Goal: Information Seeking & Learning: Check status

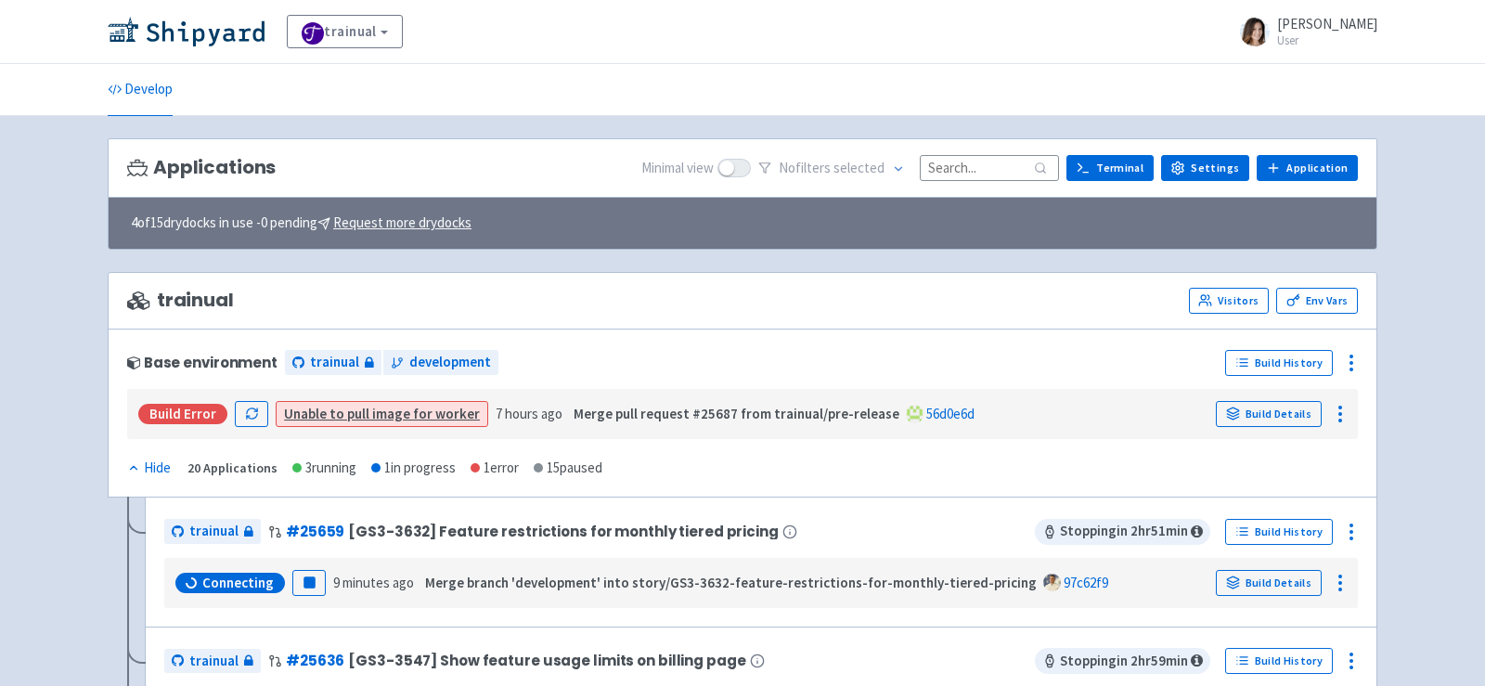
click at [998, 162] on input at bounding box center [989, 167] width 139 height 25
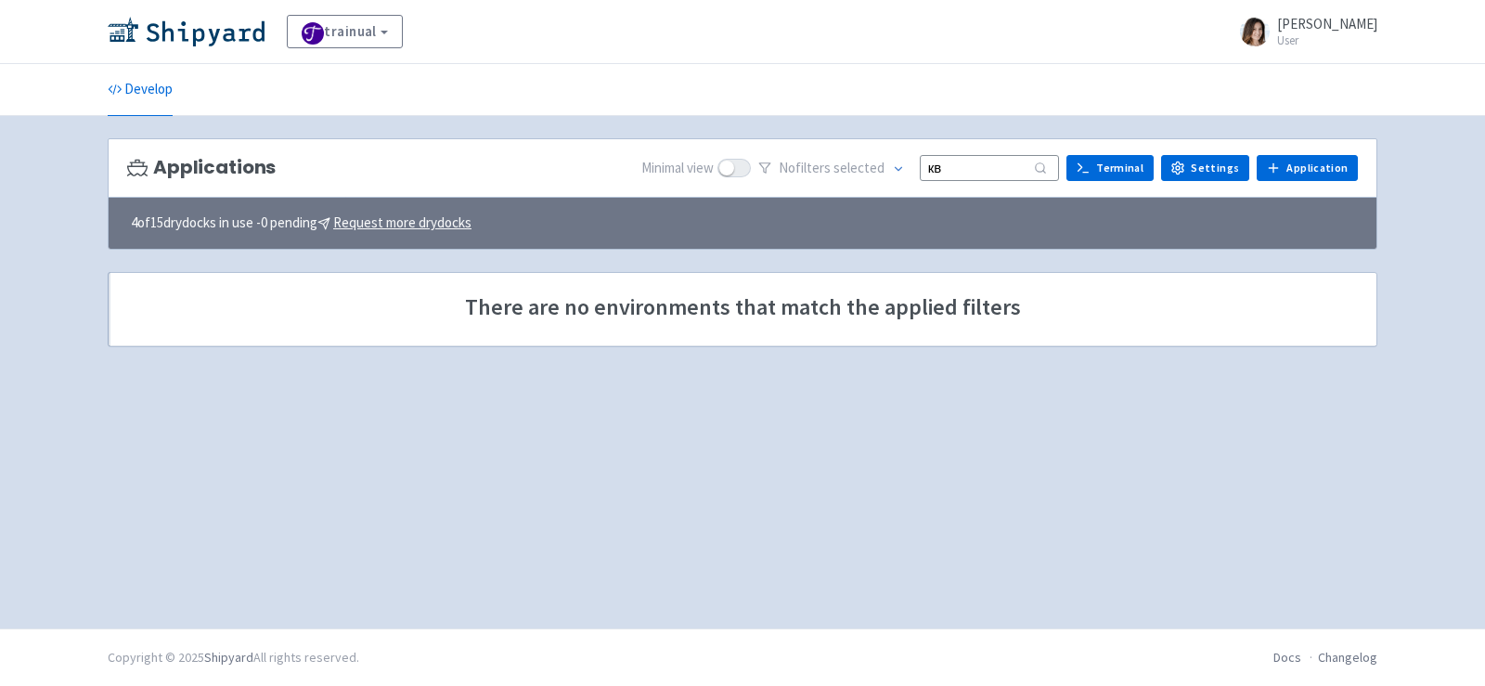
type input "к"
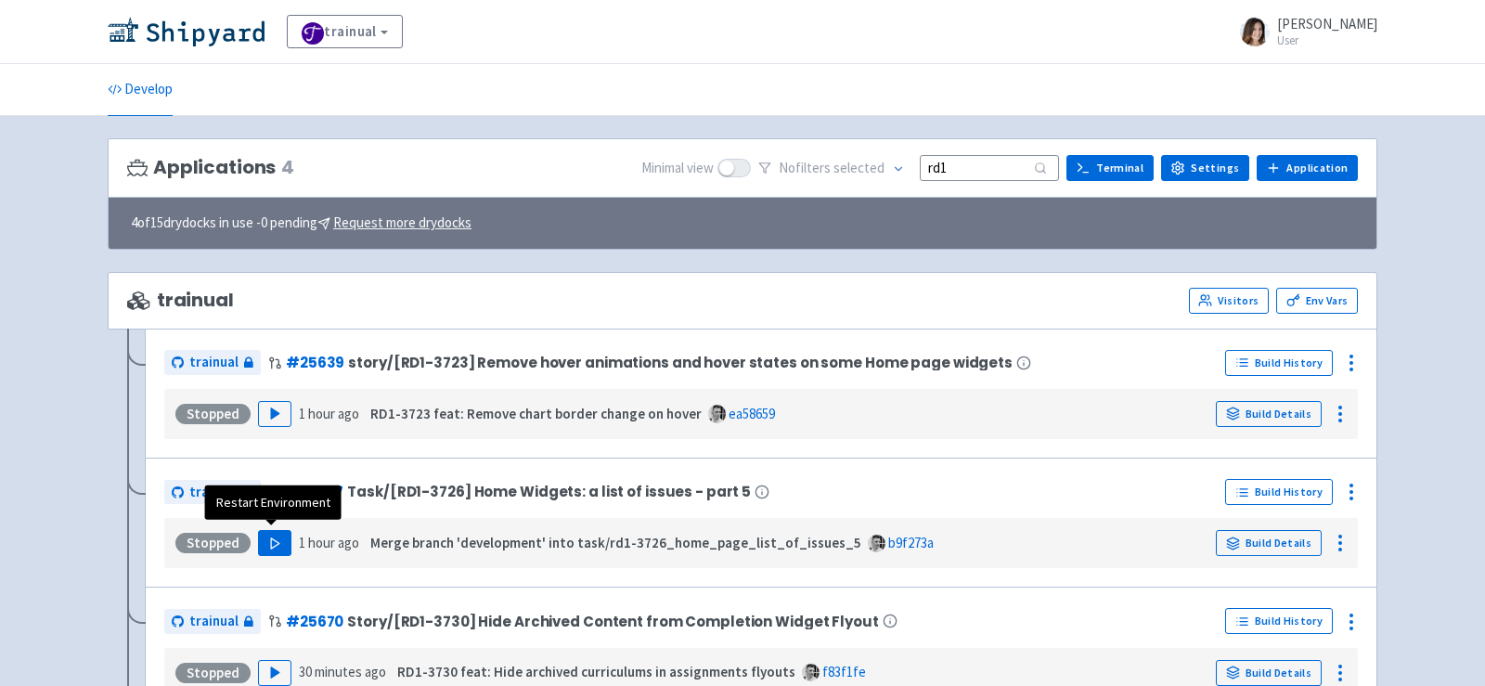
type input "rd1"
click at [269, 545] on button "Play" at bounding box center [274, 543] width 33 height 26
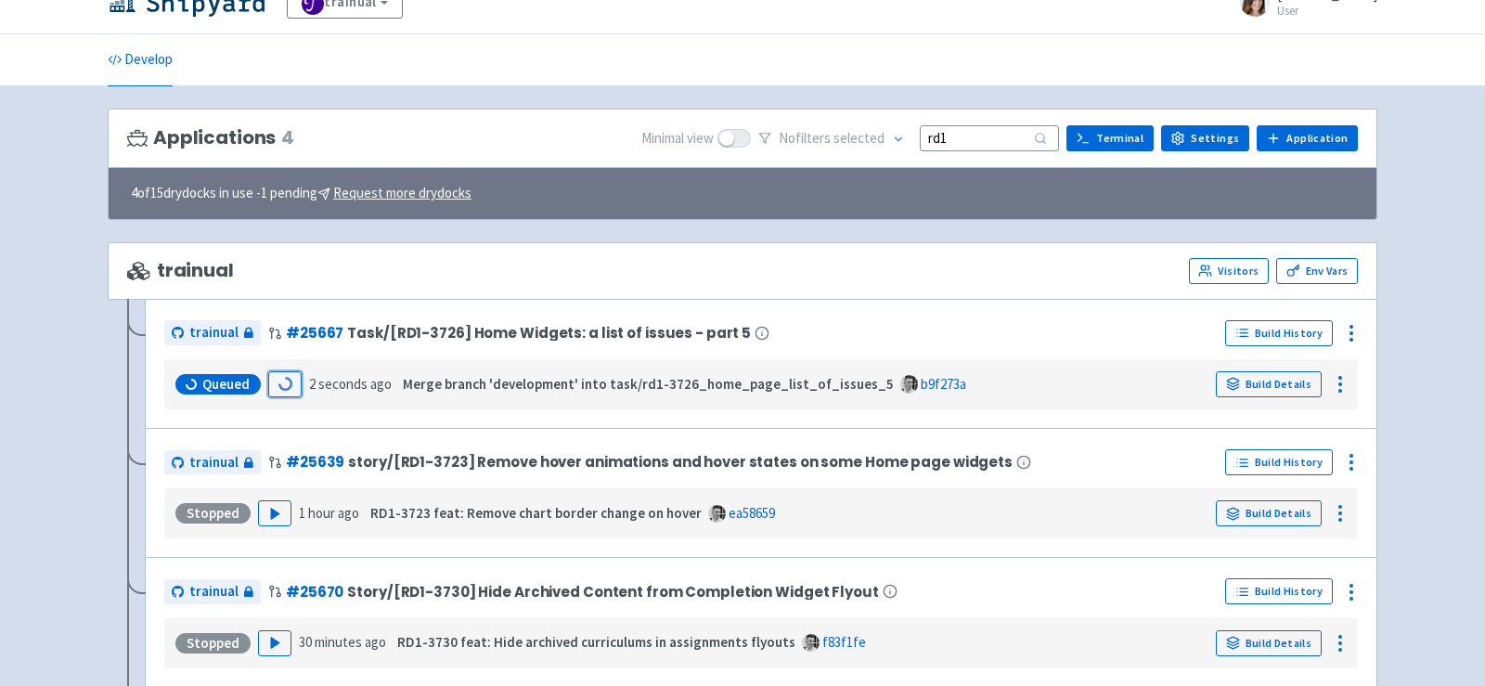
scroll to position [32, 0]
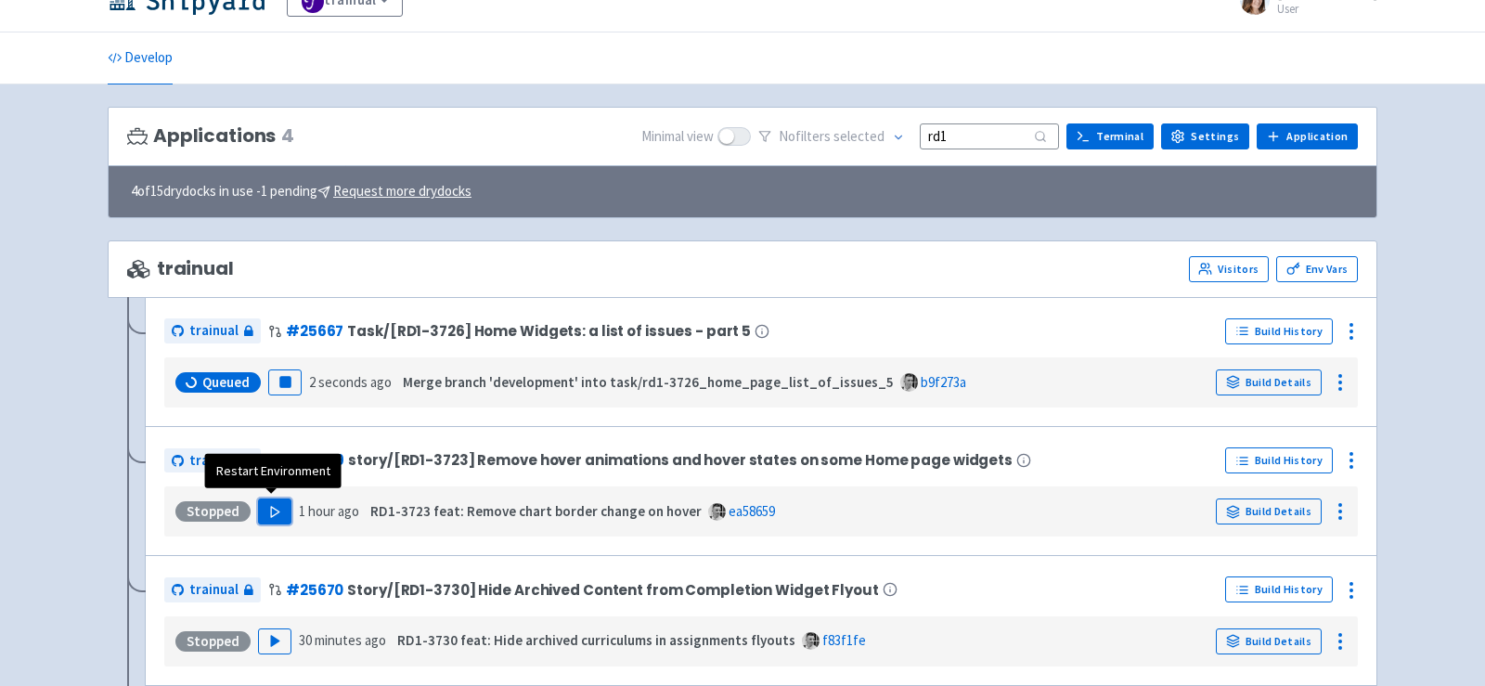
click at [272, 514] on button "Play" at bounding box center [274, 511] width 33 height 26
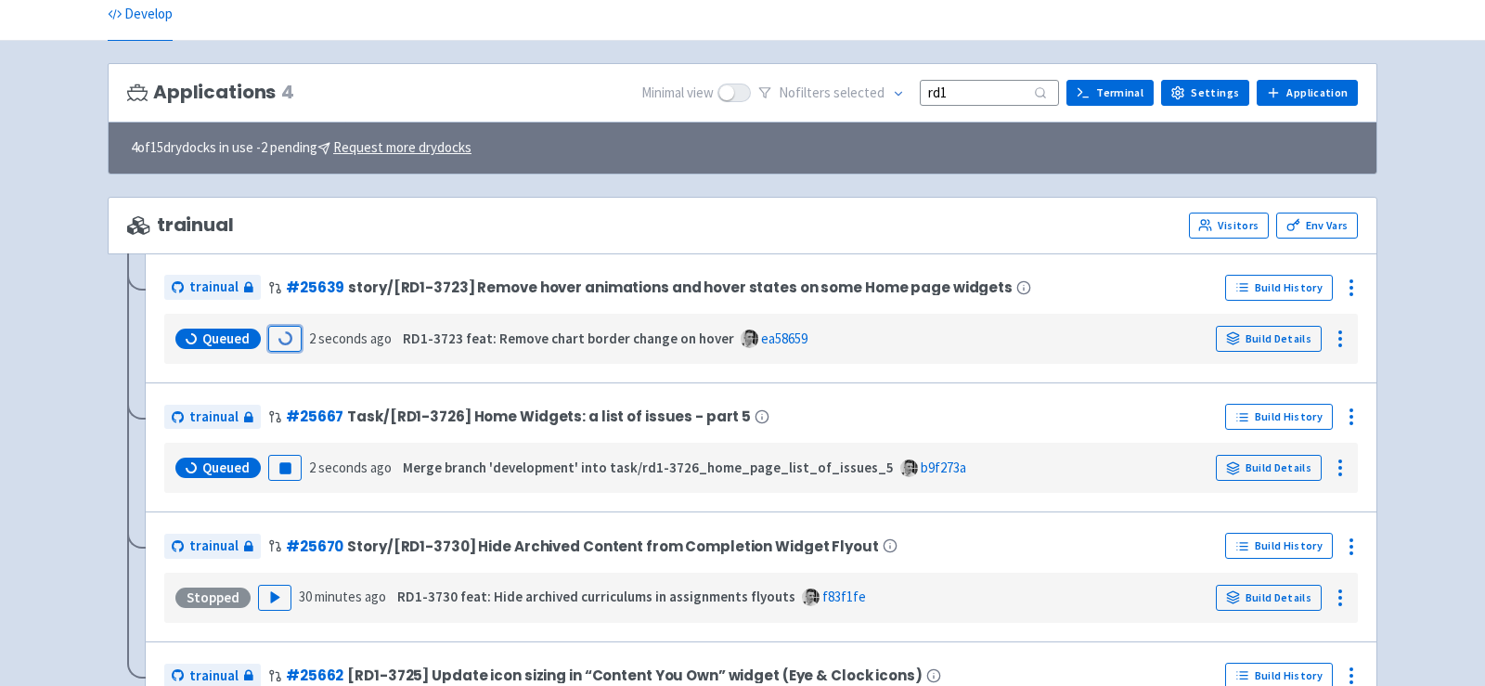
scroll to position [89, 0]
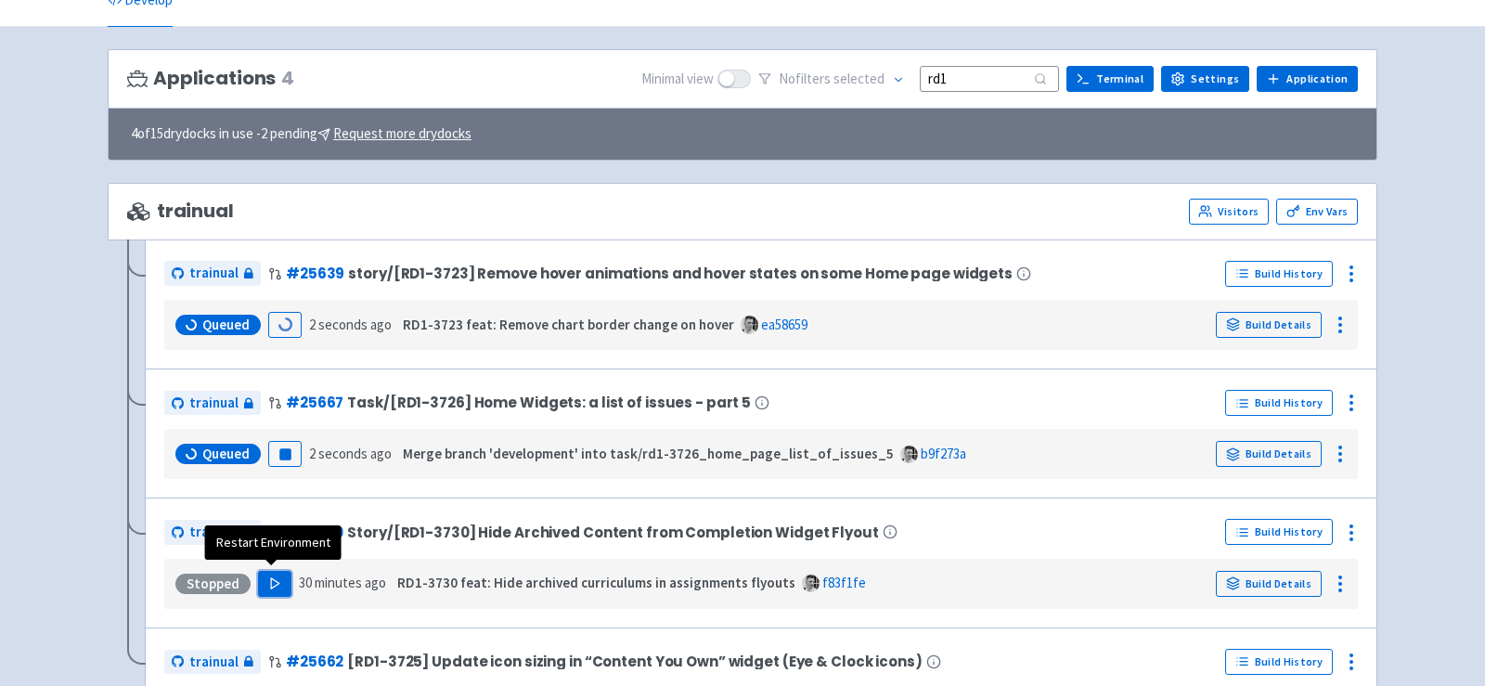
click at [274, 585] on button "Play" at bounding box center [274, 584] width 33 height 26
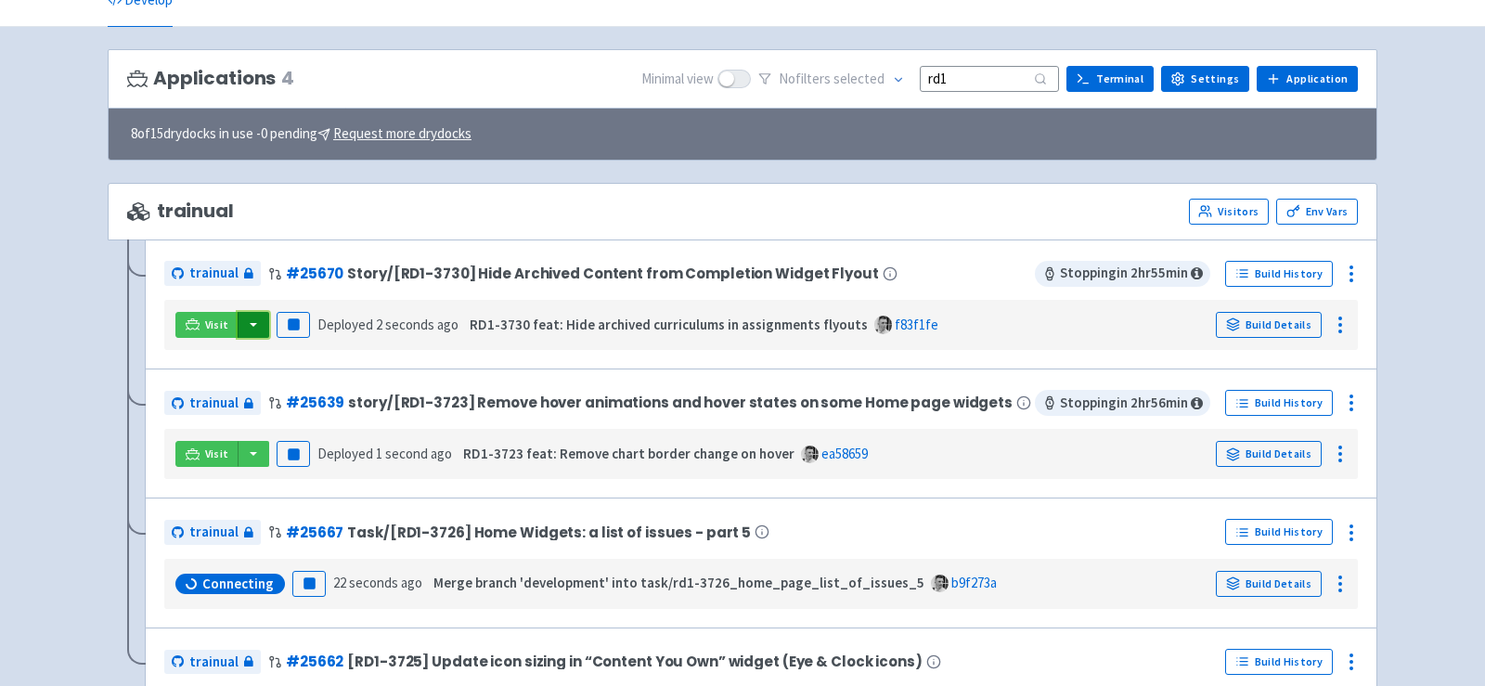
click at [247, 324] on button "button" at bounding box center [254, 325] width 32 height 26
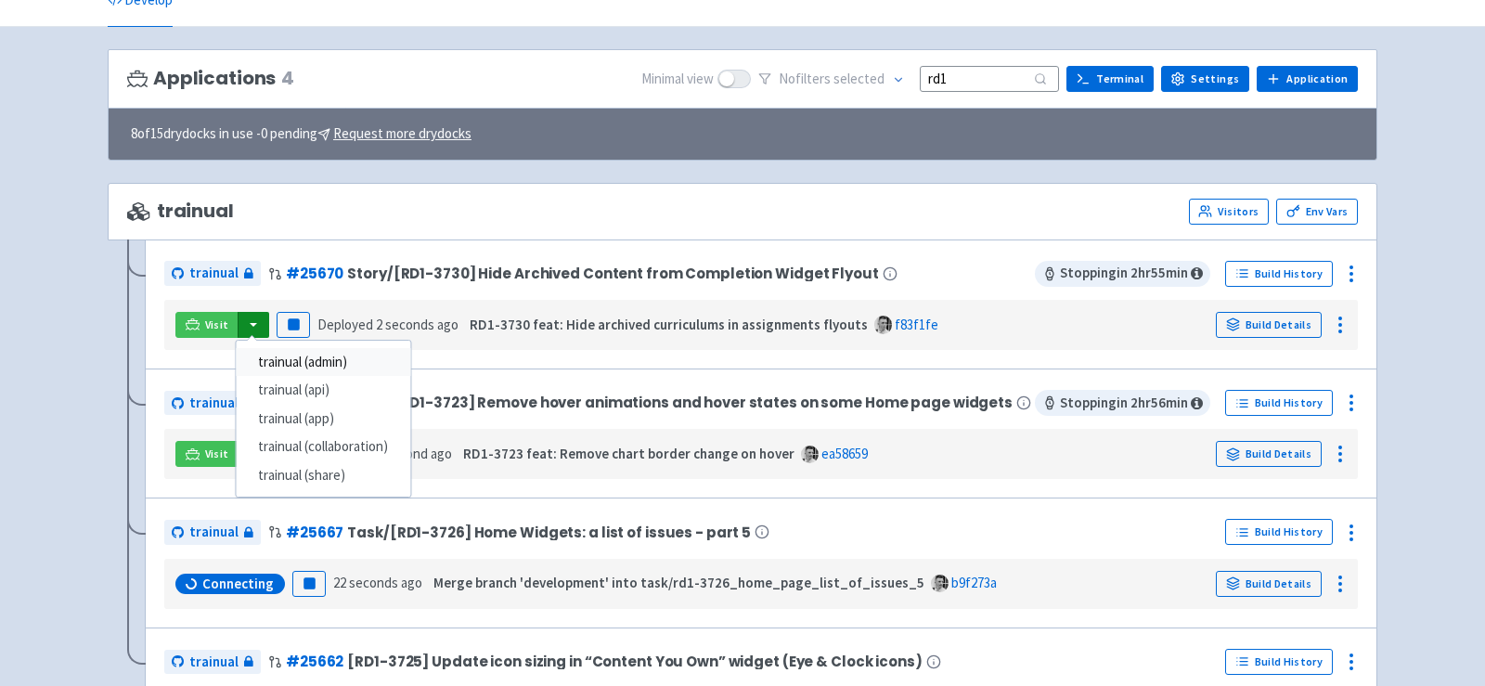
click at [320, 349] on link "trainual (admin)" at bounding box center [323, 362] width 174 height 29
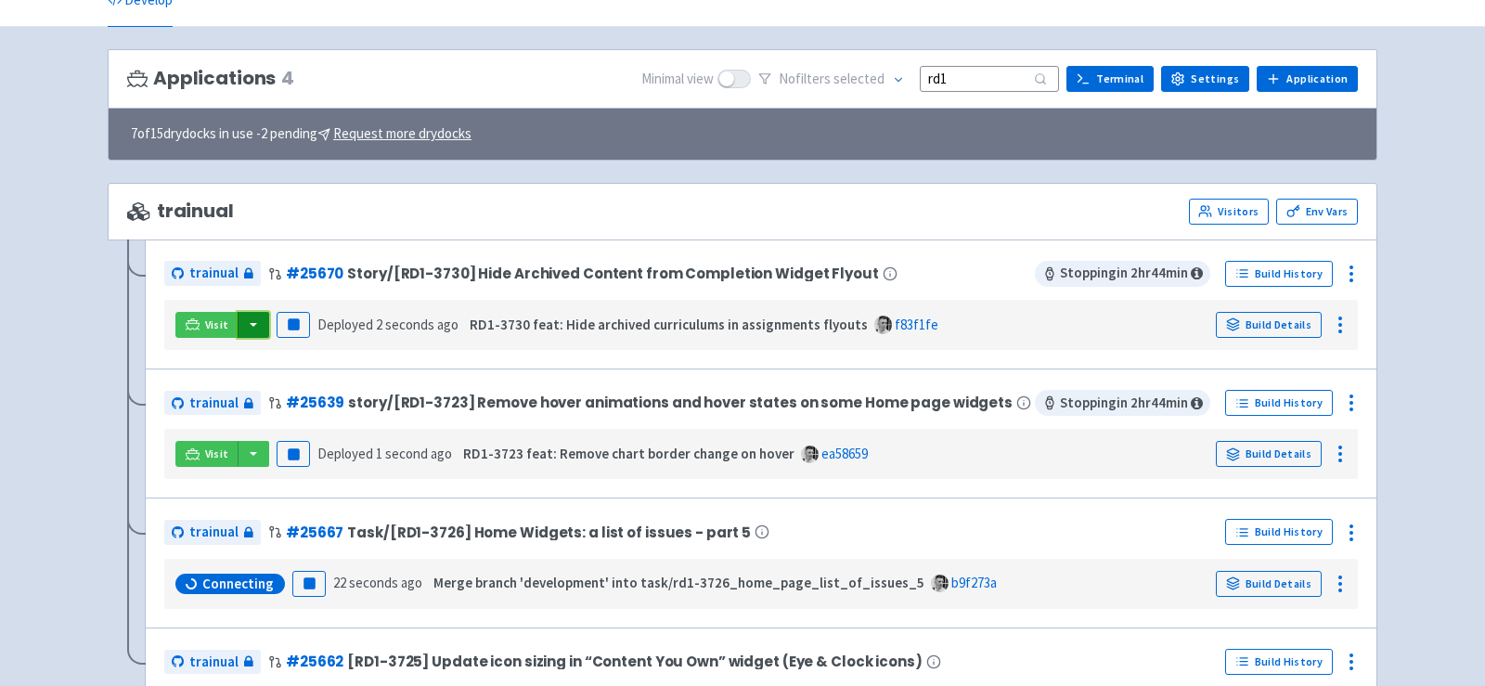
click at [256, 323] on button "button" at bounding box center [254, 325] width 32 height 26
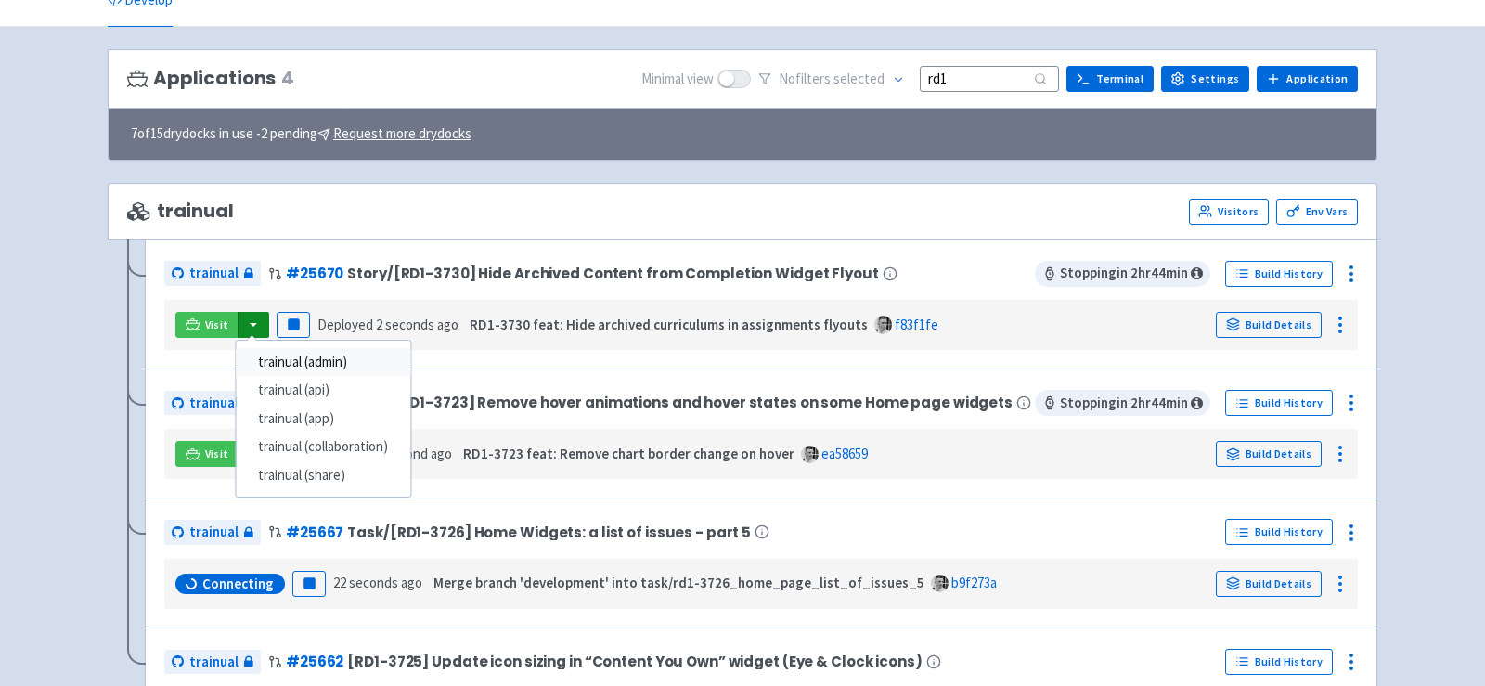
click at [324, 356] on link "trainual (admin)" at bounding box center [323, 362] width 174 height 29
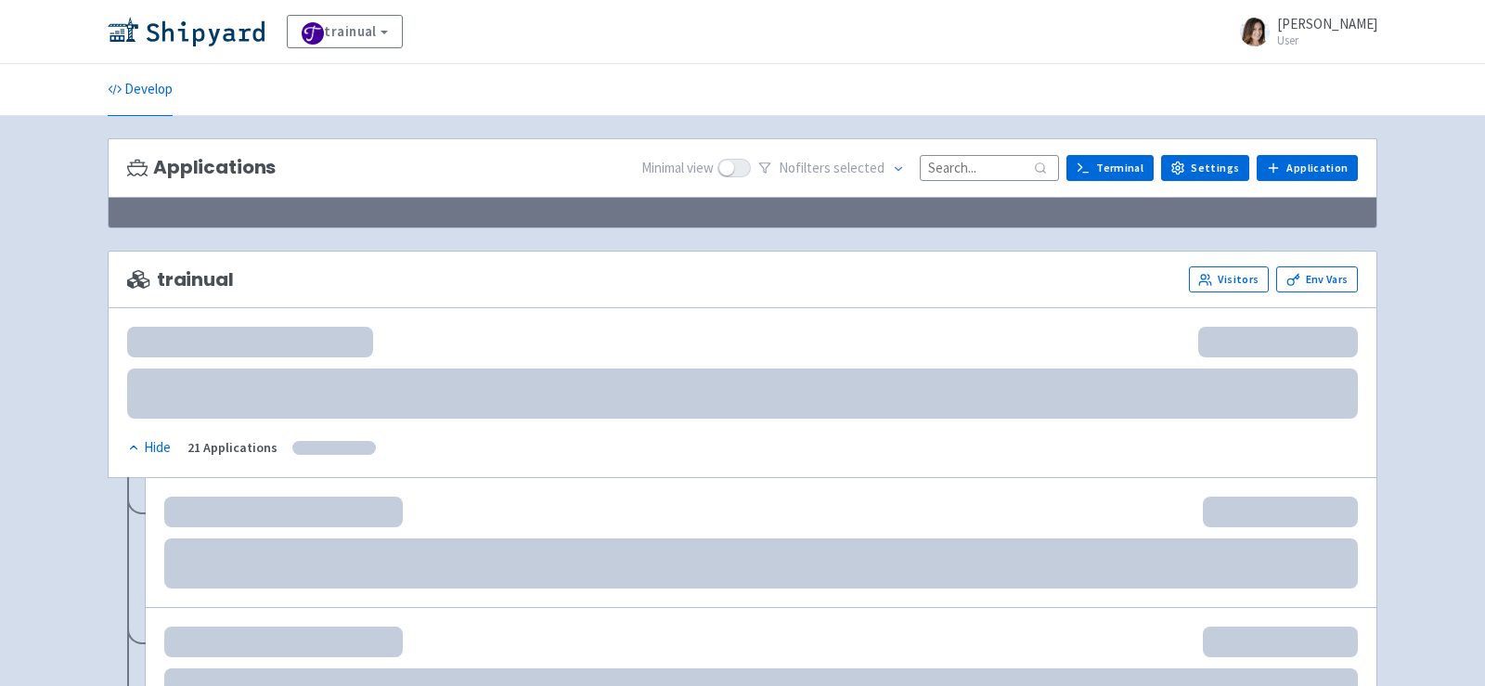
scroll to position [89, 0]
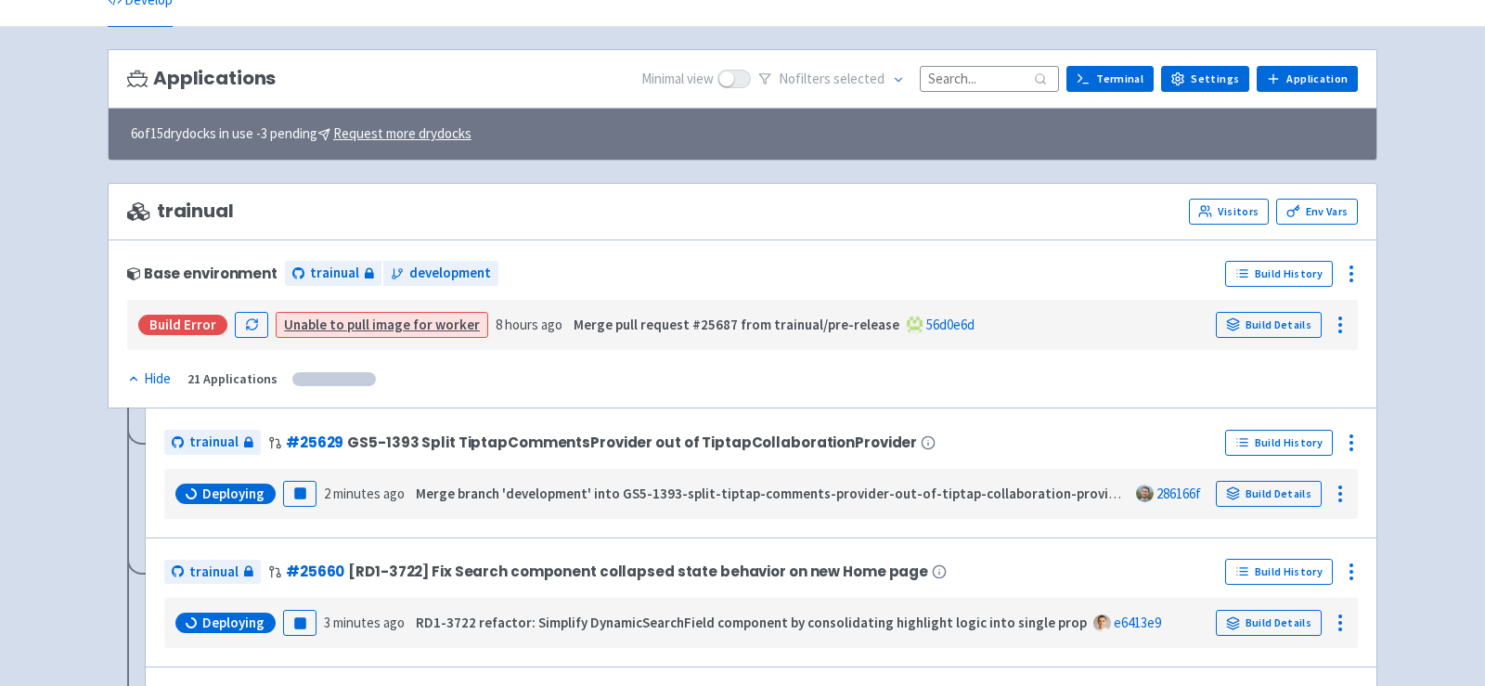
click at [973, 75] on input at bounding box center [989, 78] width 139 height 25
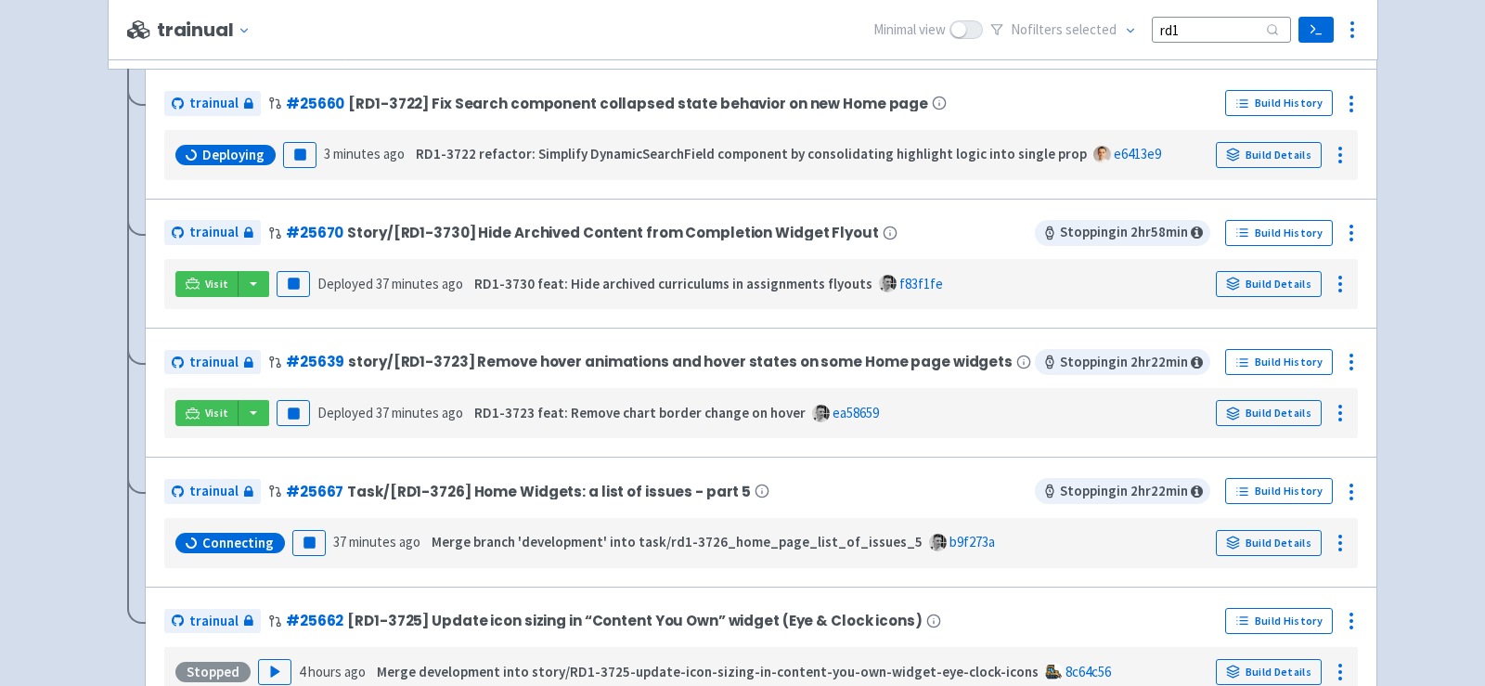
scroll to position [265, 0]
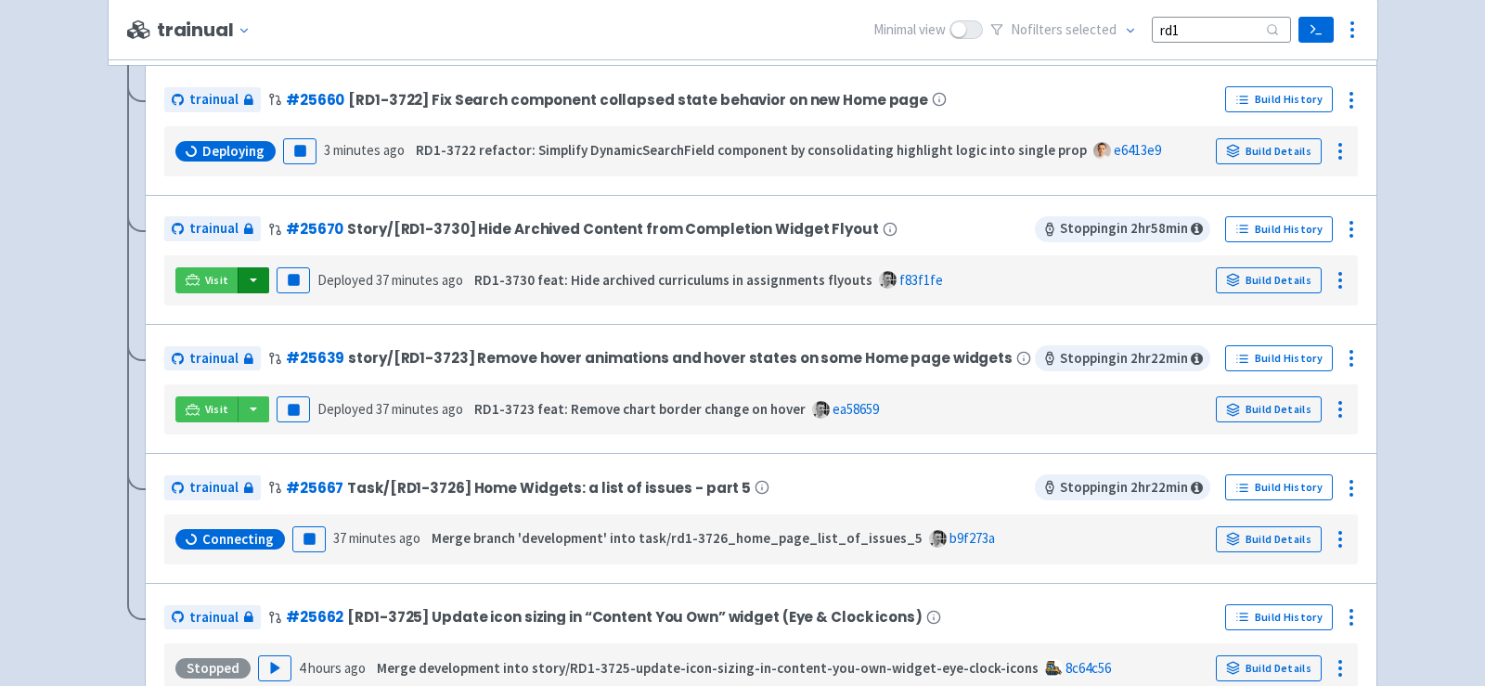
type input "rd1"
click at [252, 276] on button "button" at bounding box center [254, 280] width 32 height 26
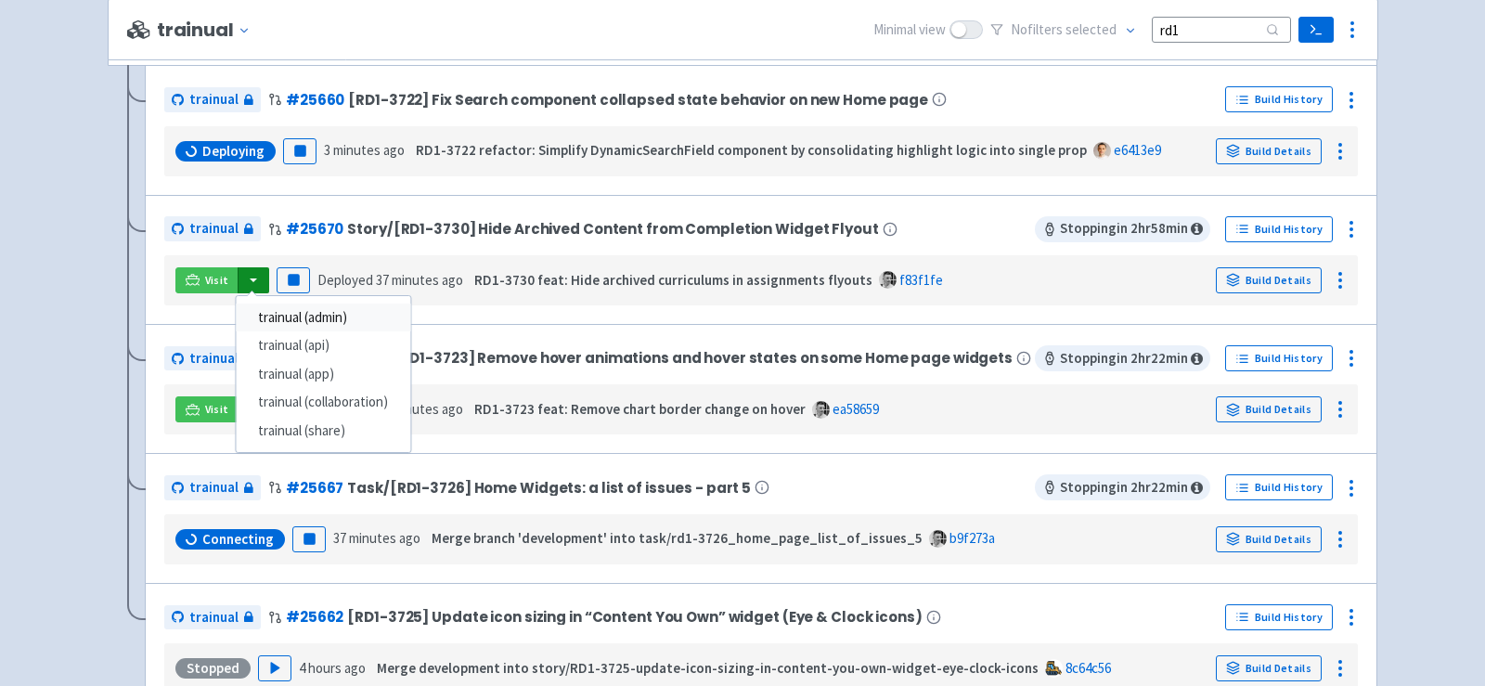
click at [288, 313] on link "trainual (admin)" at bounding box center [323, 318] width 174 height 29
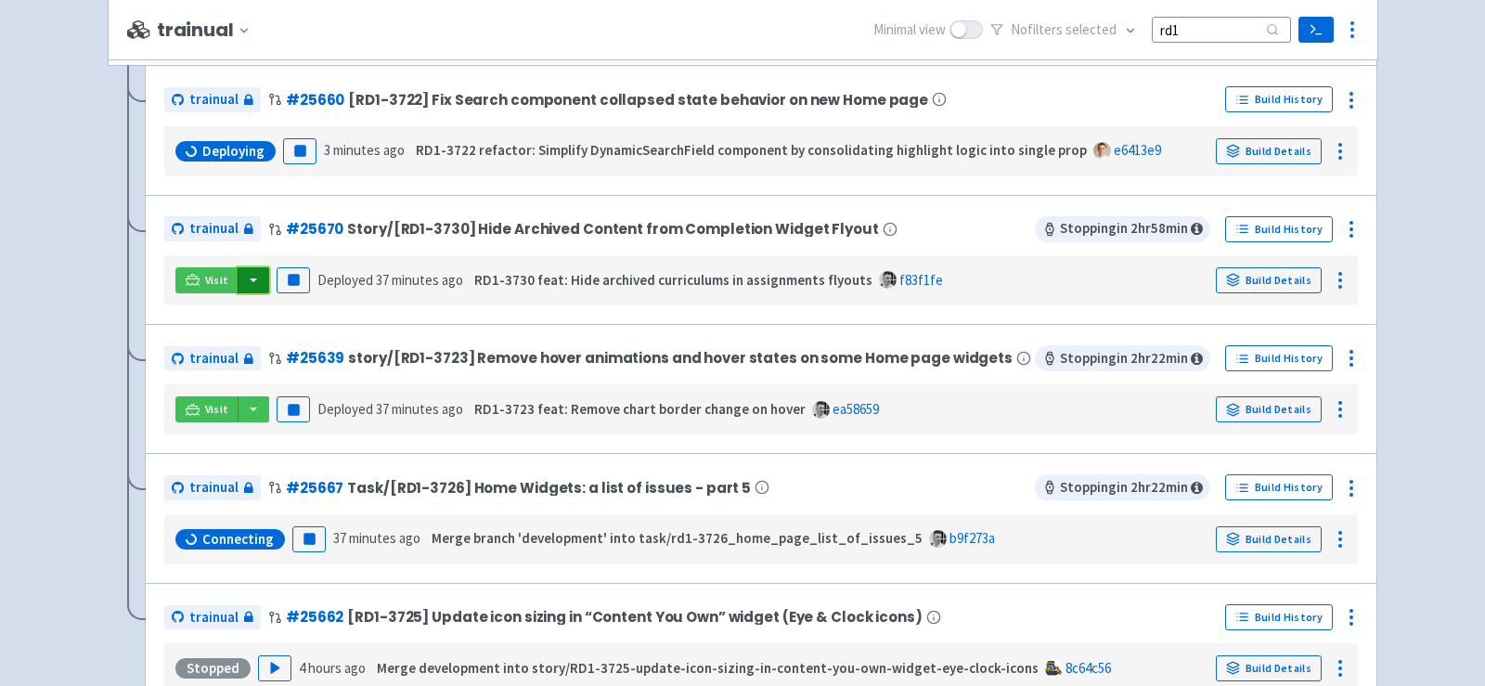
click at [253, 278] on button "button" at bounding box center [254, 280] width 32 height 26
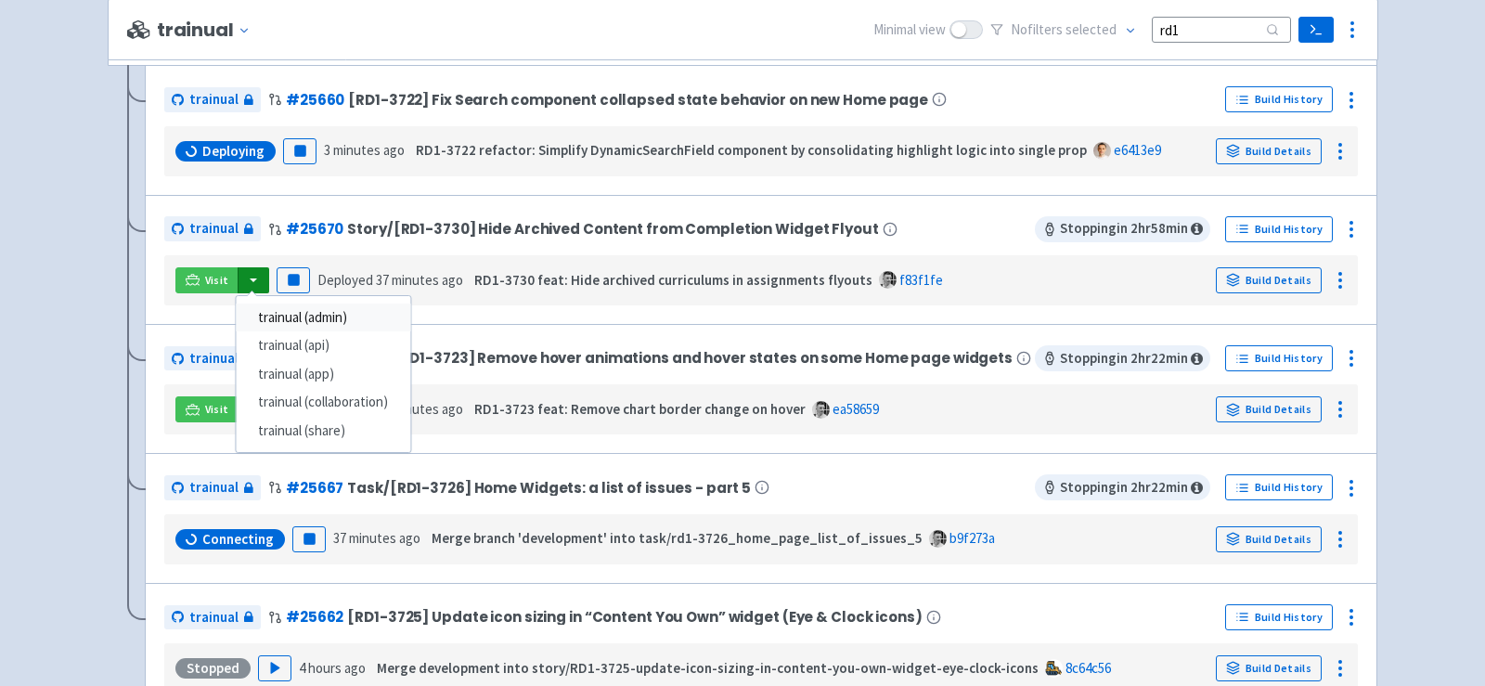
click at [265, 307] on link "trainual (admin)" at bounding box center [323, 318] width 174 height 29
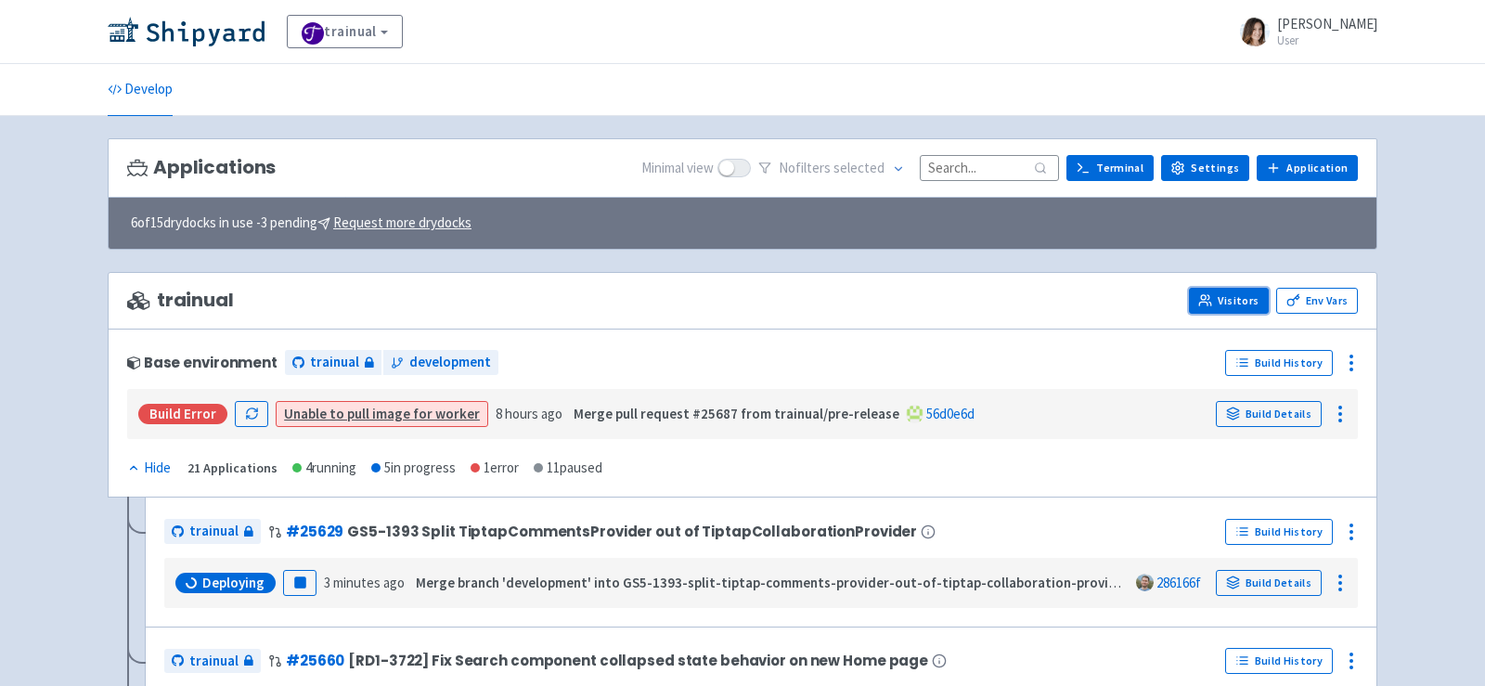
click at [1236, 297] on link "Visitors" at bounding box center [1229, 301] width 80 height 26
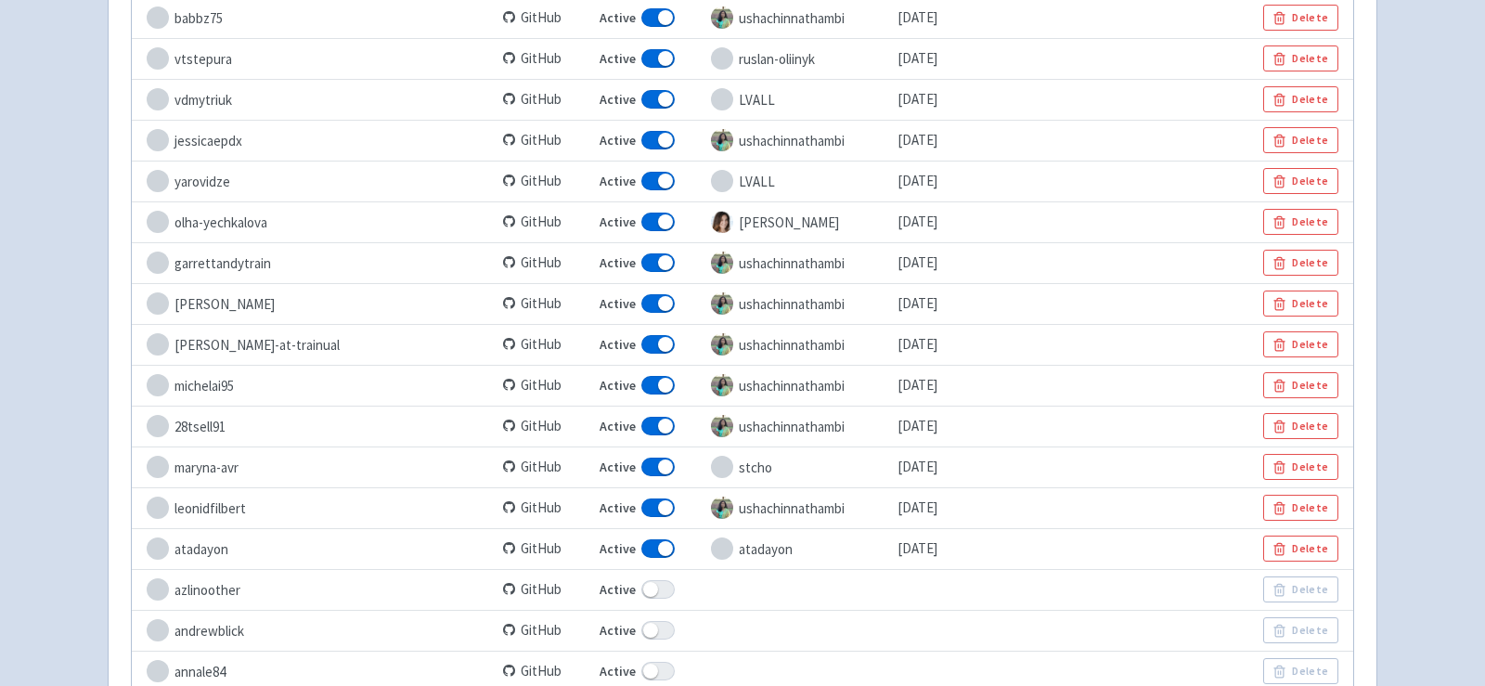
scroll to position [2085, 0]
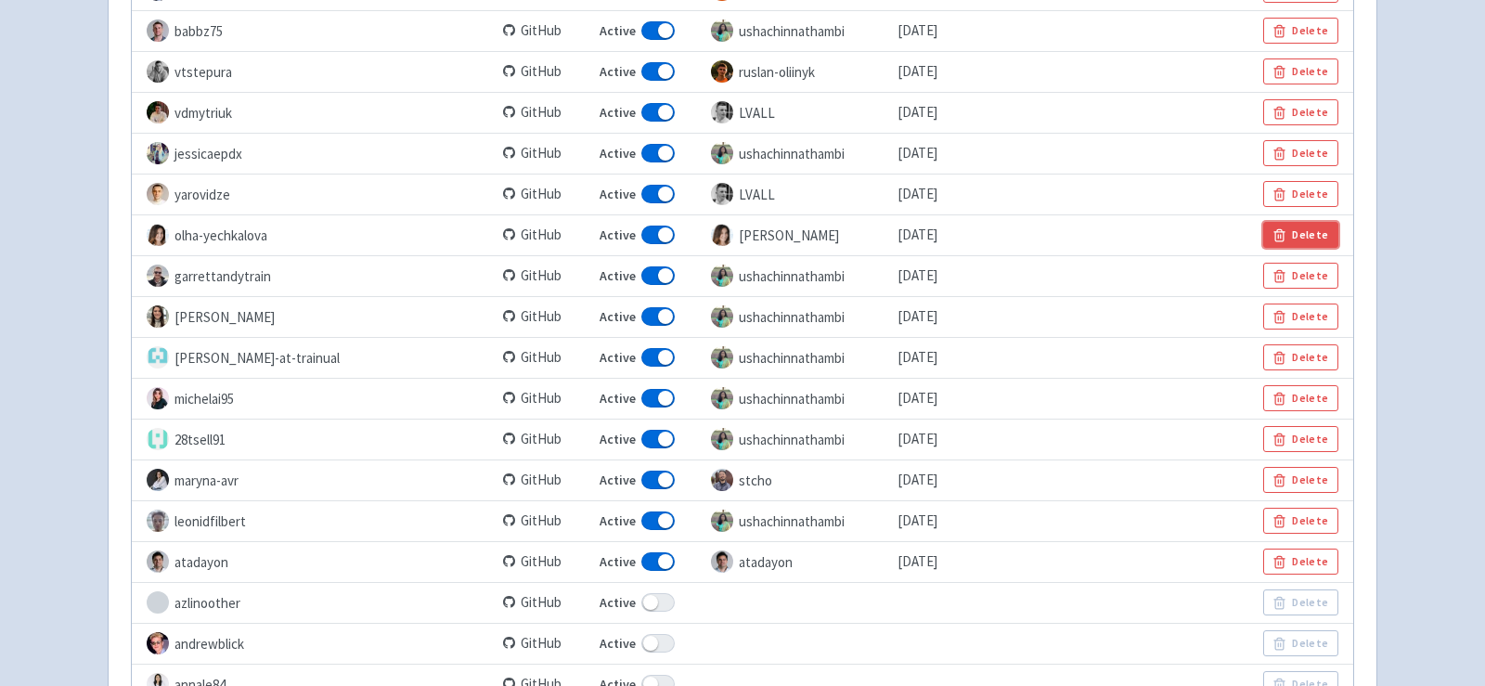
click at [1299, 231] on button "Delete" at bounding box center [1300, 235] width 75 height 26
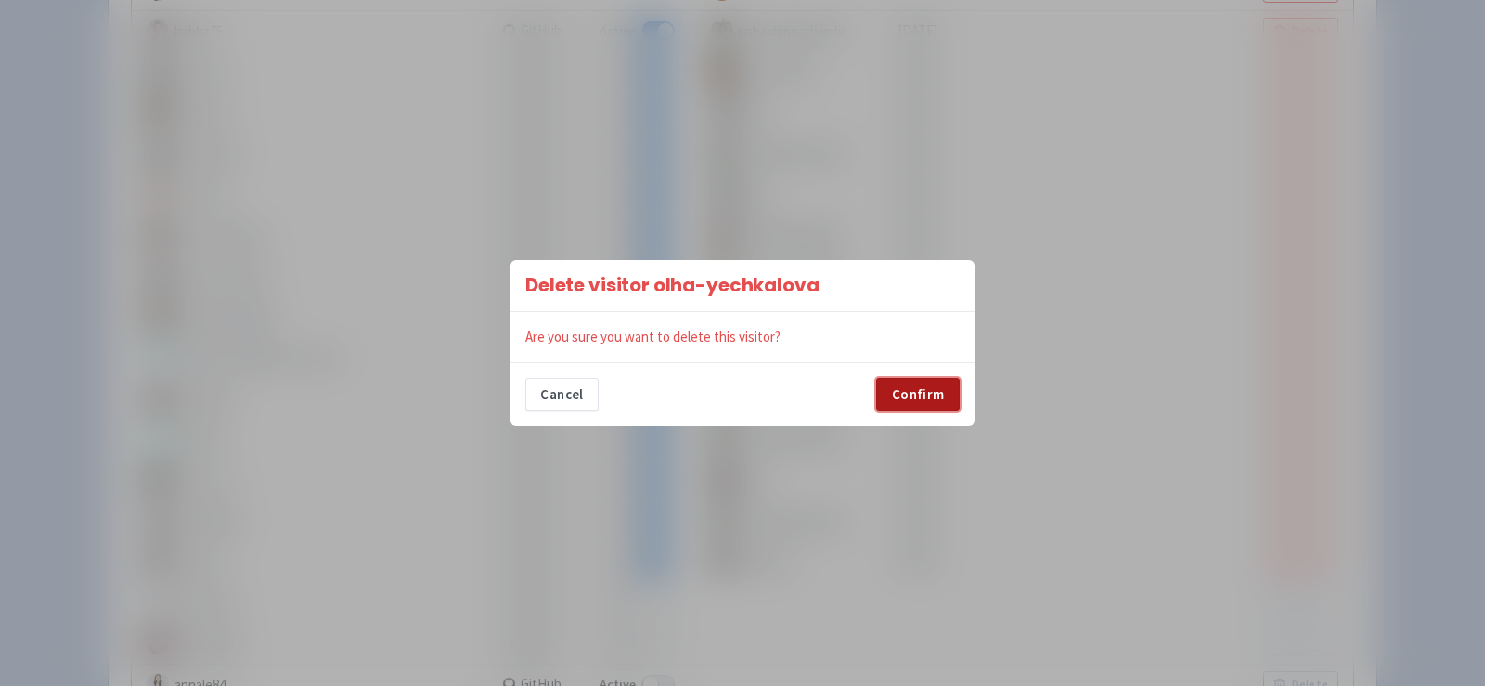
click at [910, 394] on button "Confirm" at bounding box center [918, 394] width 84 height 33
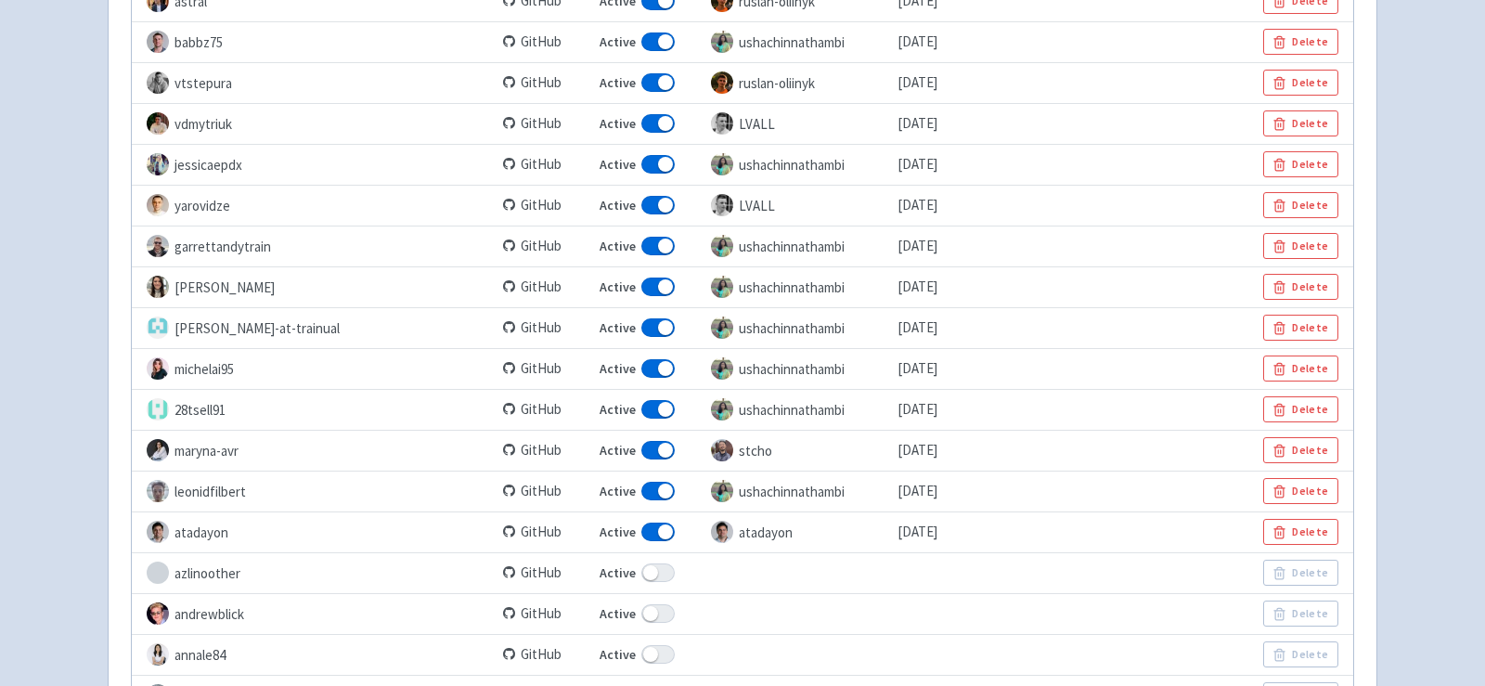
scroll to position [2358, 0]
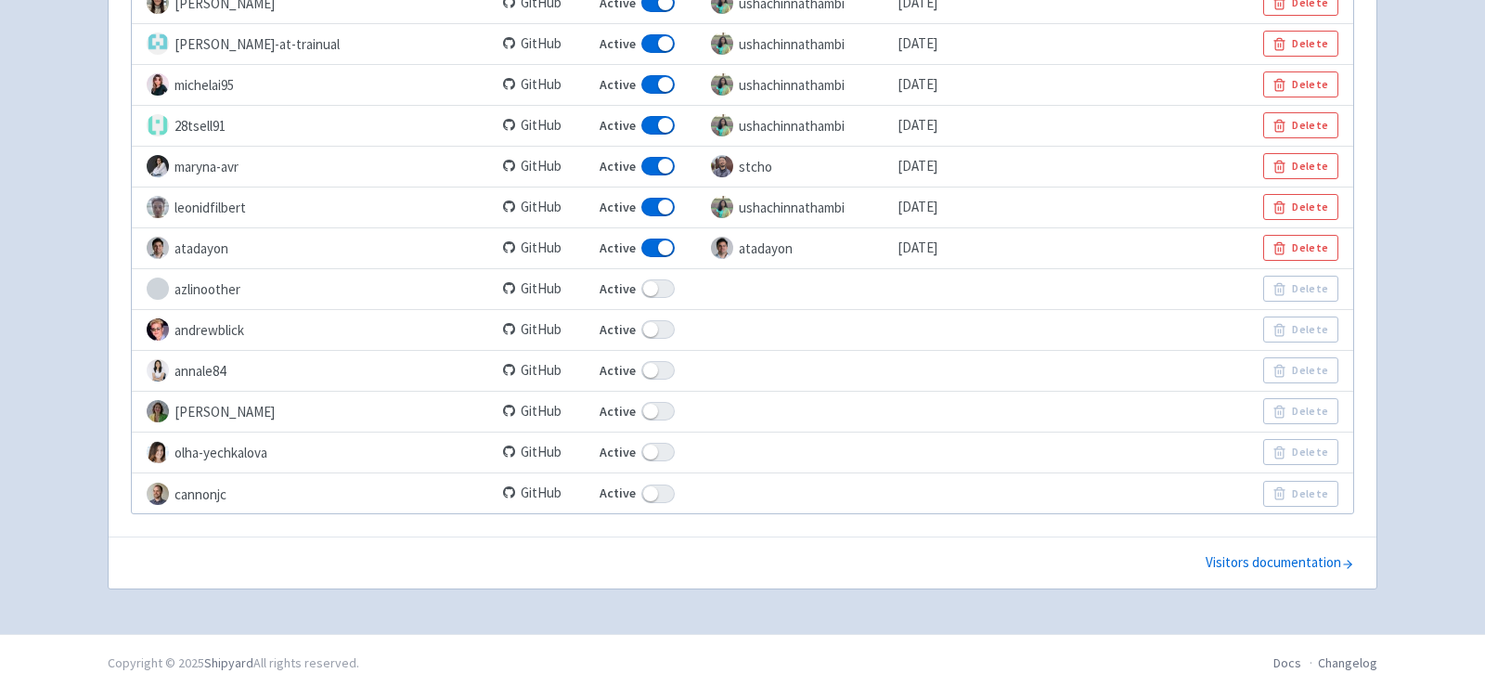
click at [641, 445] on span at bounding box center [657, 452] width 33 height 19
click at [600, 446] on input "Active" at bounding box center [606, 452] width 12 height 12
checkbox input "false"
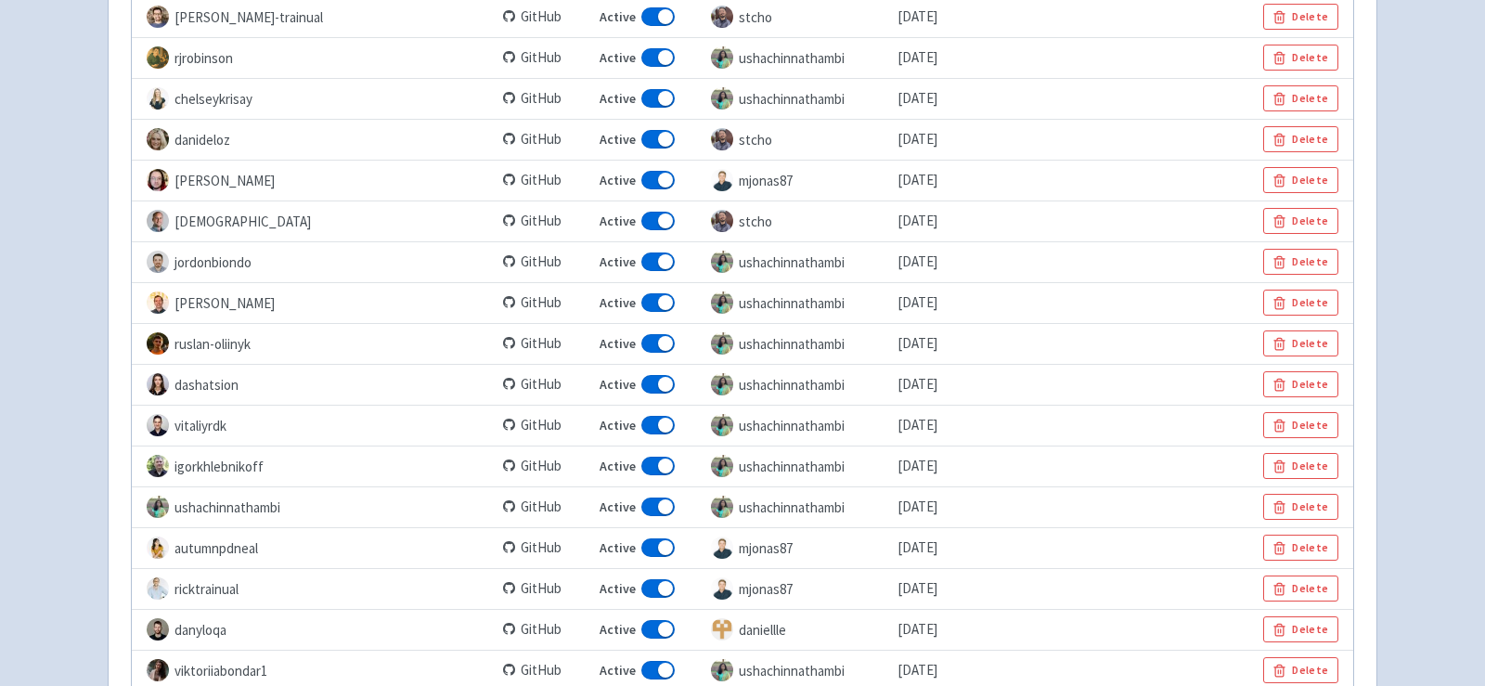
scroll to position [0, 0]
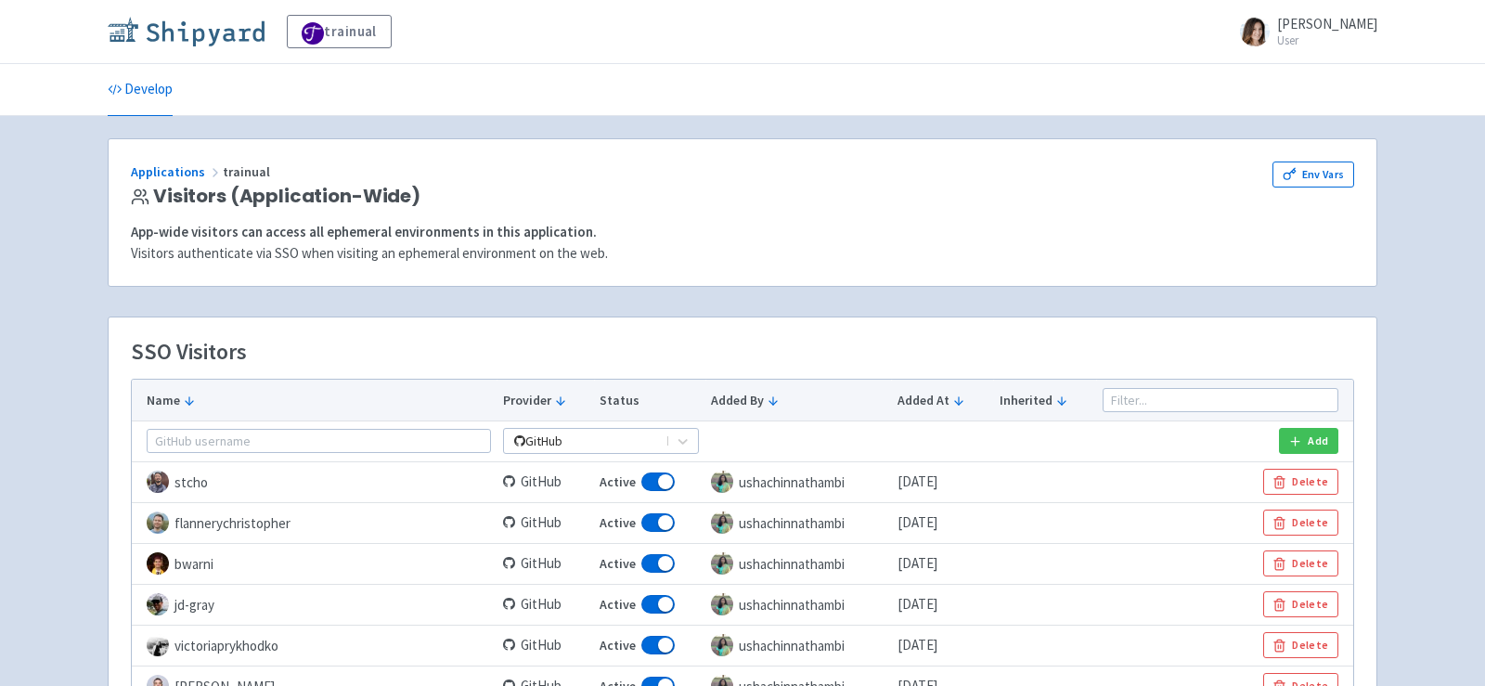
click at [193, 41] on img at bounding box center [186, 32] width 157 height 30
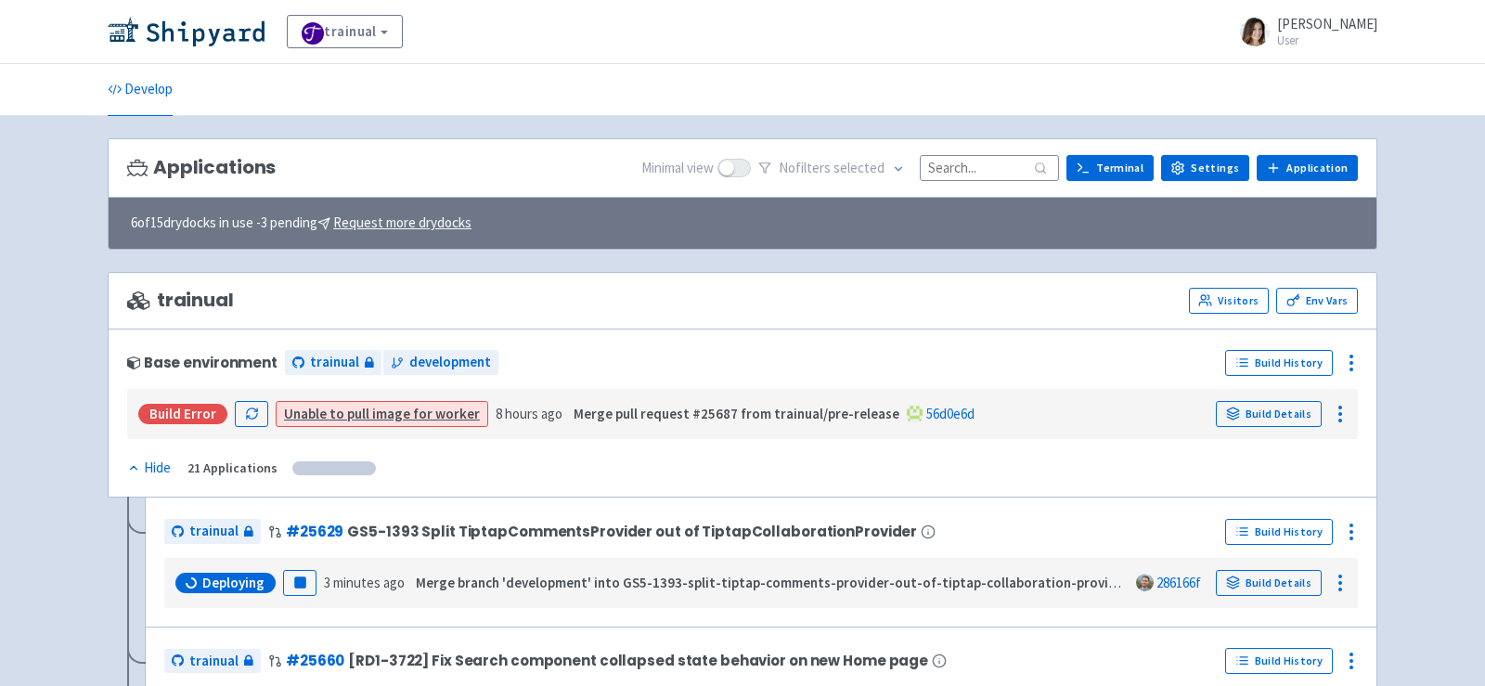
click at [970, 167] on input at bounding box center [989, 167] width 139 height 25
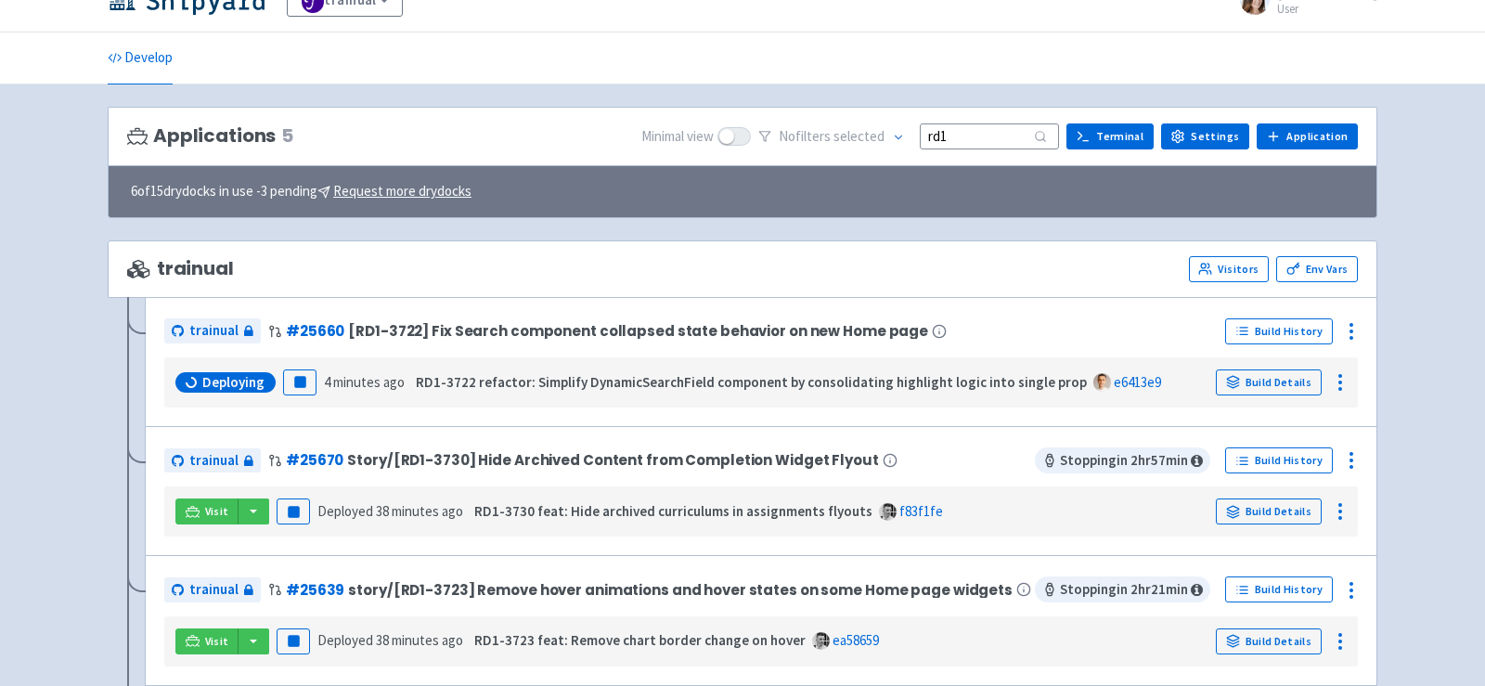
scroll to position [84, 0]
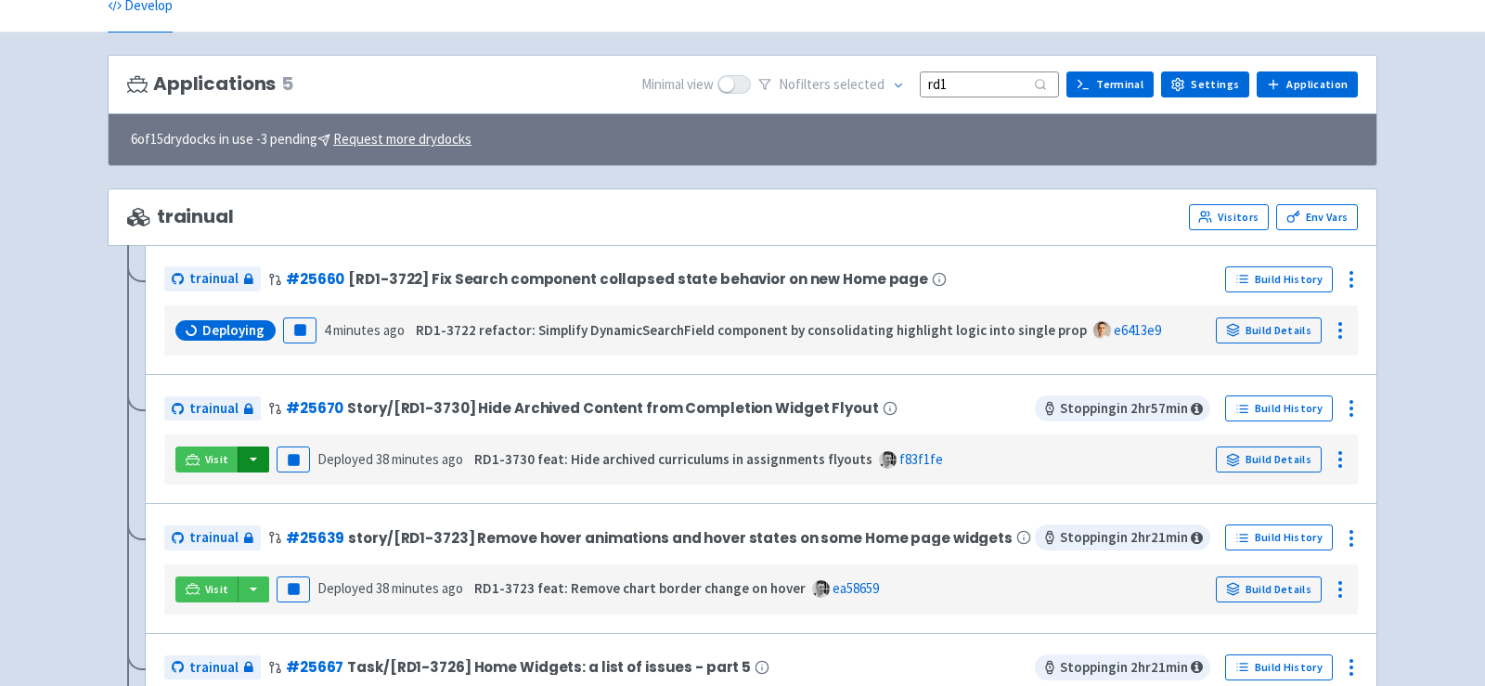
type input "rd1"
click at [255, 458] on button "button" at bounding box center [254, 459] width 32 height 26
click at [323, 491] on link "trainual (admin)" at bounding box center [323, 497] width 174 height 29
click at [251, 588] on button "button" at bounding box center [254, 589] width 32 height 26
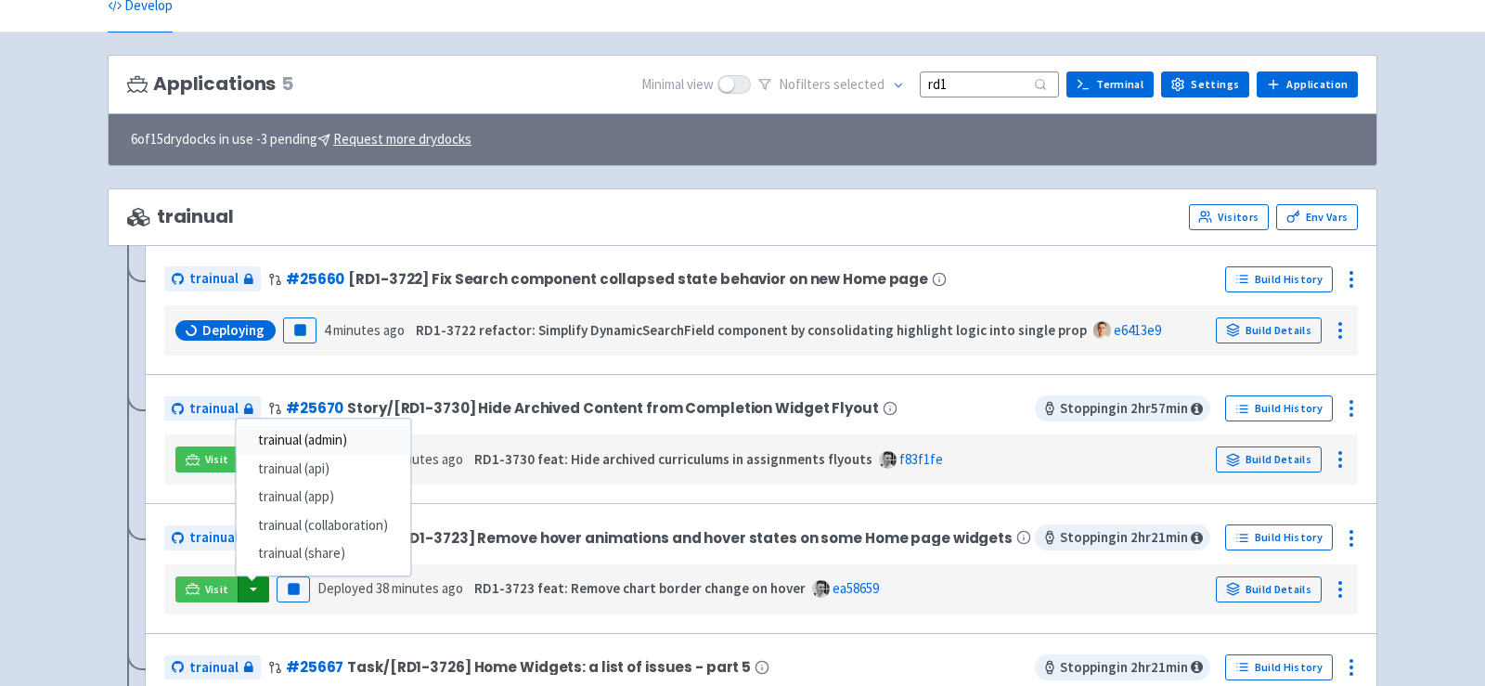
click at [354, 431] on link "trainual (admin)" at bounding box center [323, 440] width 174 height 29
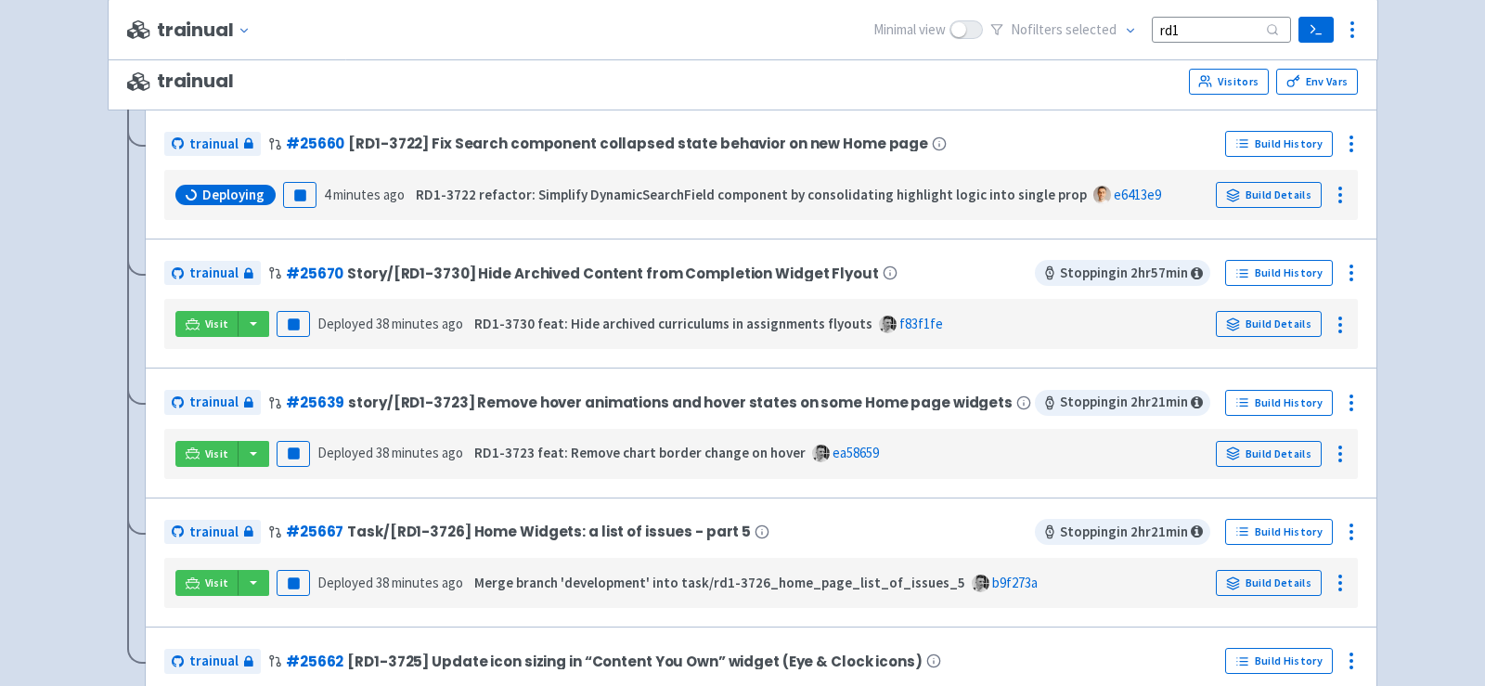
scroll to position [235, 0]
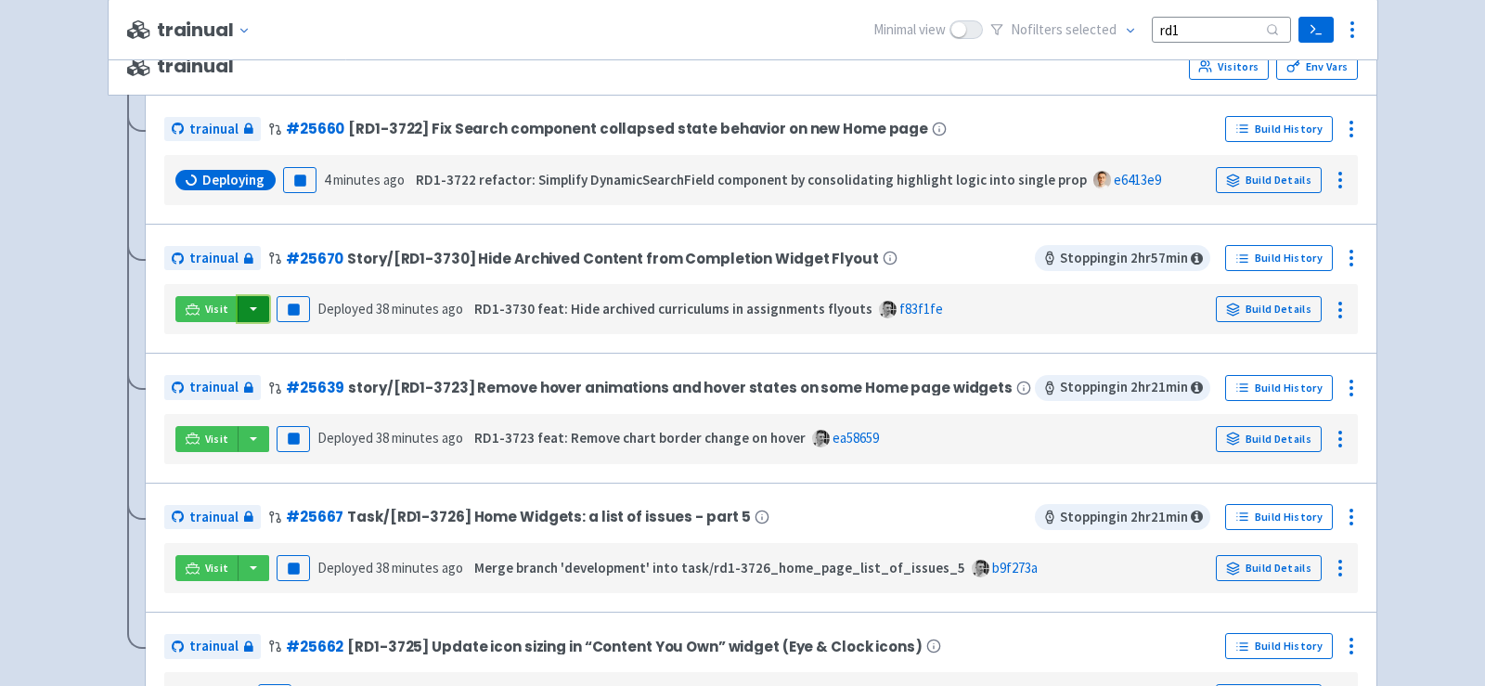
click at [245, 304] on button "button" at bounding box center [254, 309] width 32 height 26
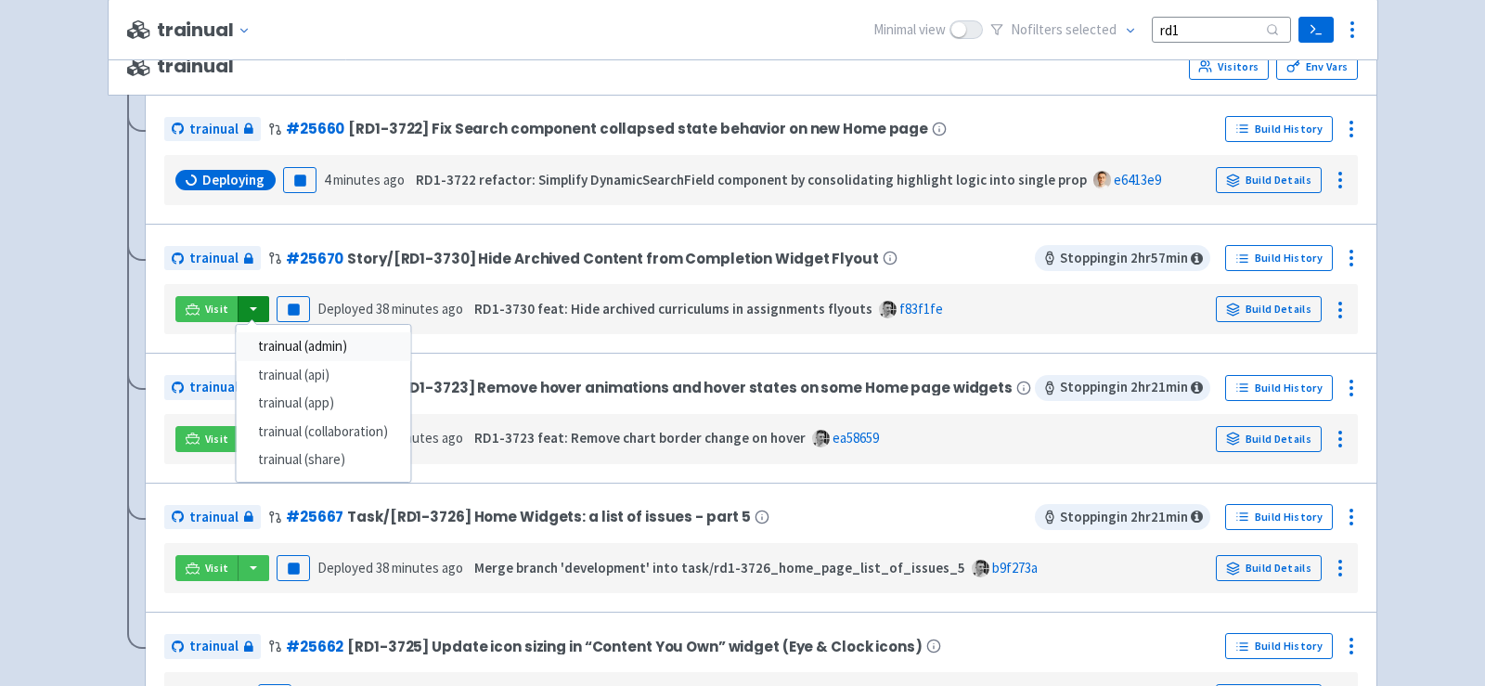
click at [309, 343] on link "trainual (admin)" at bounding box center [323, 346] width 174 height 29
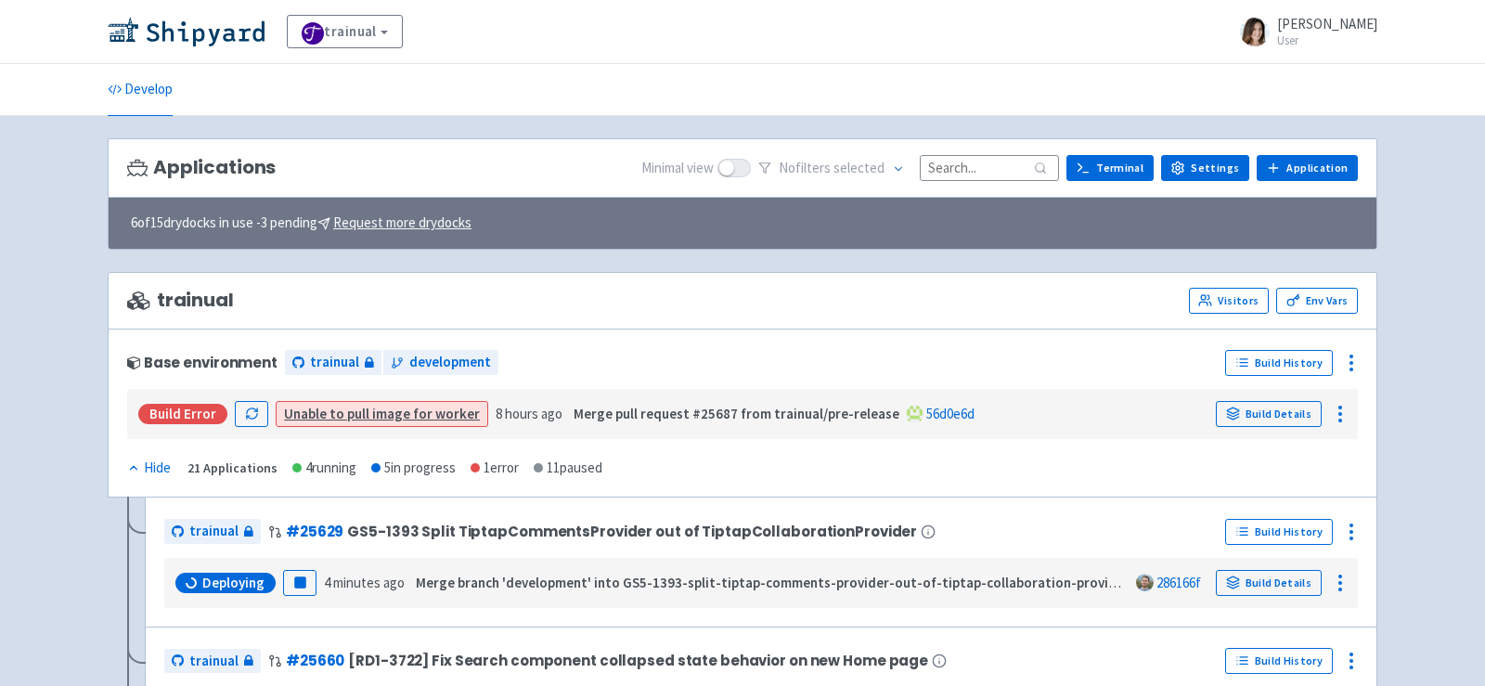
click at [972, 176] on input at bounding box center [989, 167] width 139 height 25
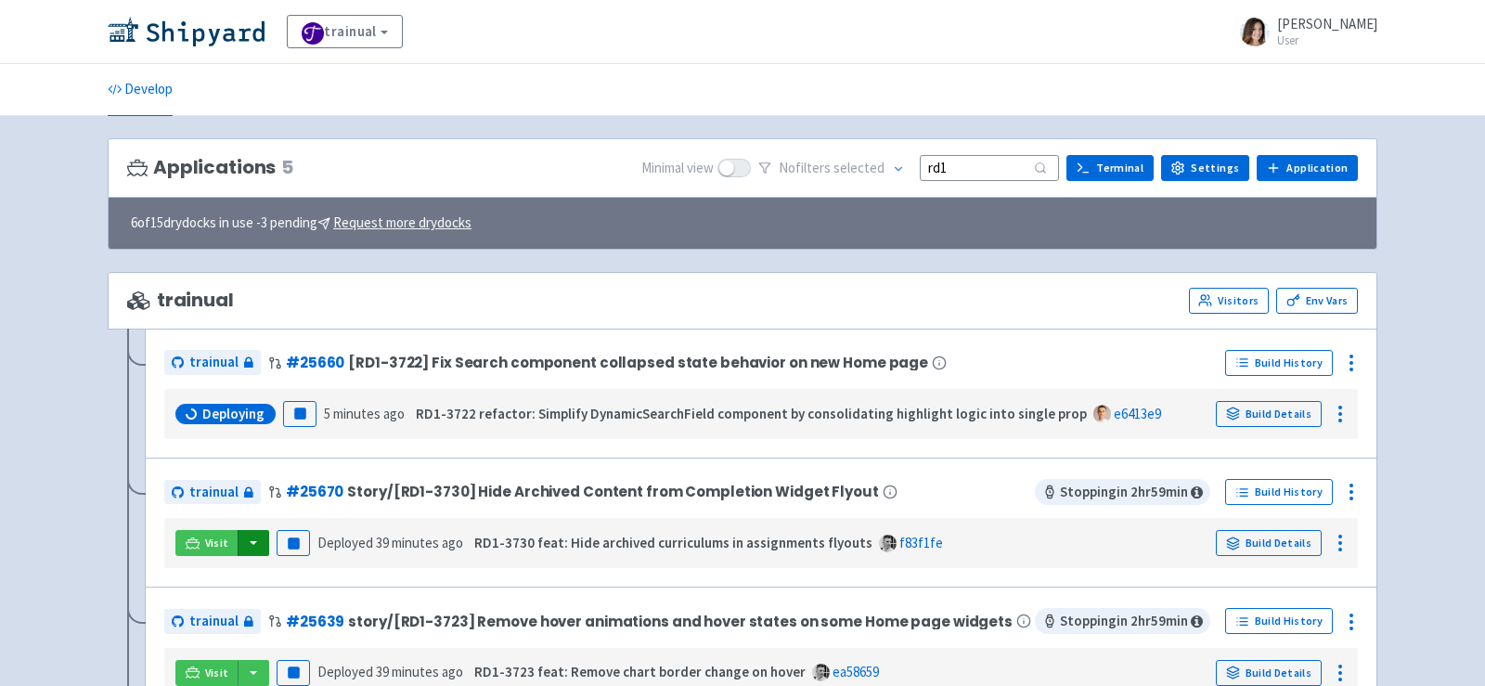
type input "rd1"
click at [243, 539] on button "button" at bounding box center [254, 543] width 32 height 26
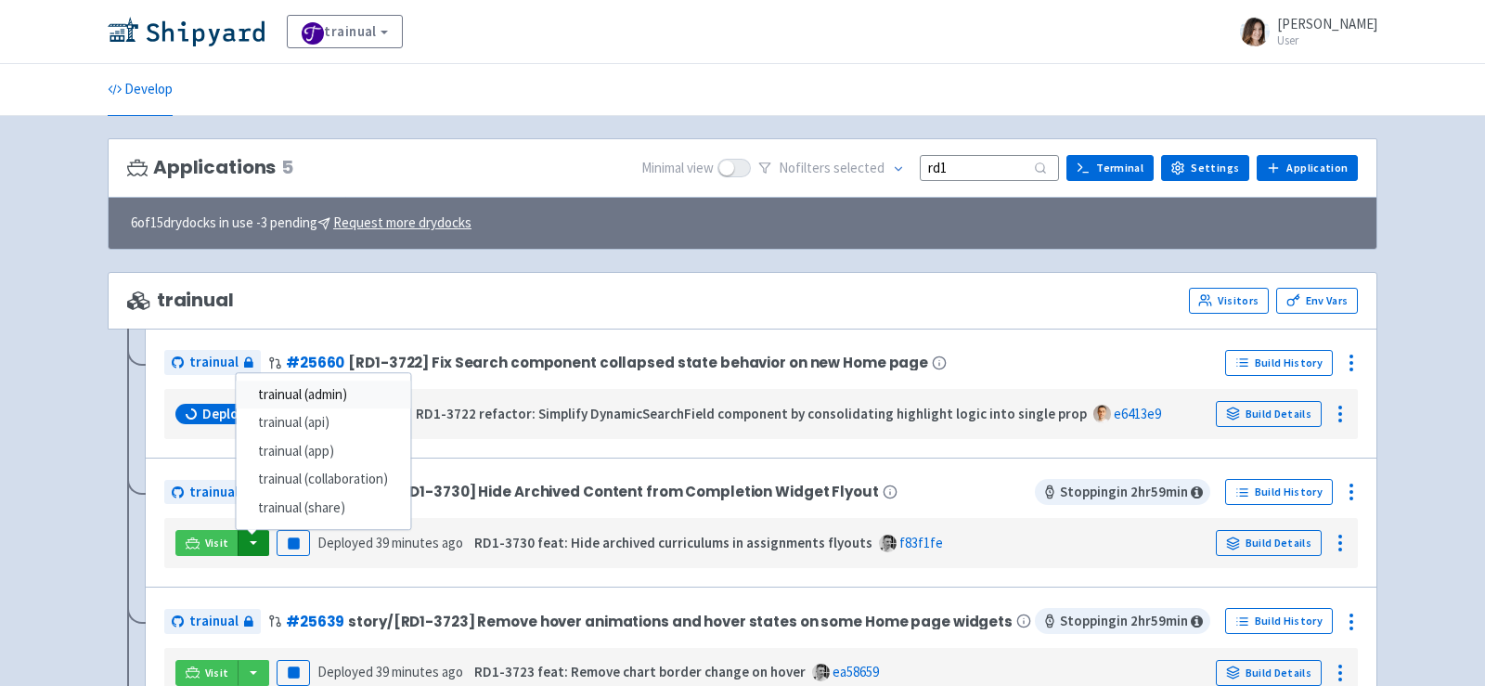
click at [352, 395] on link "trainual (admin)" at bounding box center [323, 395] width 174 height 29
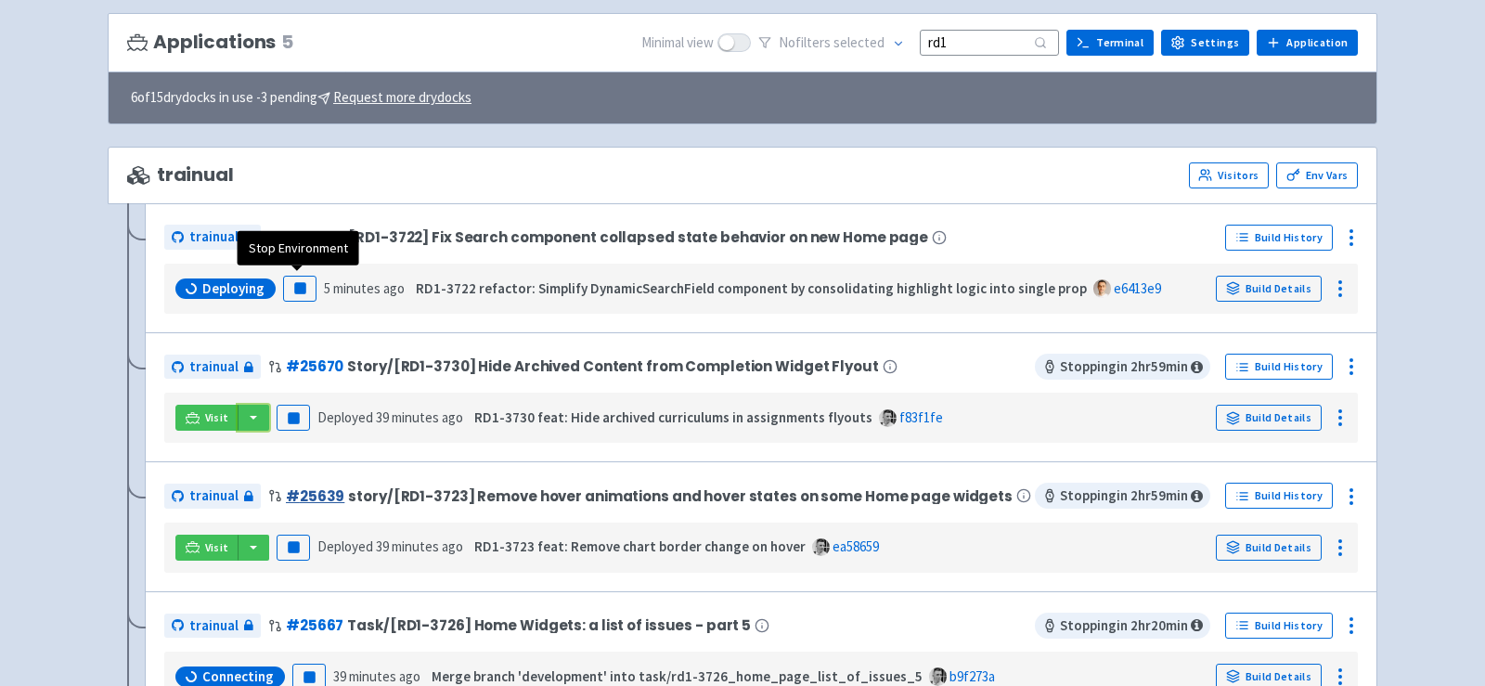
scroll to position [135, 0]
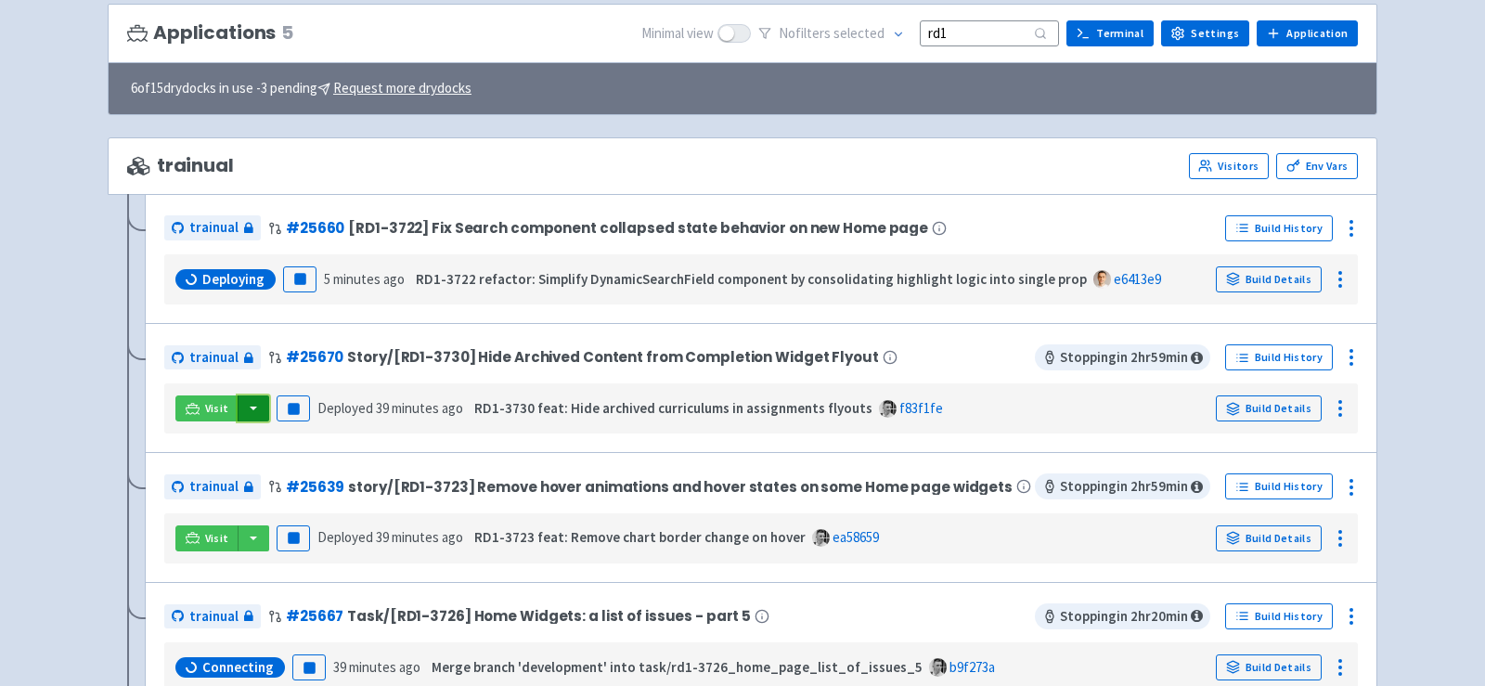
click at [247, 416] on button "button" at bounding box center [254, 408] width 32 height 26
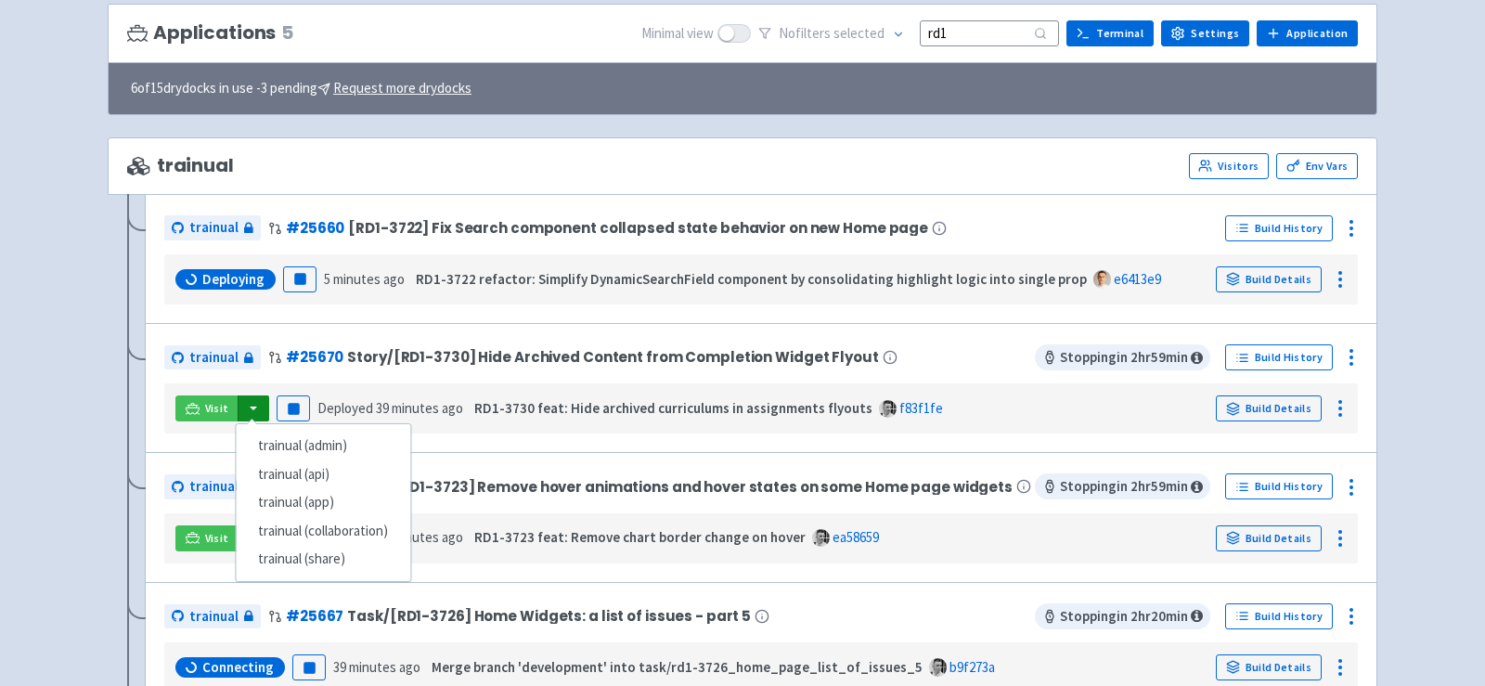
click at [474, 330] on div "trainual # 25670 Story/[RD1-3730] Hide Archived Content from Completion Widget …" at bounding box center [761, 388] width 1233 height 130
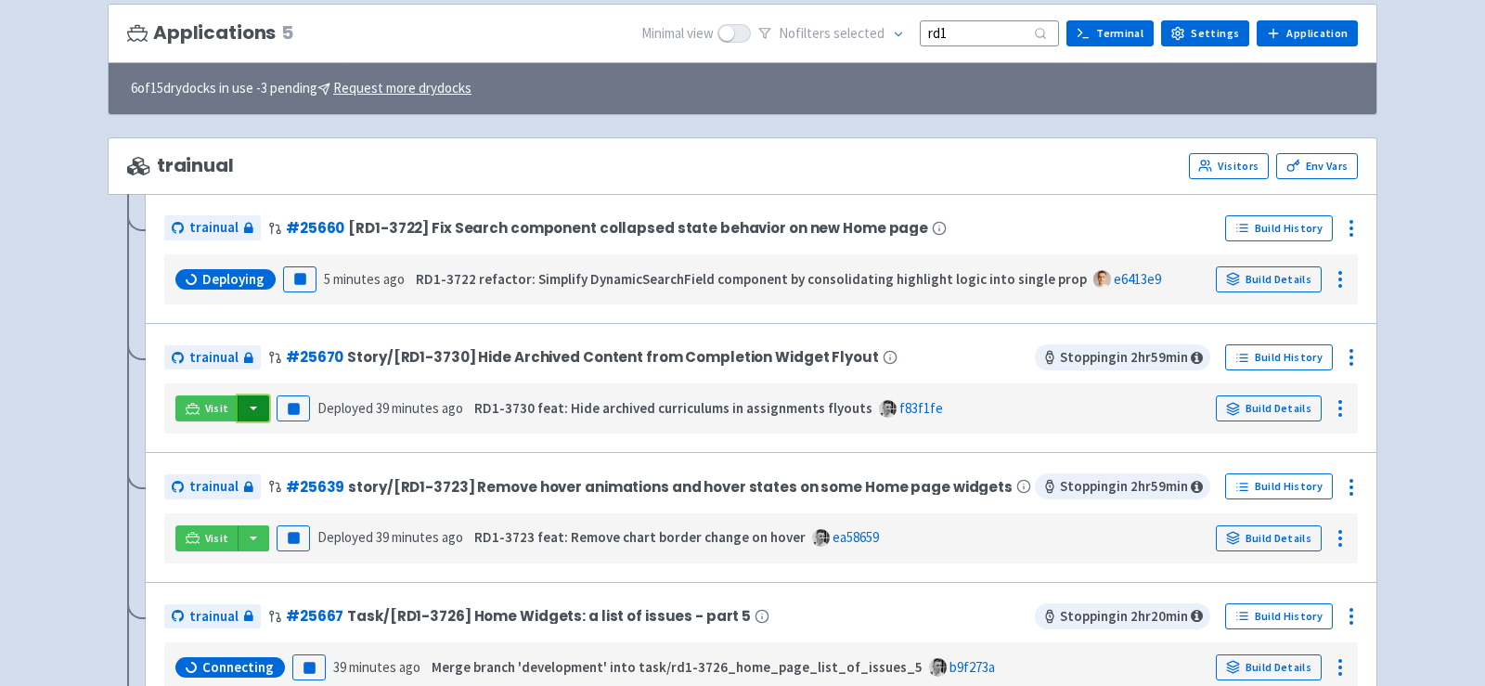
click at [248, 407] on button "button" at bounding box center [254, 408] width 32 height 26
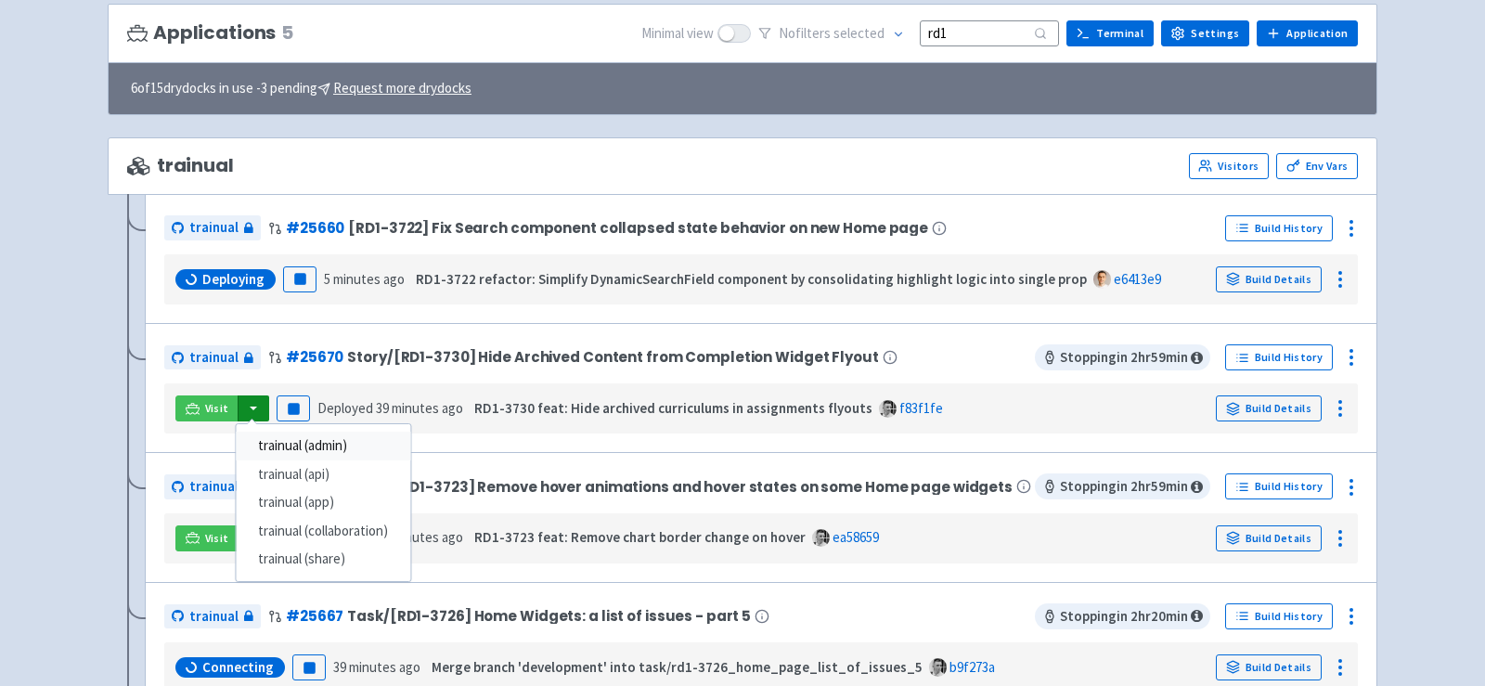
click at [330, 435] on link "trainual (admin)" at bounding box center [323, 446] width 174 height 29
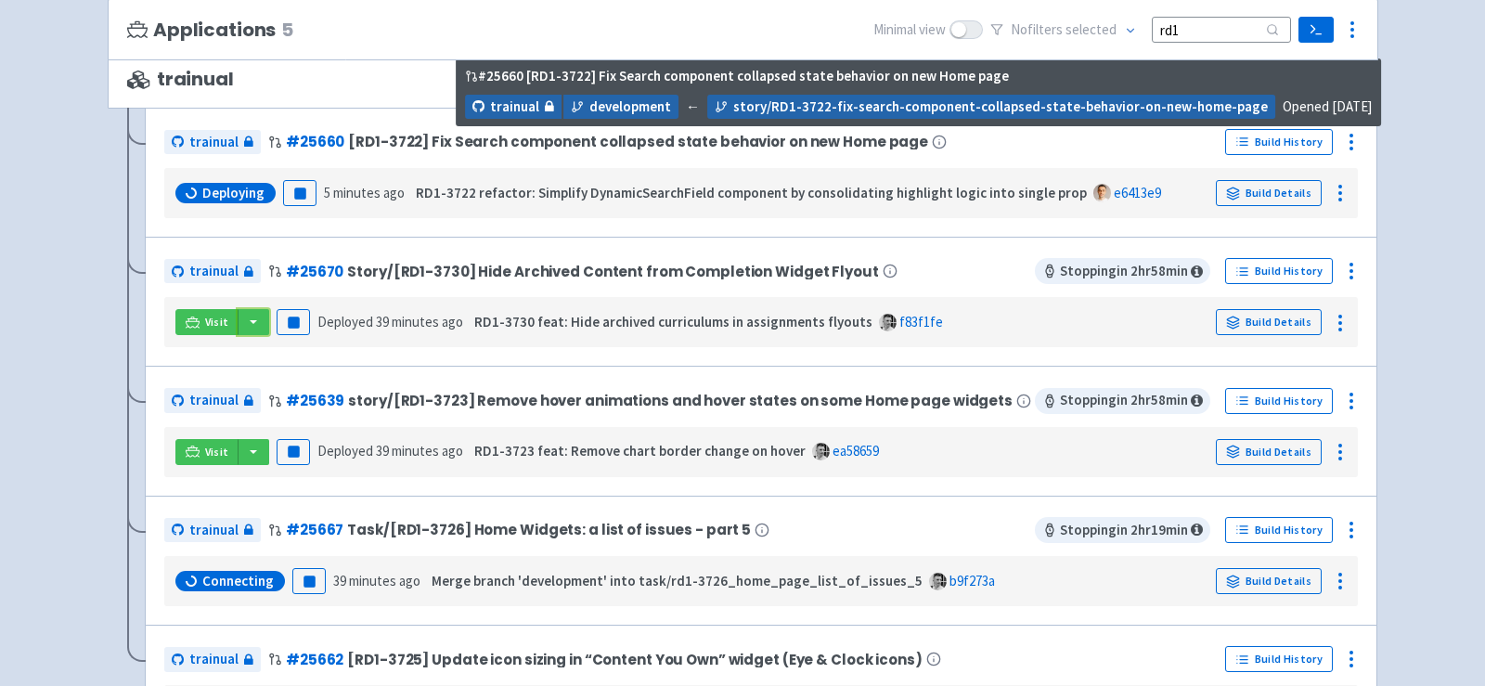
scroll to position [259, 0]
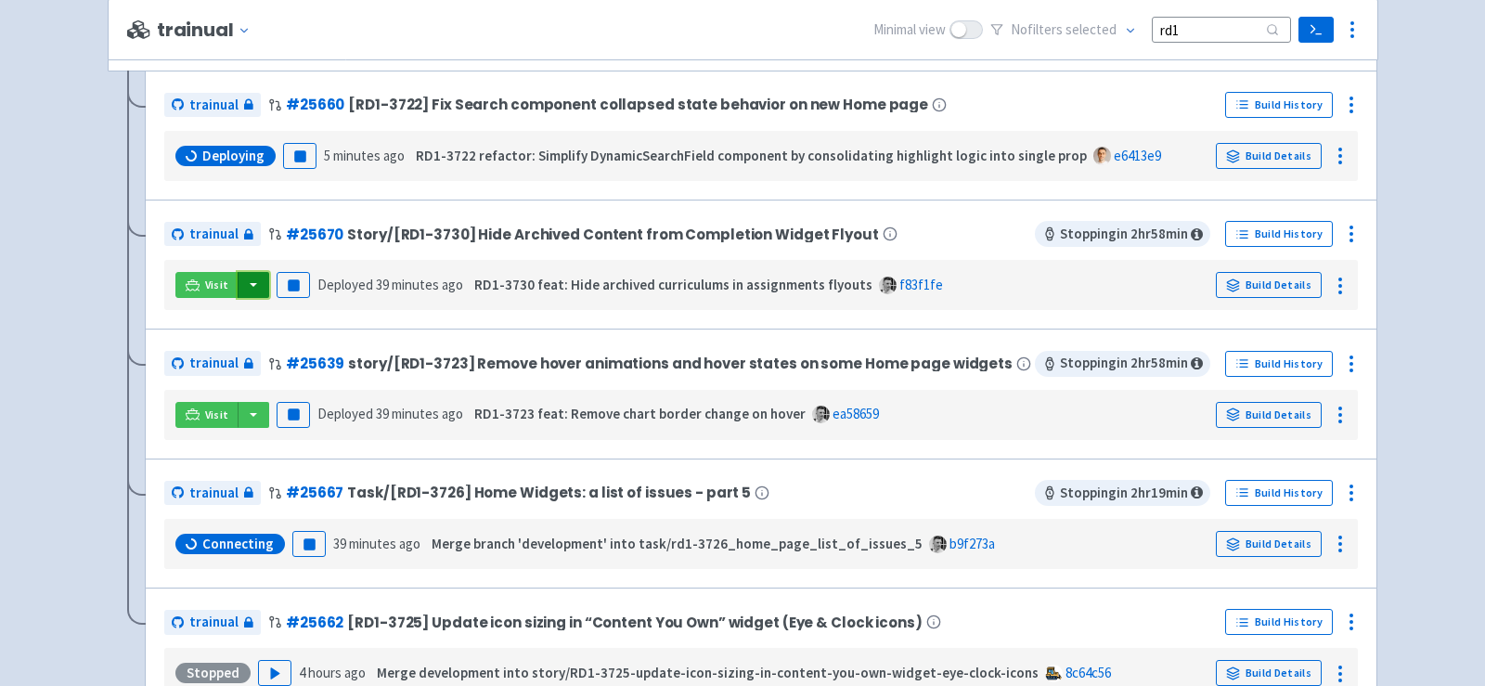
click at [255, 282] on button "button" at bounding box center [254, 285] width 32 height 26
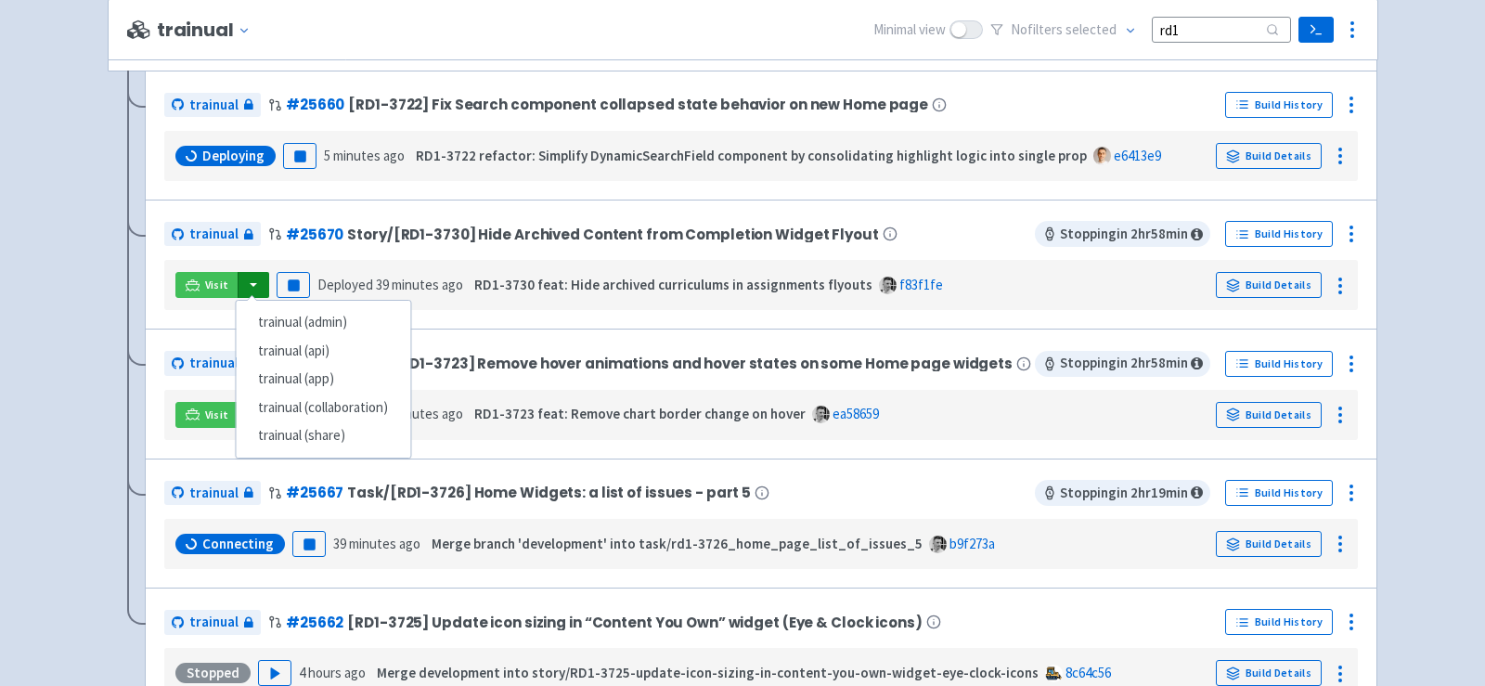
click at [236, 248] on div "trainual # 25670 Story/[RD1-3730] Hide Archived Content from Completion Widget …" at bounding box center [761, 264] width 1194 height 91
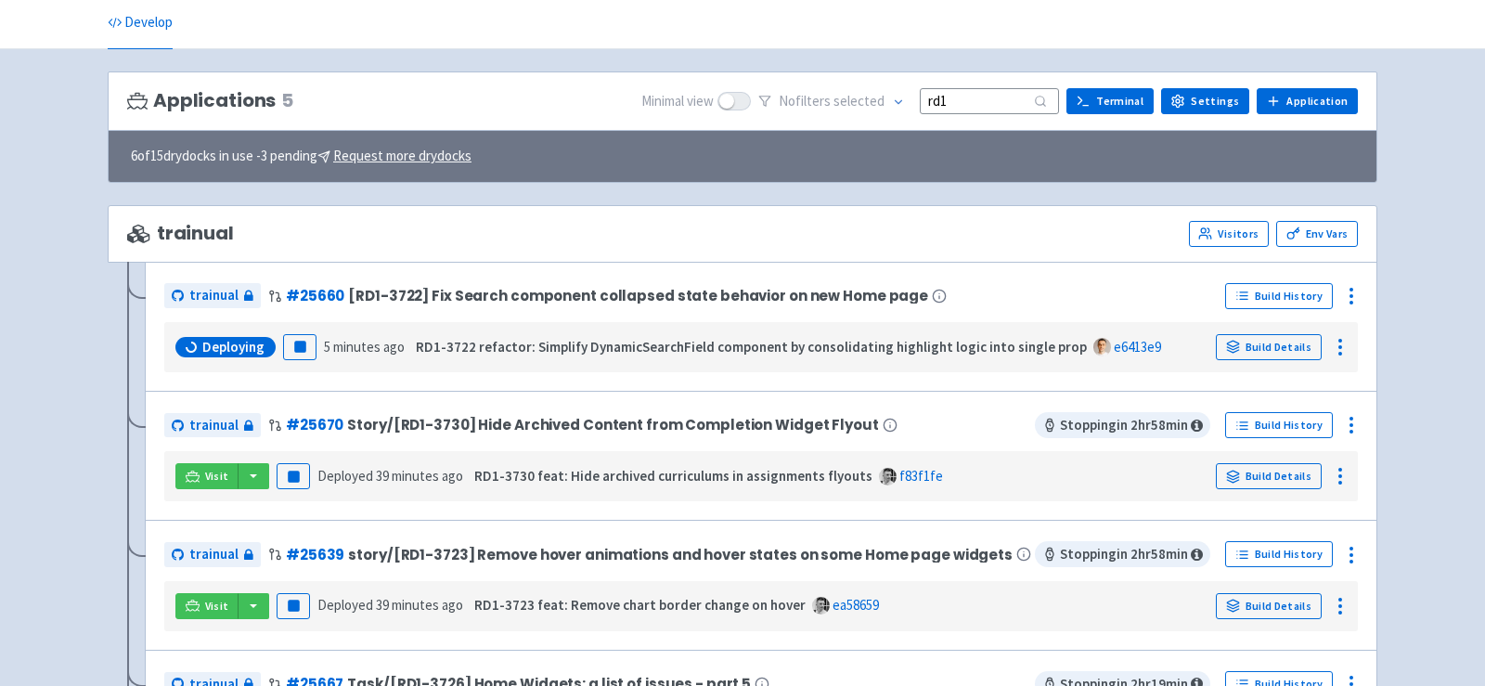
scroll to position [97, 0]
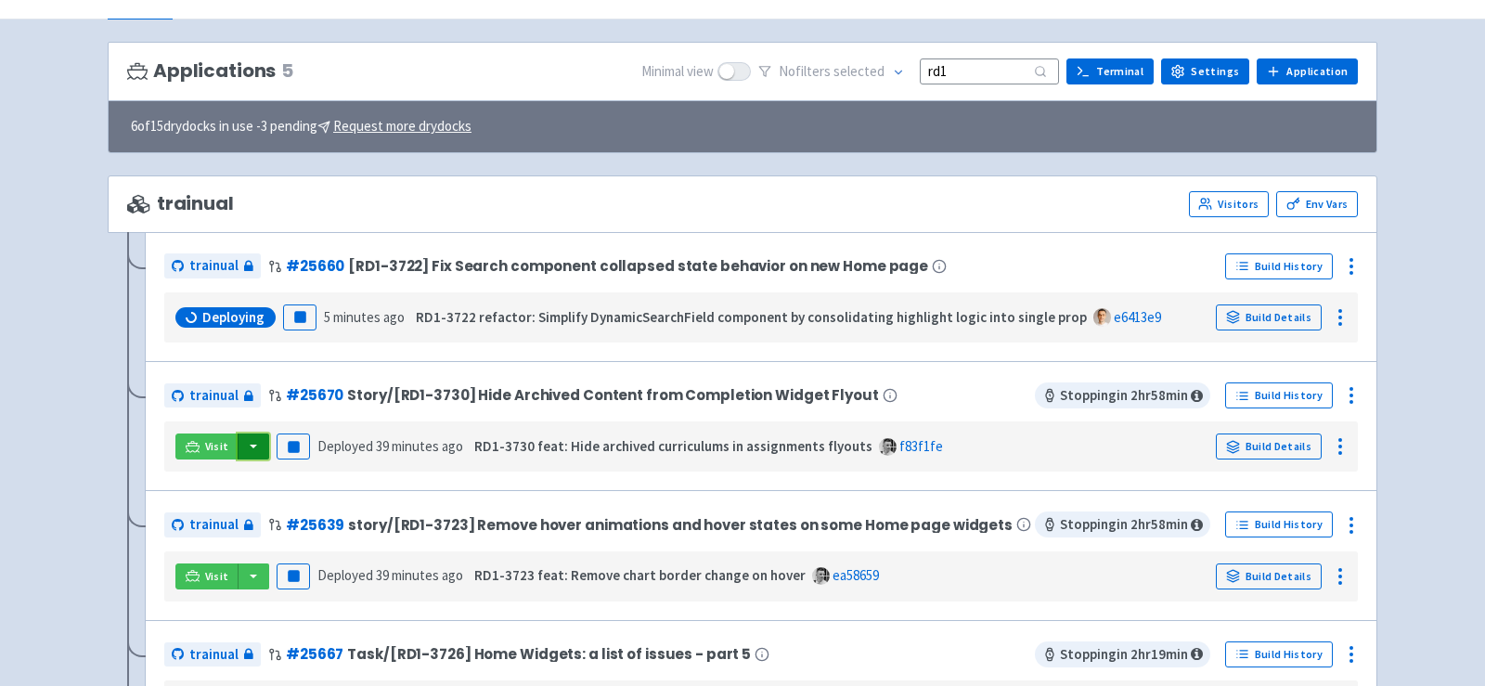
click at [252, 439] on button "button" at bounding box center [254, 446] width 32 height 26
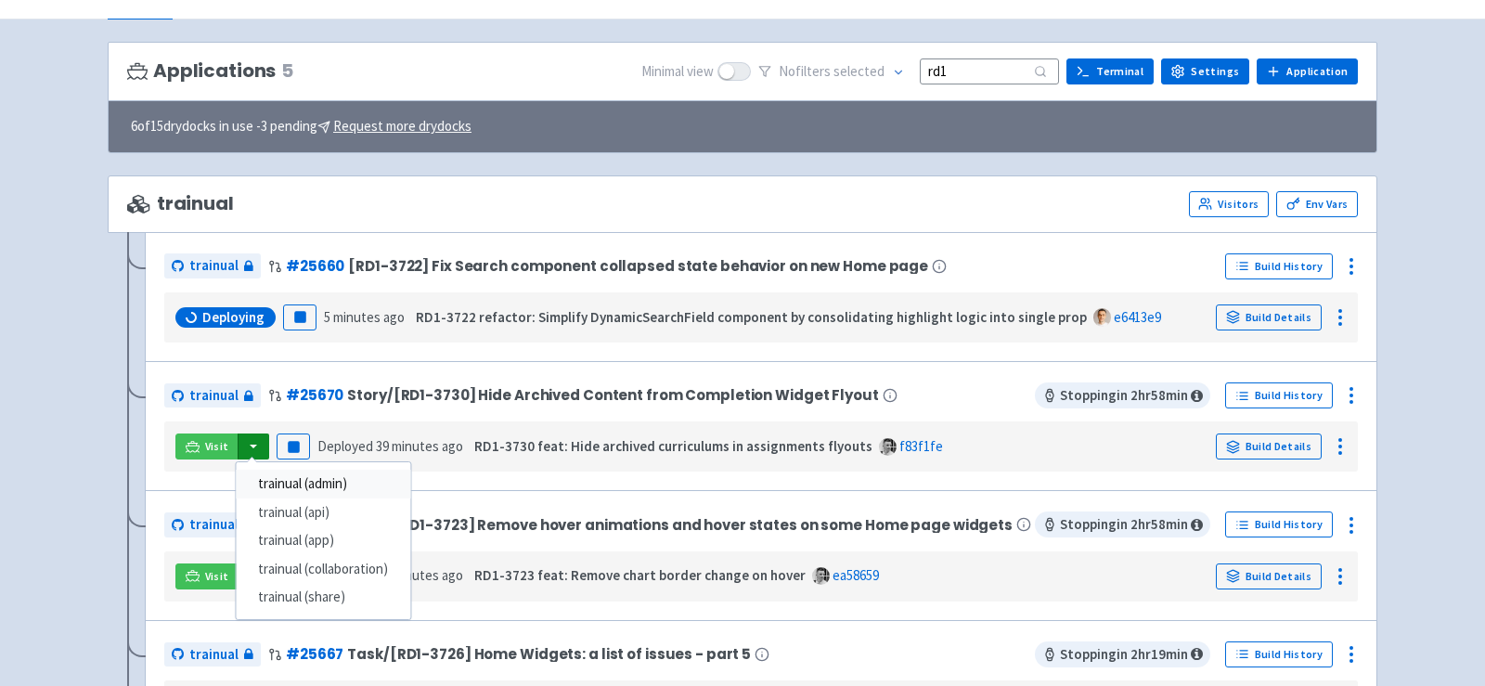
click at [307, 472] on link "trainual (admin)" at bounding box center [323, 484] width 174 height 29
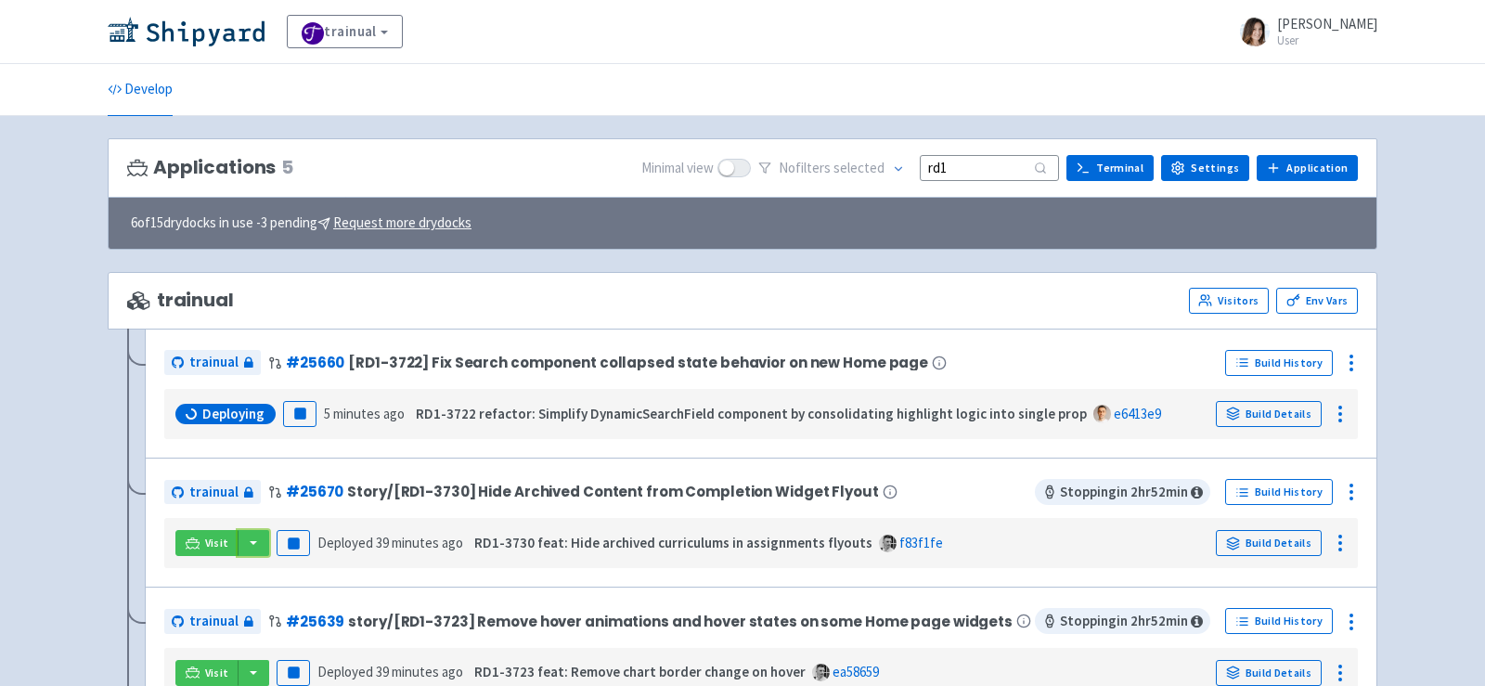
scroll to position [29, 0]
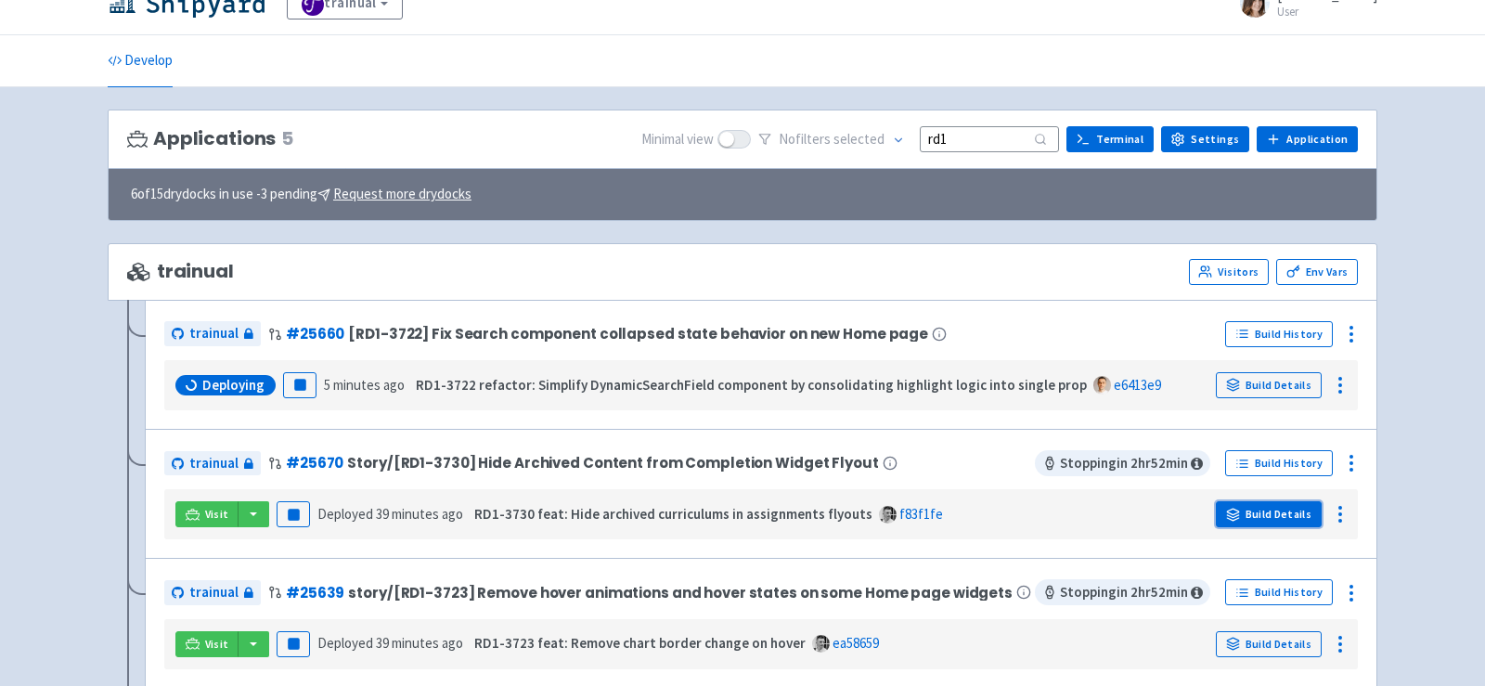
click at [1282, 514] on link "Build Details" at bounding box center [1269, 514] width 106 height 26
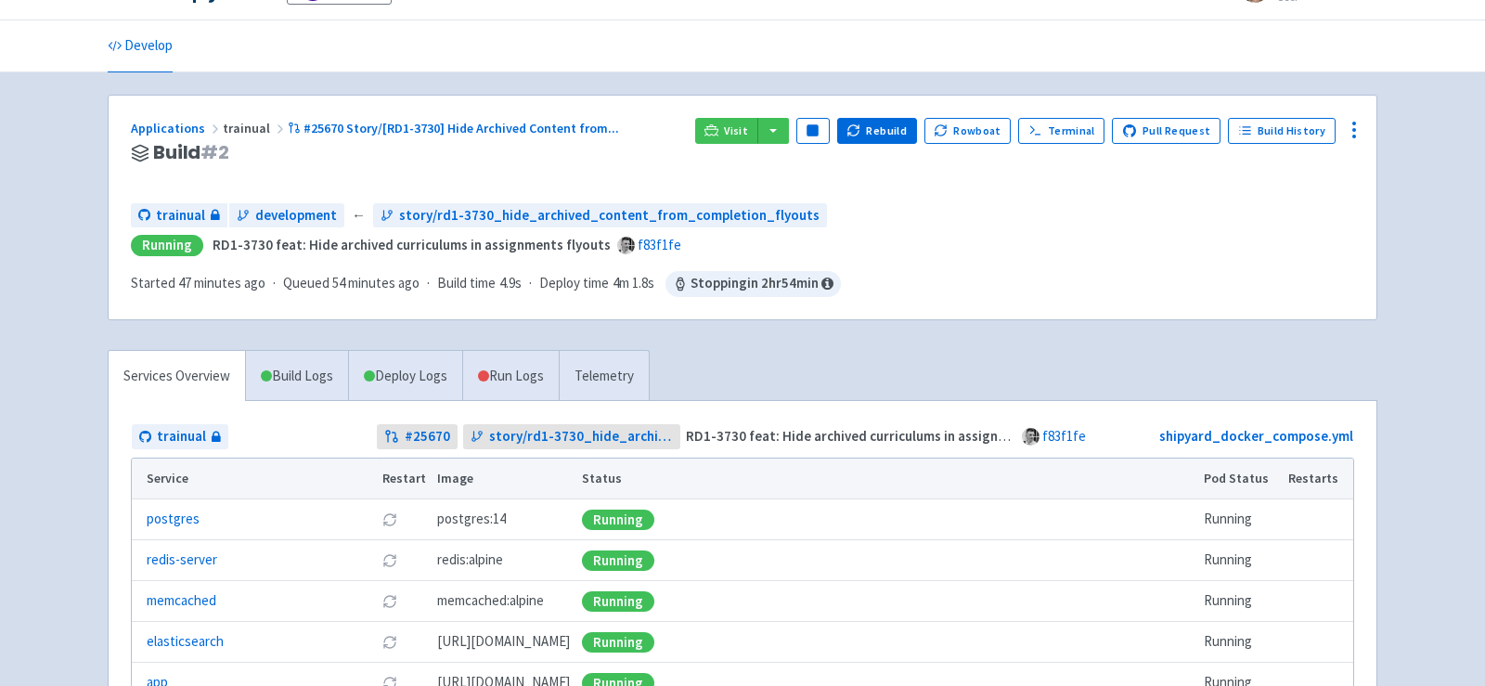
scroll to position [33, 0]
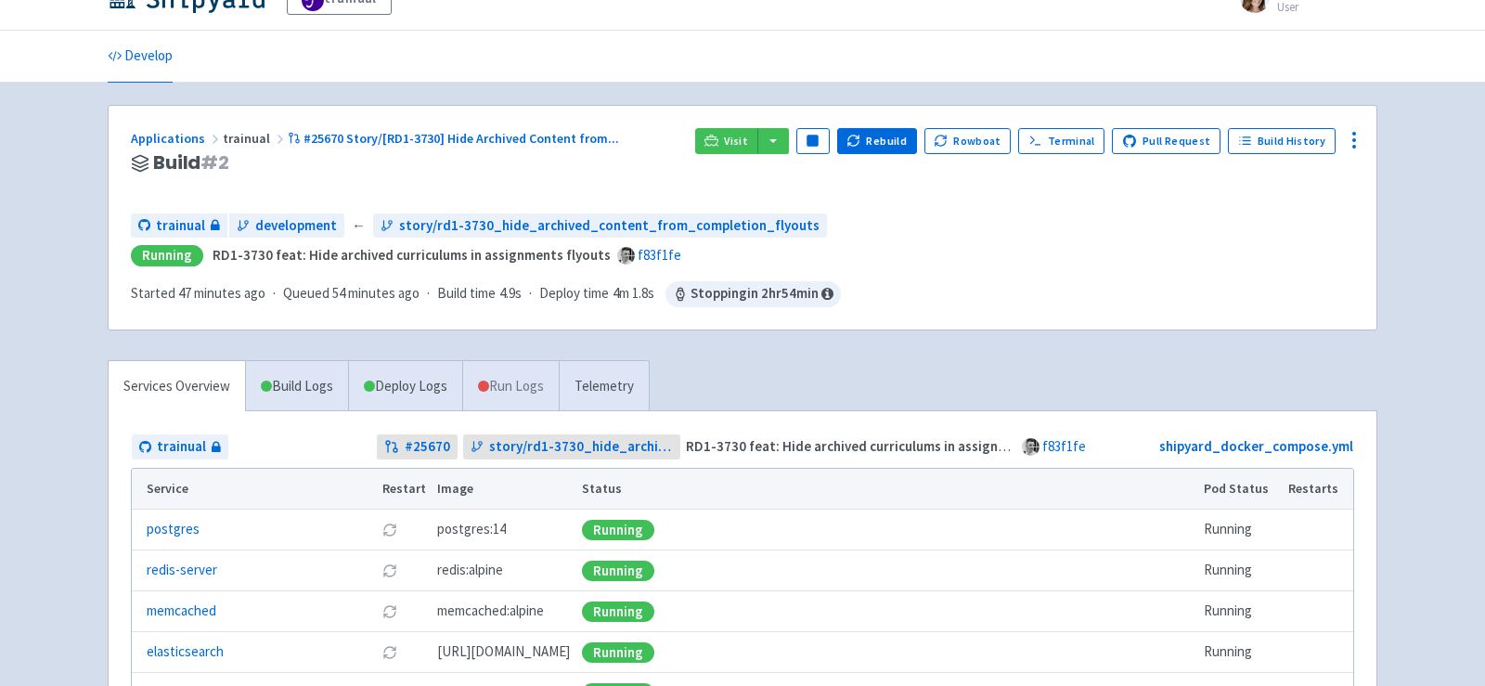
click at [524, 380] on link "Run Logs" at bounding box center [510, 386] width 97 height 51
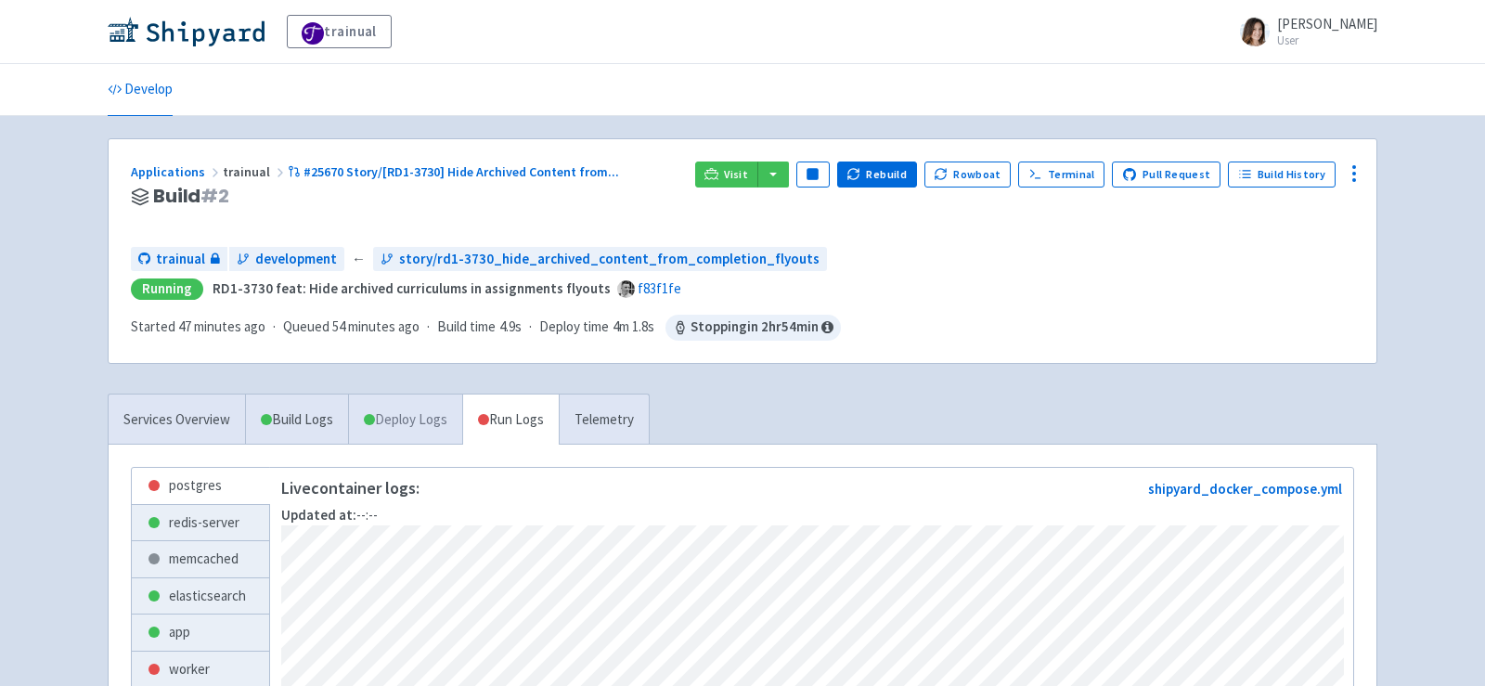
click at [420, 421] on link "Deploy Logs" at bounding box center [405, 419] width 114 height 51
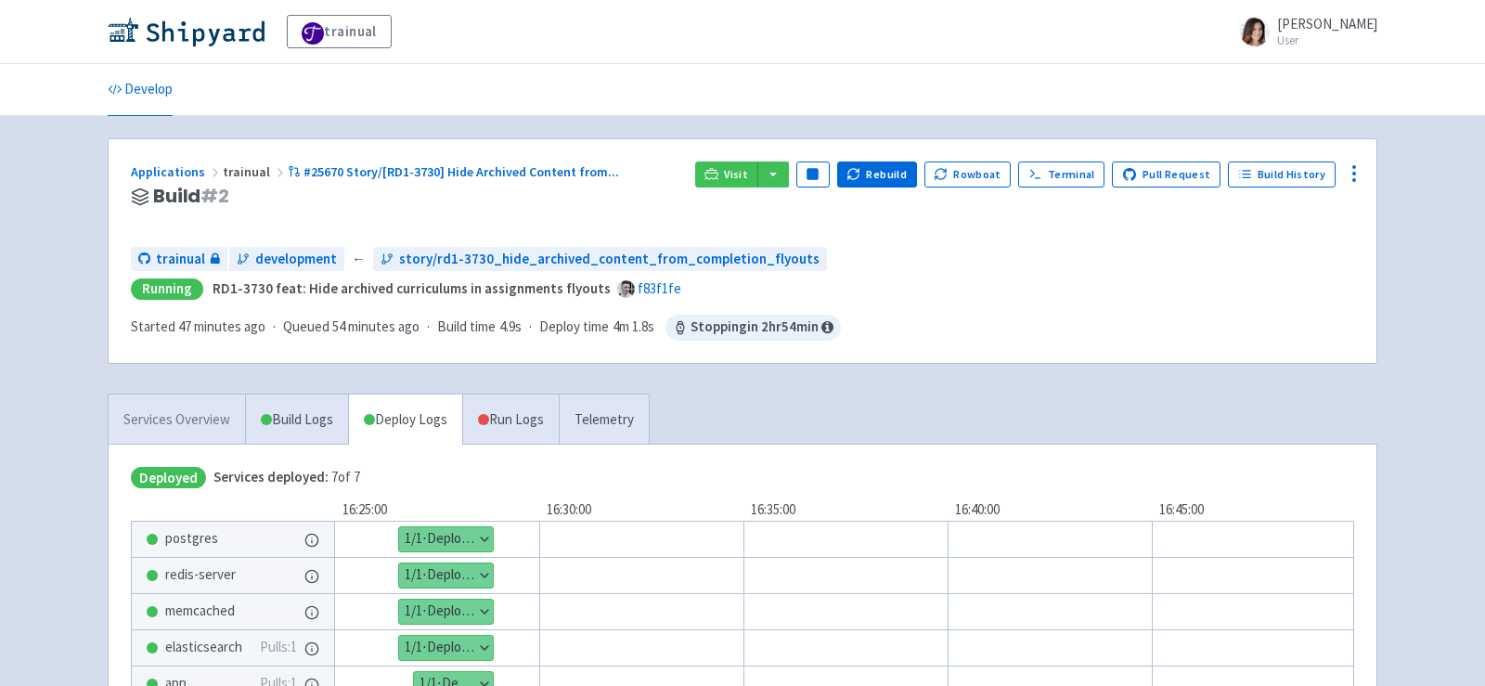
click at [187, 408] on link "Services Overview" at bounding box center [177, 419] width 136 height 51
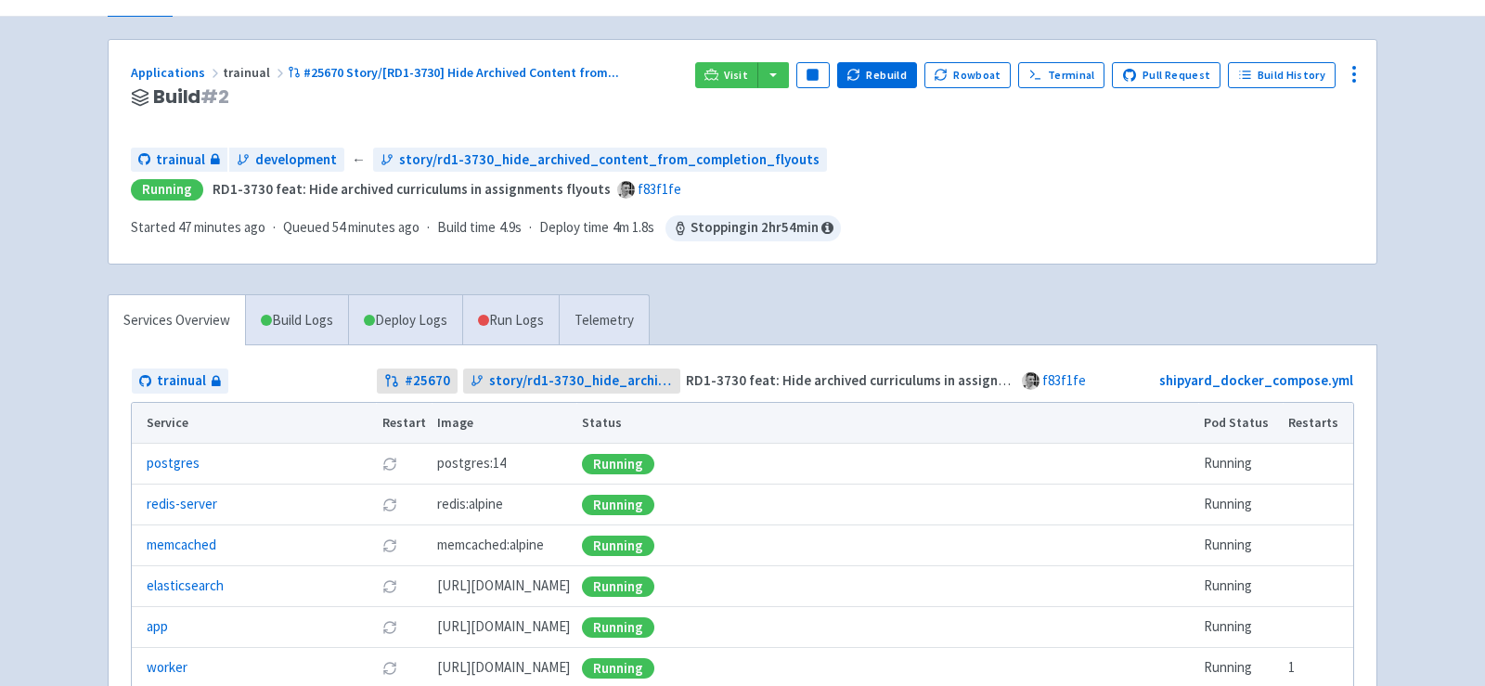
scroll to position [286, 0]
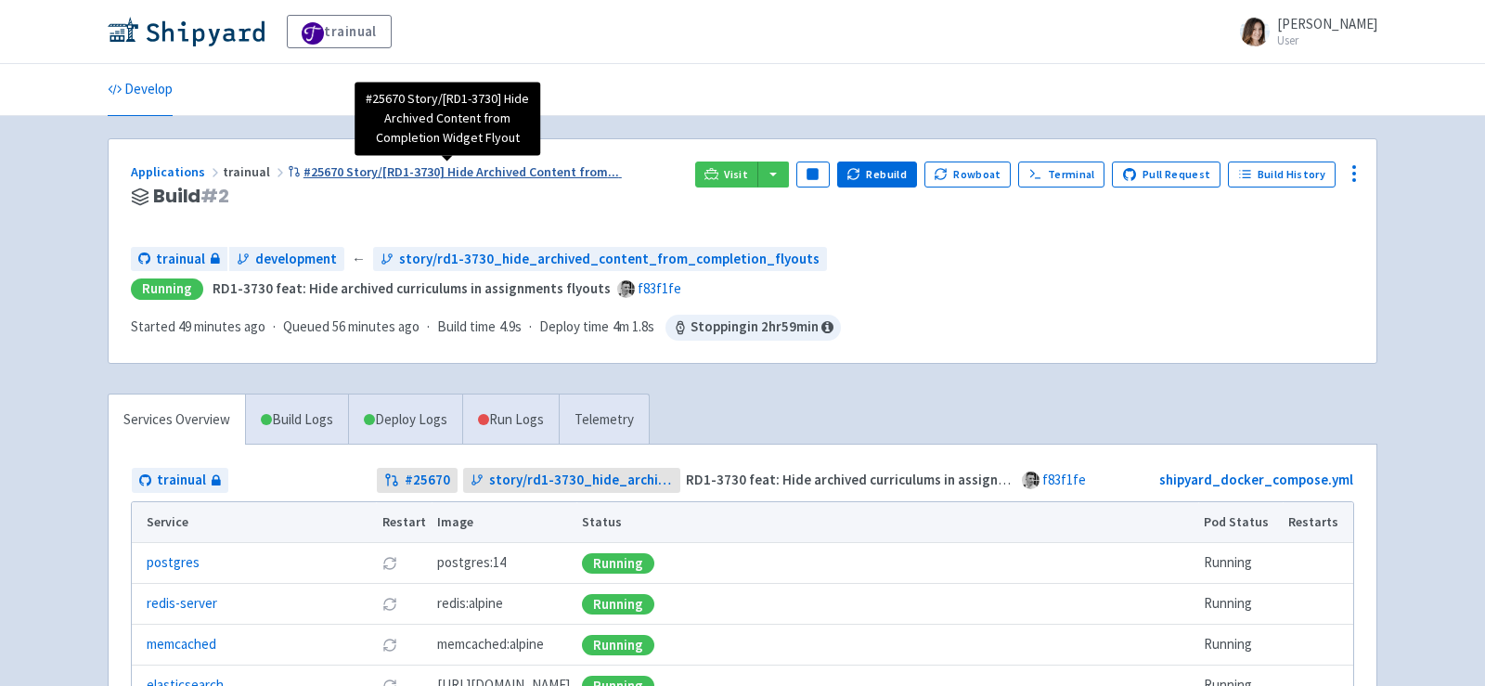
click at [326, 170] on span "#25670 Story/[RD1-3730] Hide Archived Content from ..." at bounding box center [462, 171] width 316 height 17
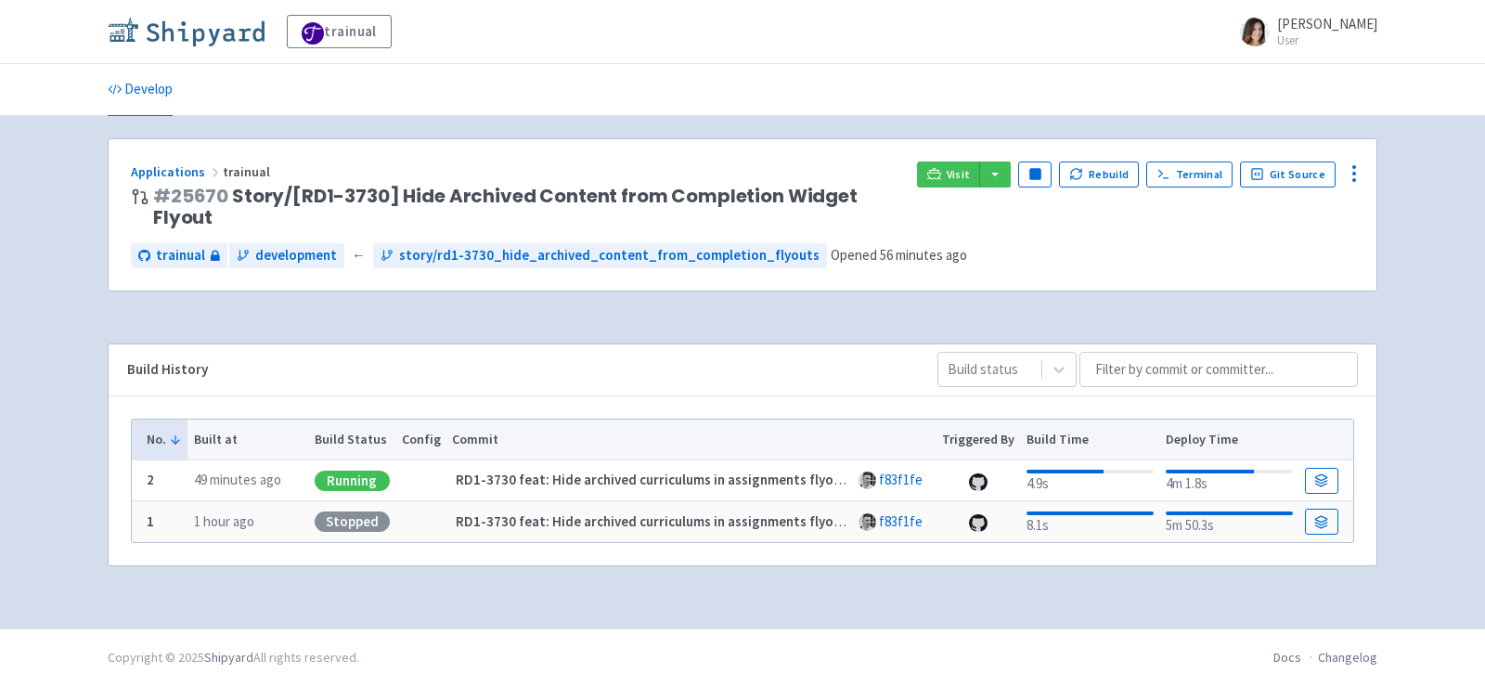
click at [219, 27] on img at bounding box center [186, 32] width 157 height 30
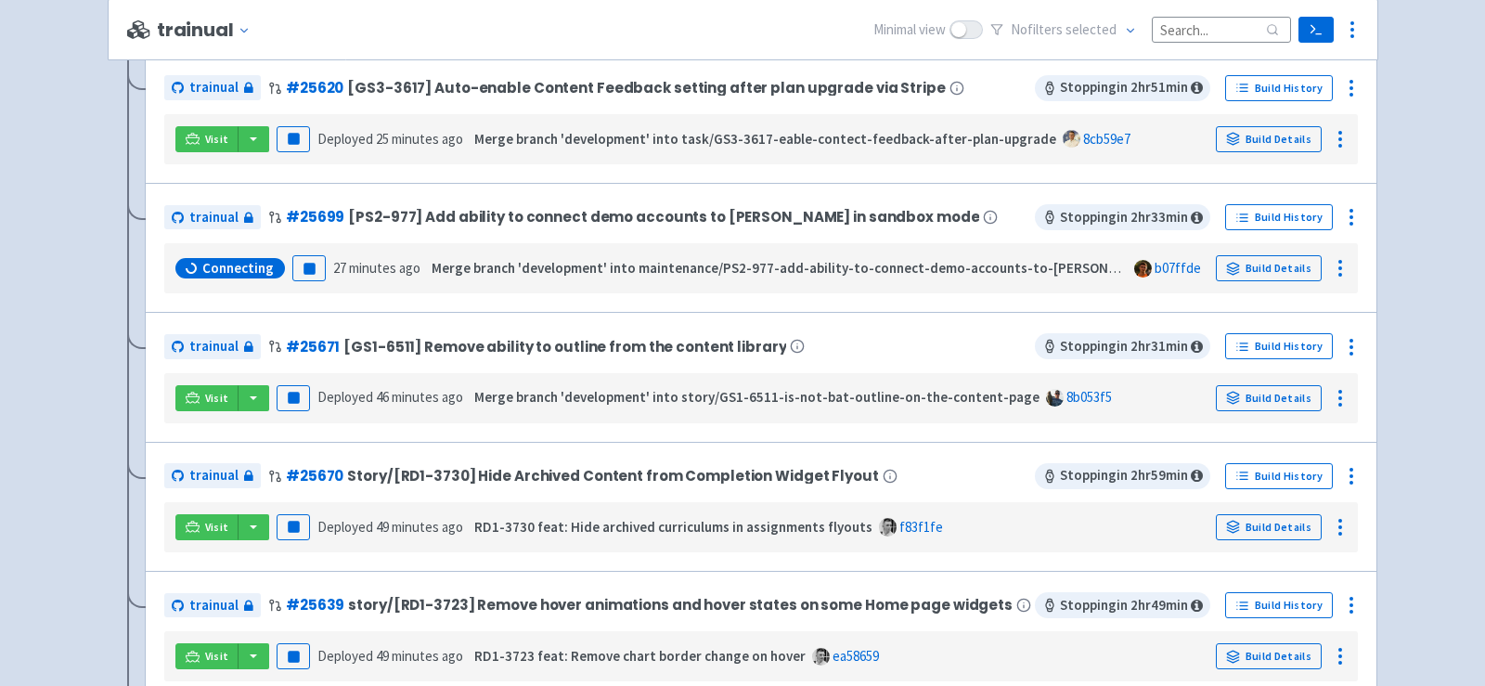
scroll to position [971, 0]
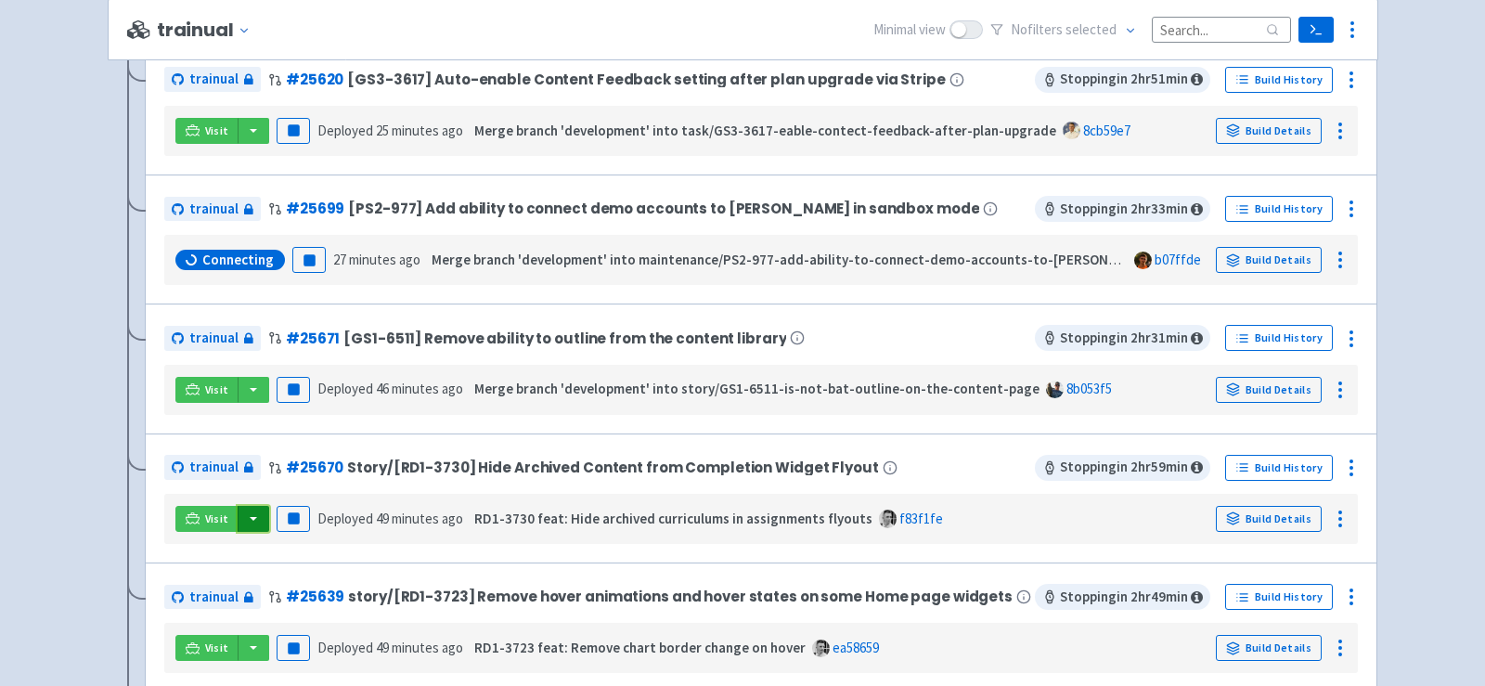
click at [262, 520] on button "button" at bounding box center [254, 519] width 32 height 26
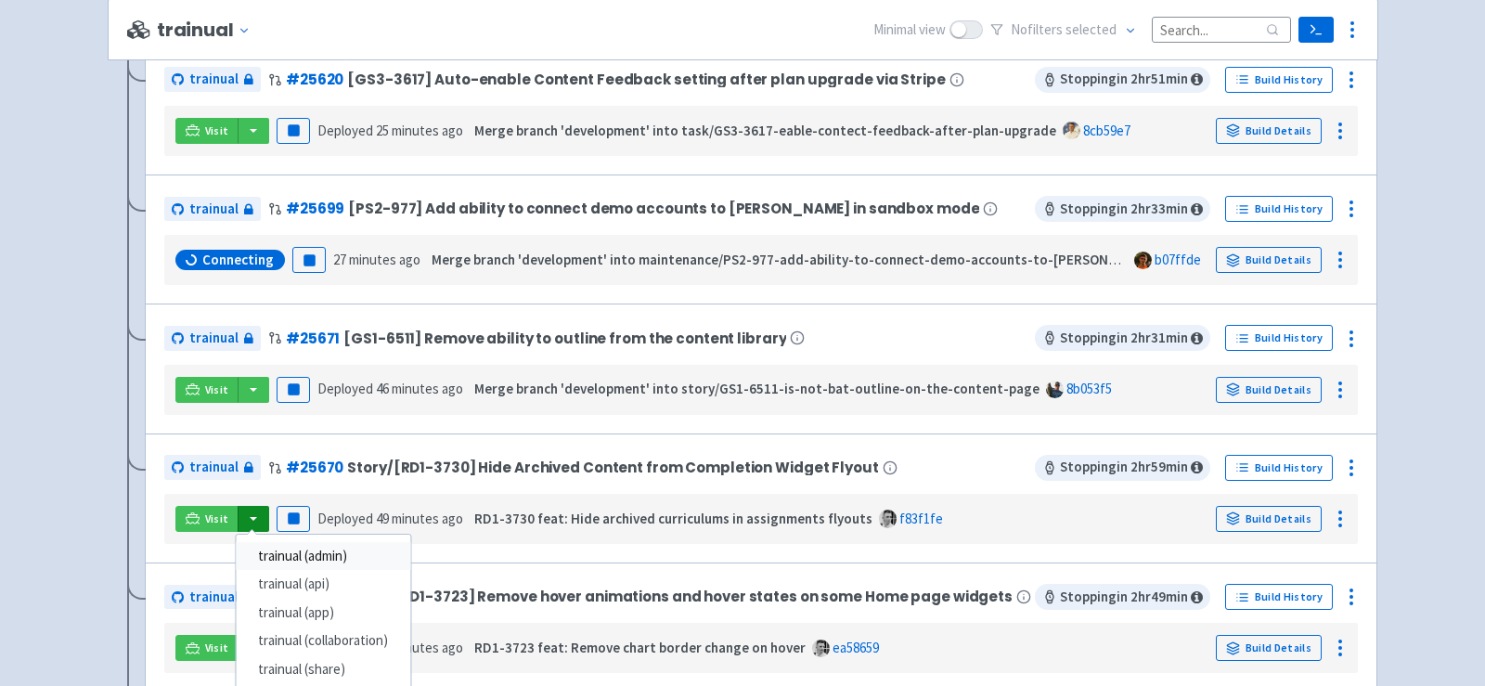
click at [348, 548] on link "trainual (admin)" at bounding box center [323, 556] width 174 height 29
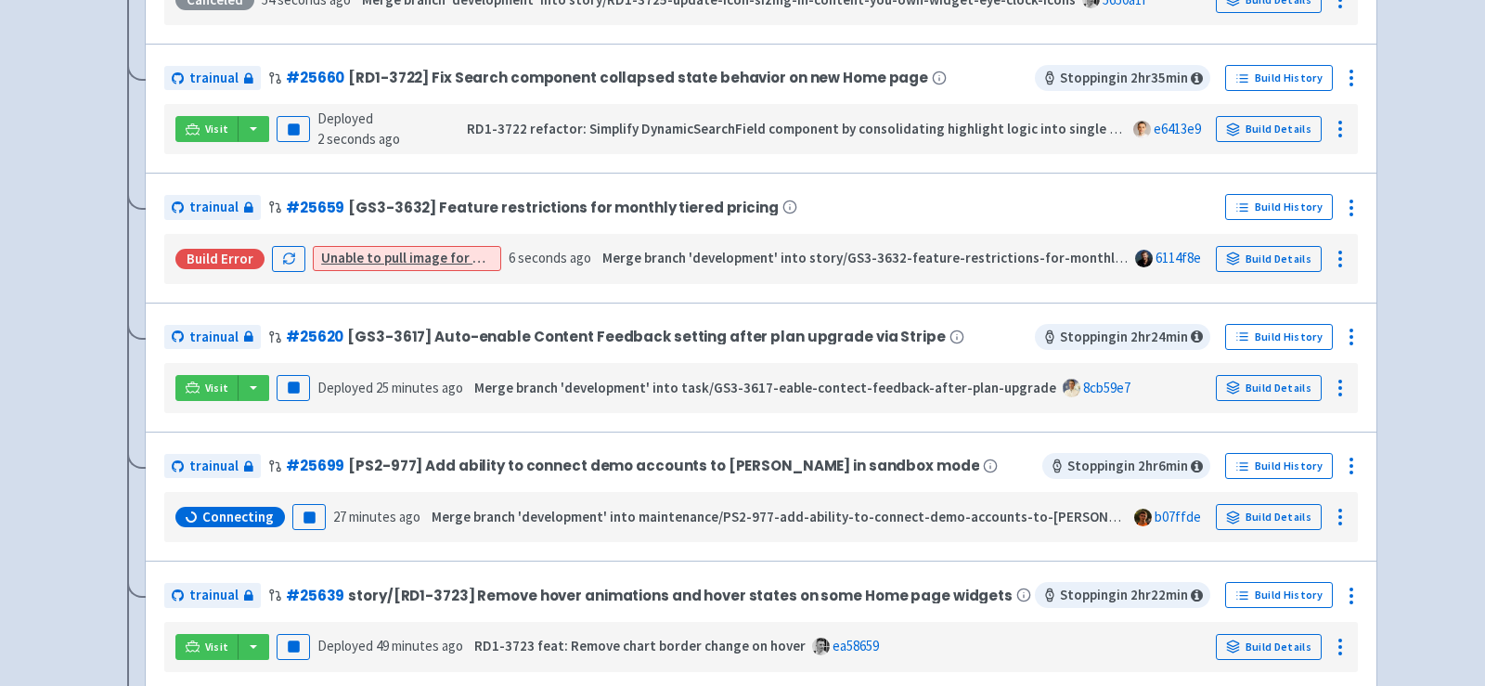
scroll to position [67, 0]
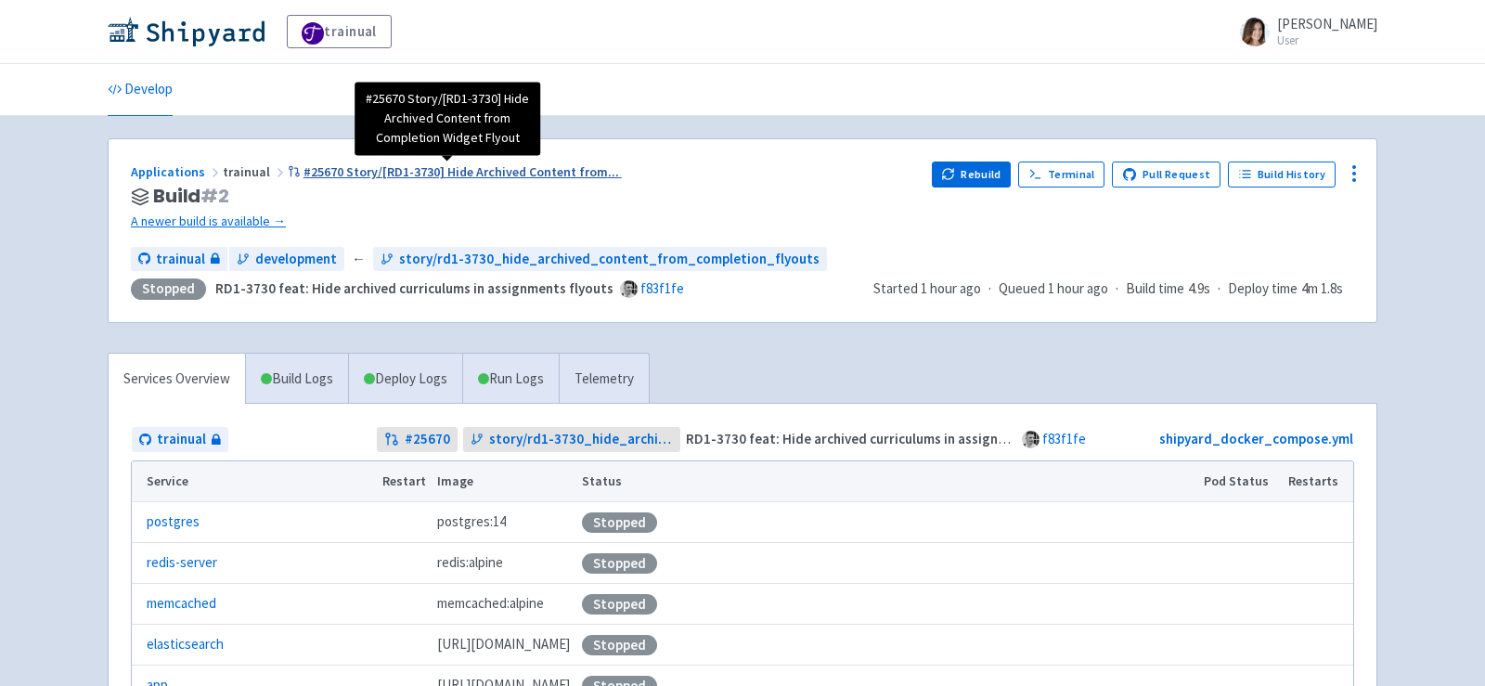
click at [346, 167] on span "#25670 Story/[RD1-3730] Hide Archived Content from ..." at bounding box center [462, 171] width 316 height 17
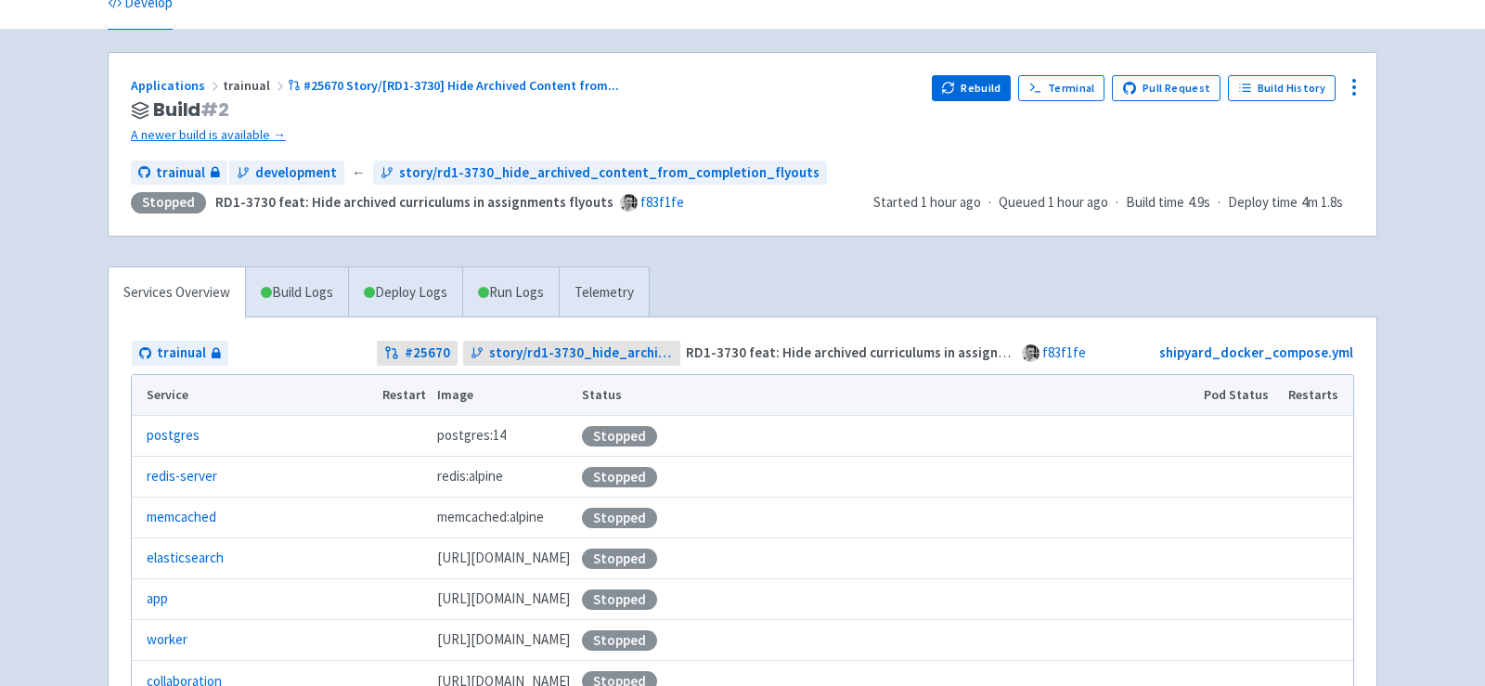
scroll to position [110, 0]
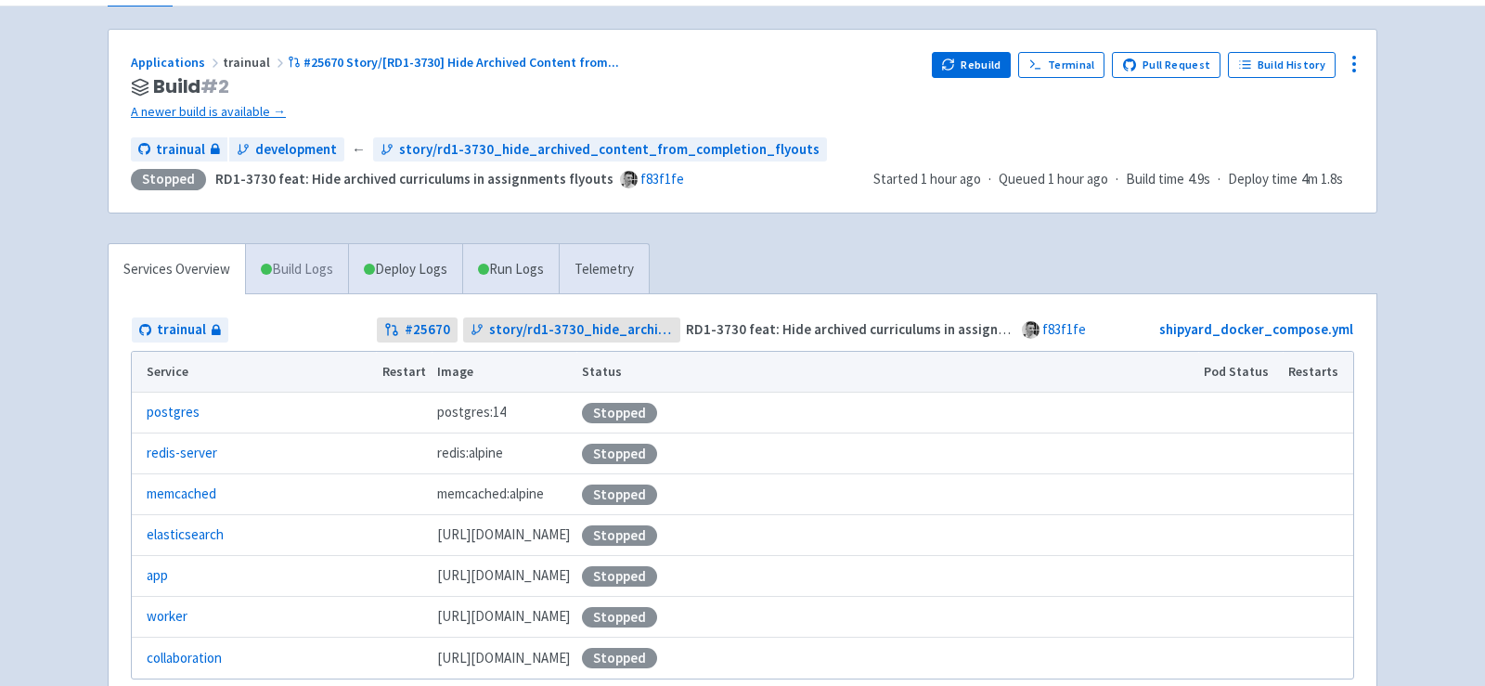
click at [329, 266] on link "Build Logs" at bounding box center [297, 269] width 102 height 51
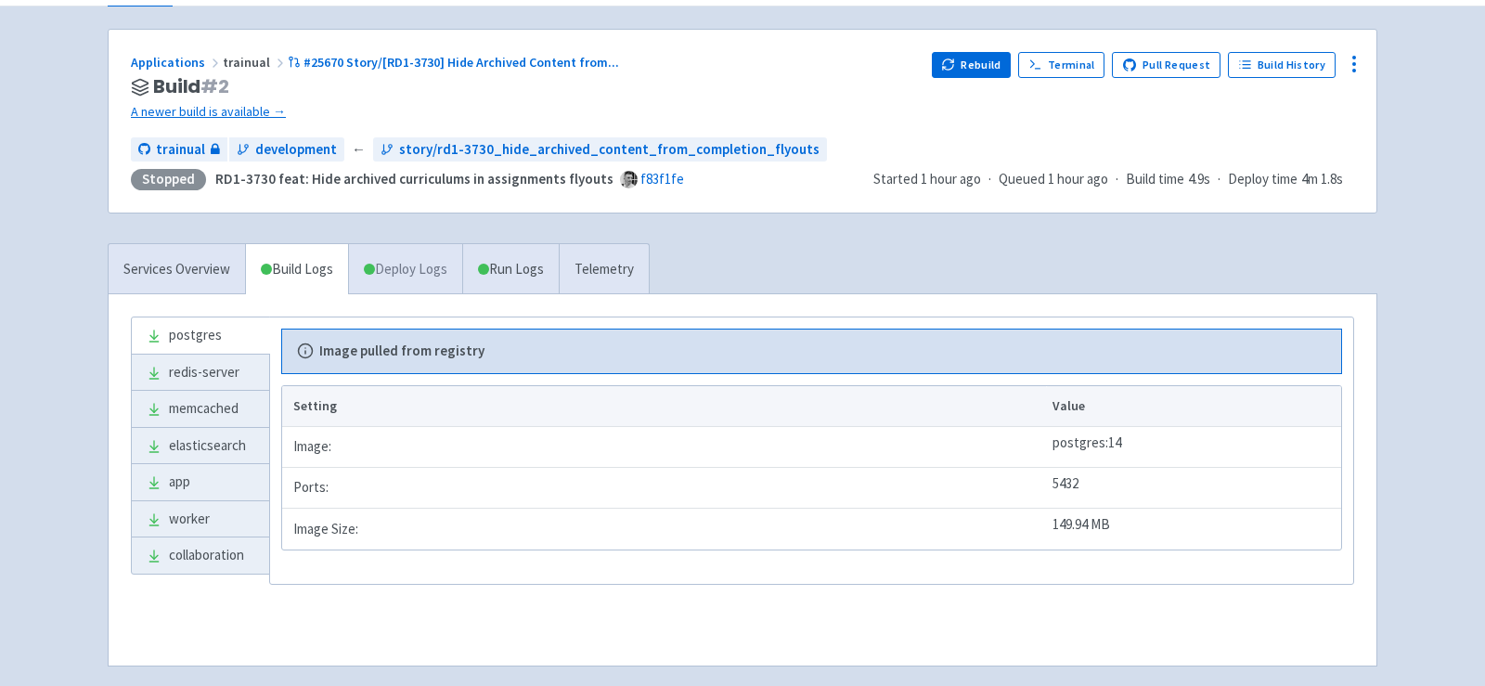
click at [441, 271] on link "Deploy Logs" at bounding box center [405, 269] width 114 height 51
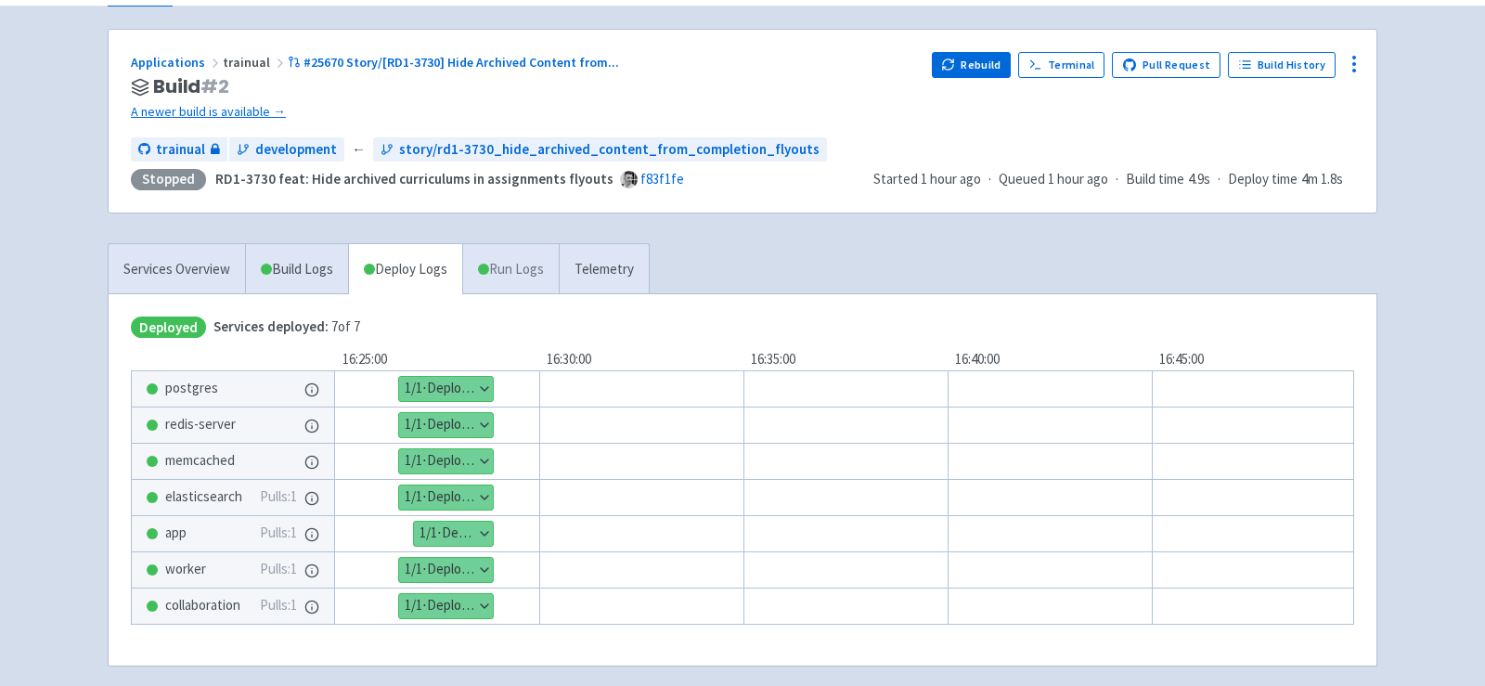
click at [501, 271] on link "Run Logs" at bounding box center [510, 269] width 97 height 51
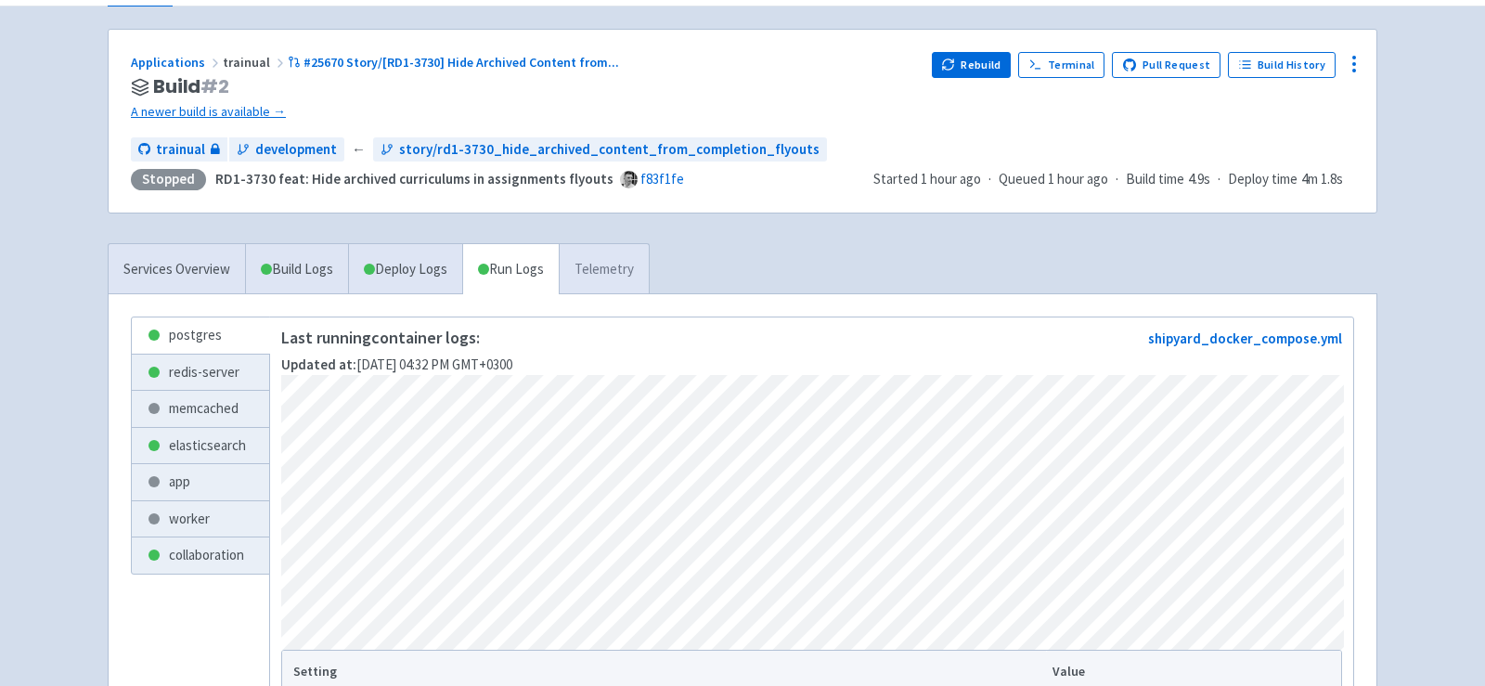
click at [609, 281] on link "Telemetry" at bounding box center [604, 269] width 90 height 51
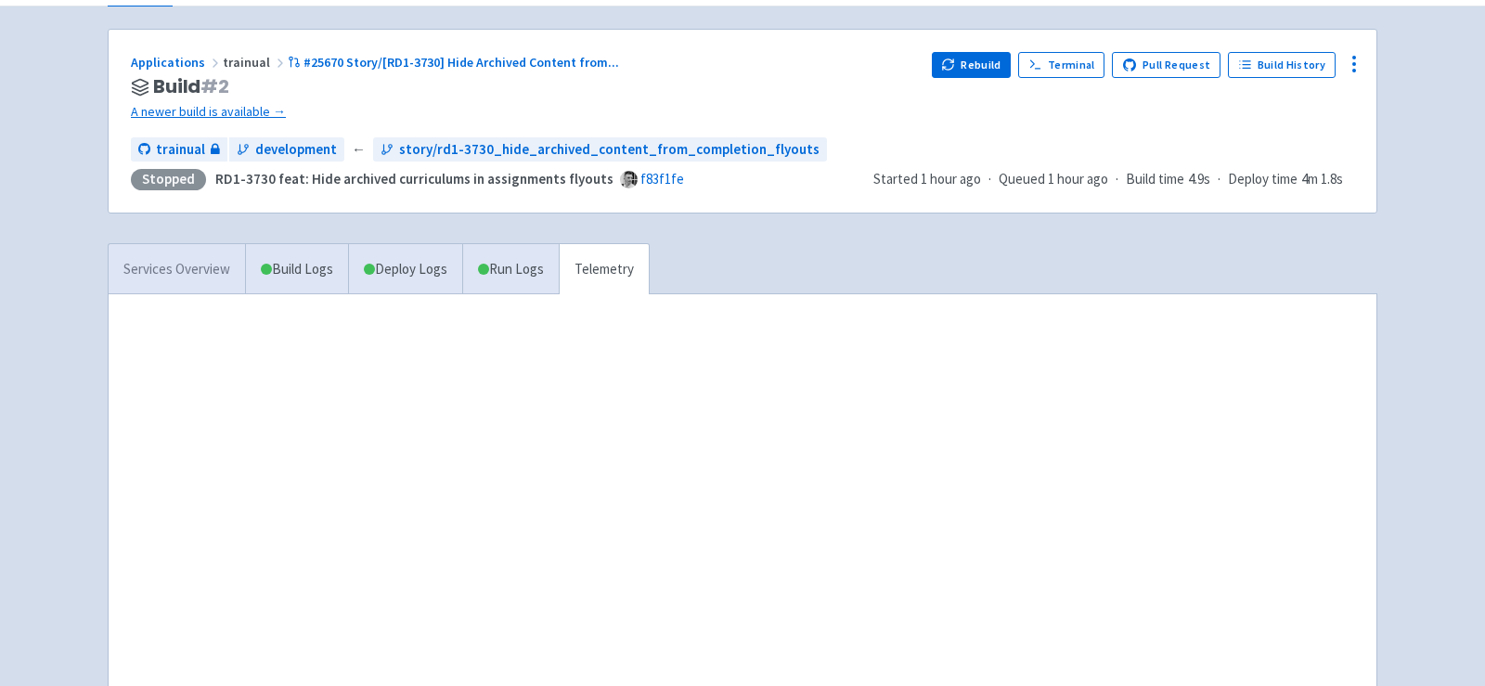
click at [214, 267] on link "Services Overview" at bounding box center [177, 269] width 136 height 51
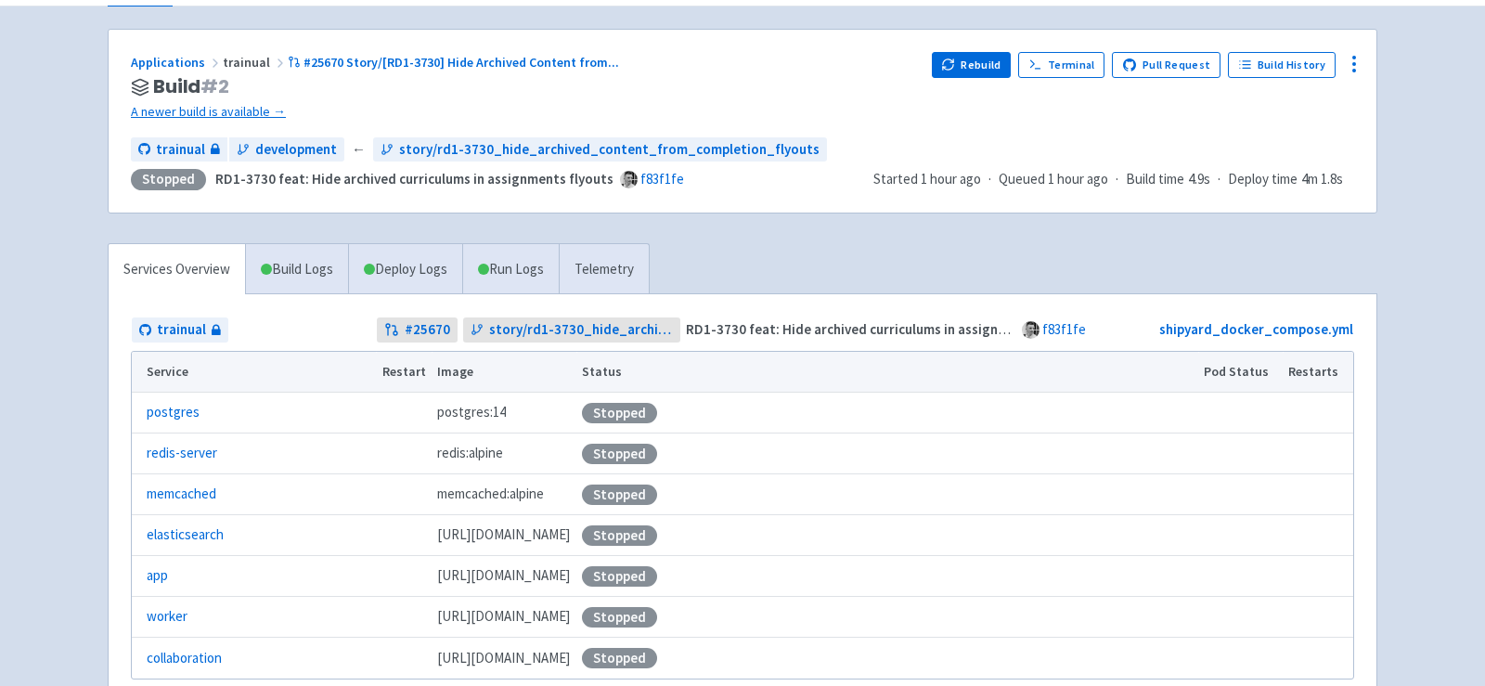
click at [337, 52] on div "Applications trainual #25670 Story/[RD1-3730] Hide Archived Content from ..." at bounding box center [524, 62] width 786 height 21
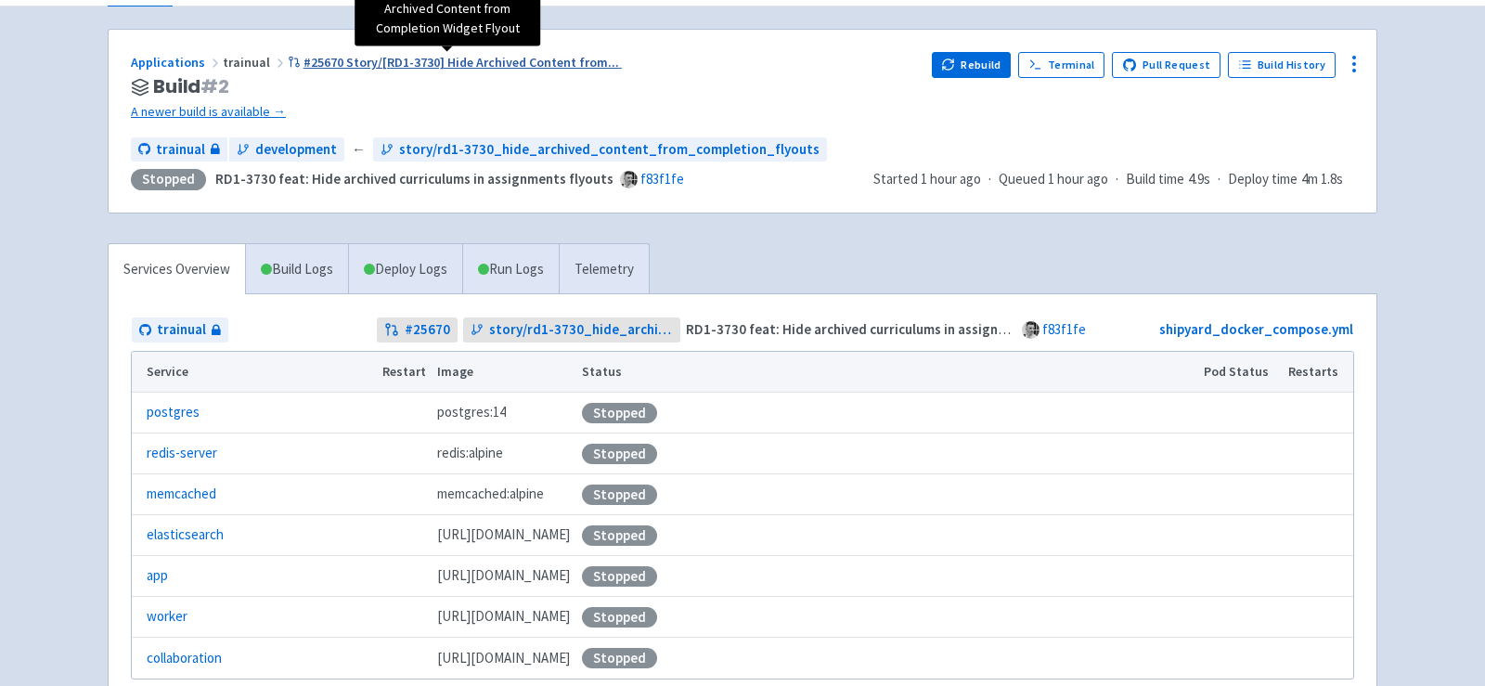
click at [350, 67] on span "#25670 Story/[RD1-3730] Hide Archived Content from ..." at bounding box center [462, 62] width 316 height 17
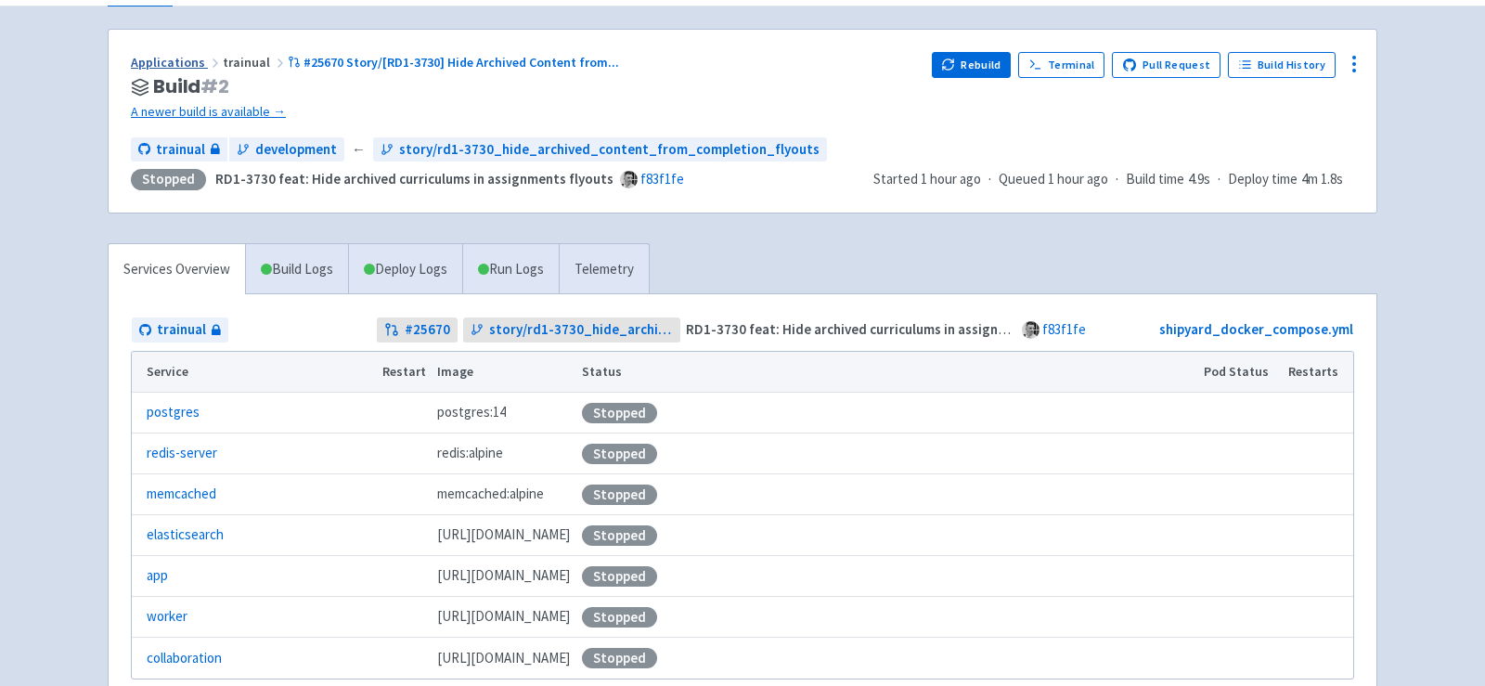
click at [170, 59] on link "Applications" at bounding box center [177, 62] width 92 height 17
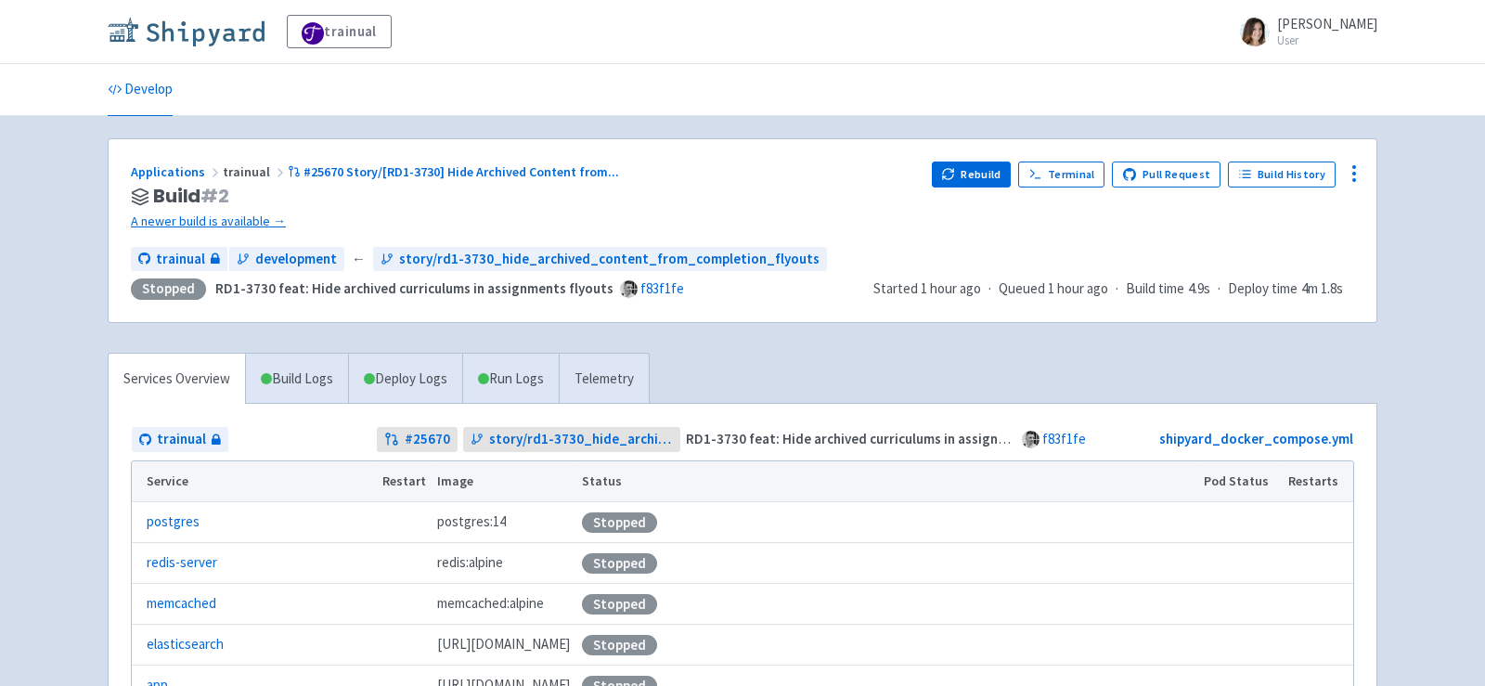
click at [236, 34] on img at bounding box center [186, 32] width 157 height 30
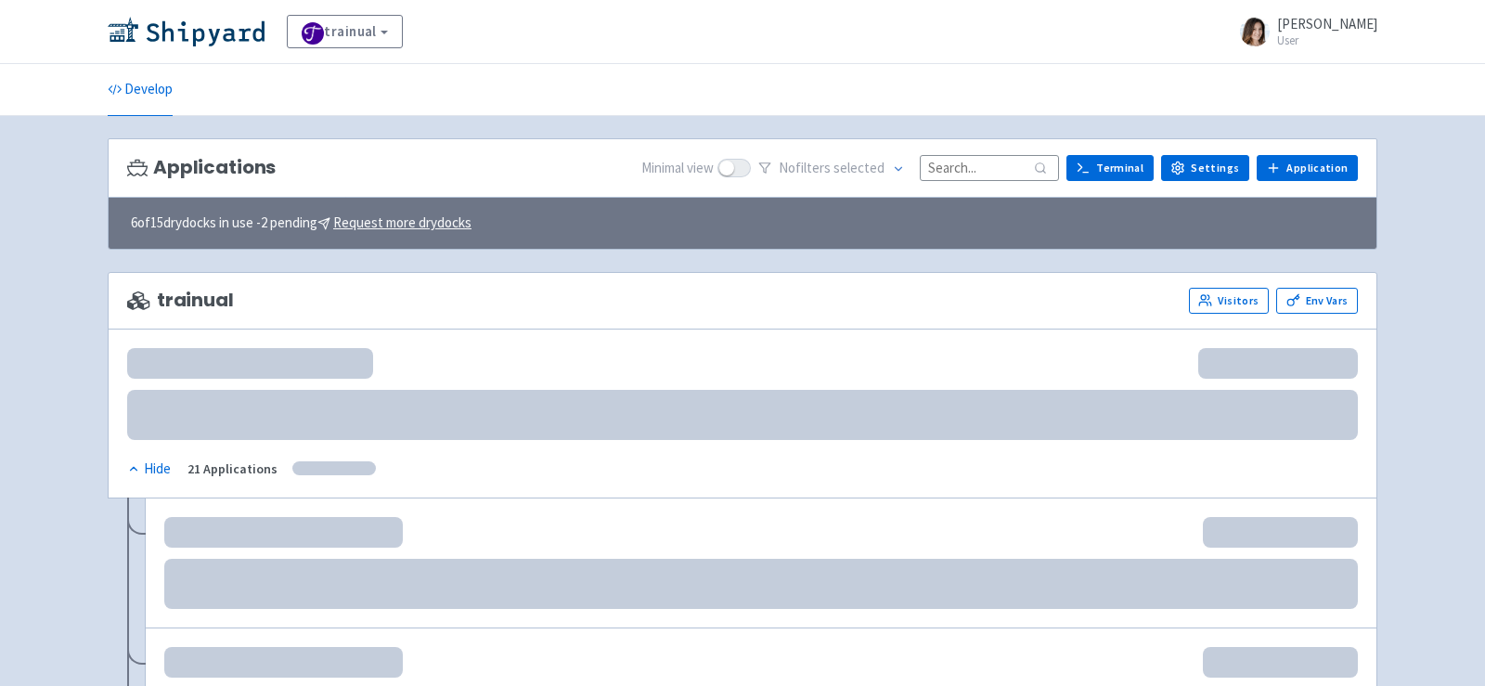
click at [974, 161] on input at bounding box center [989, 167] width 139 height 25
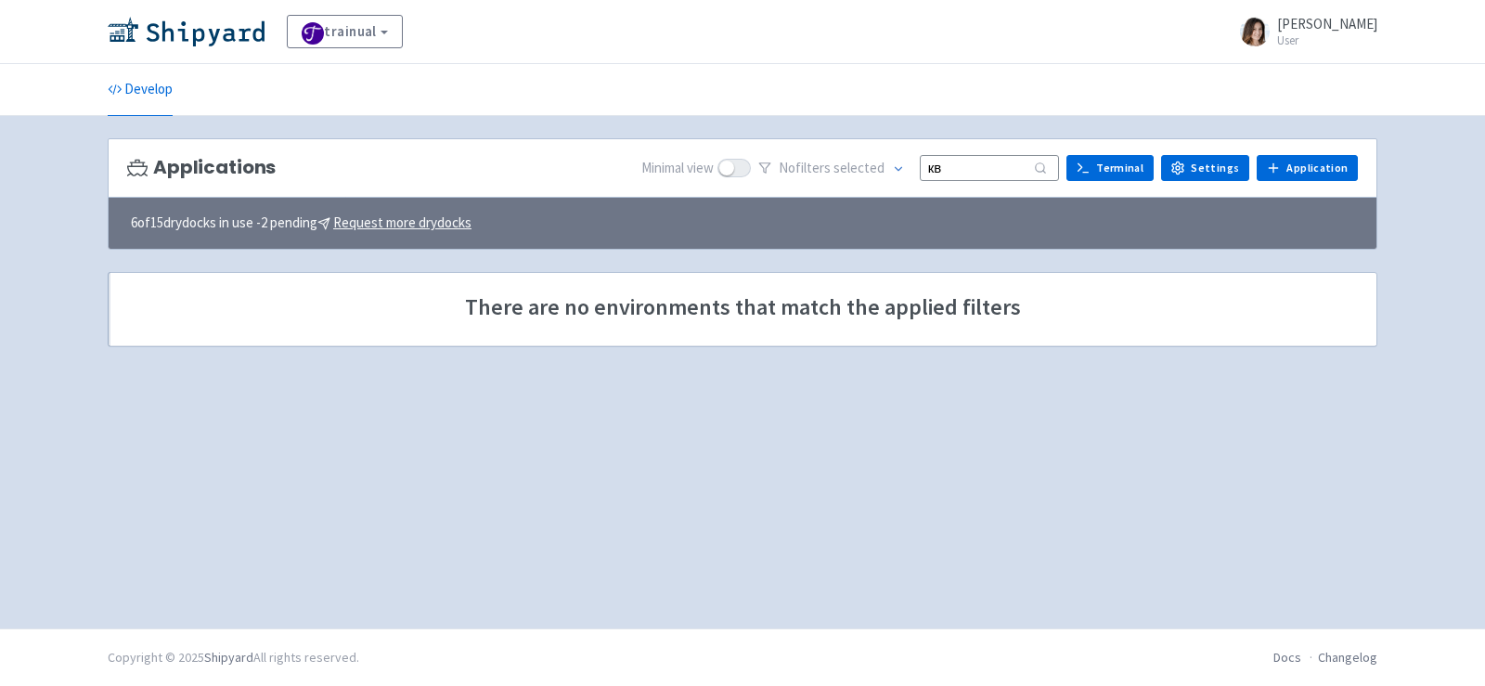
type input "к"
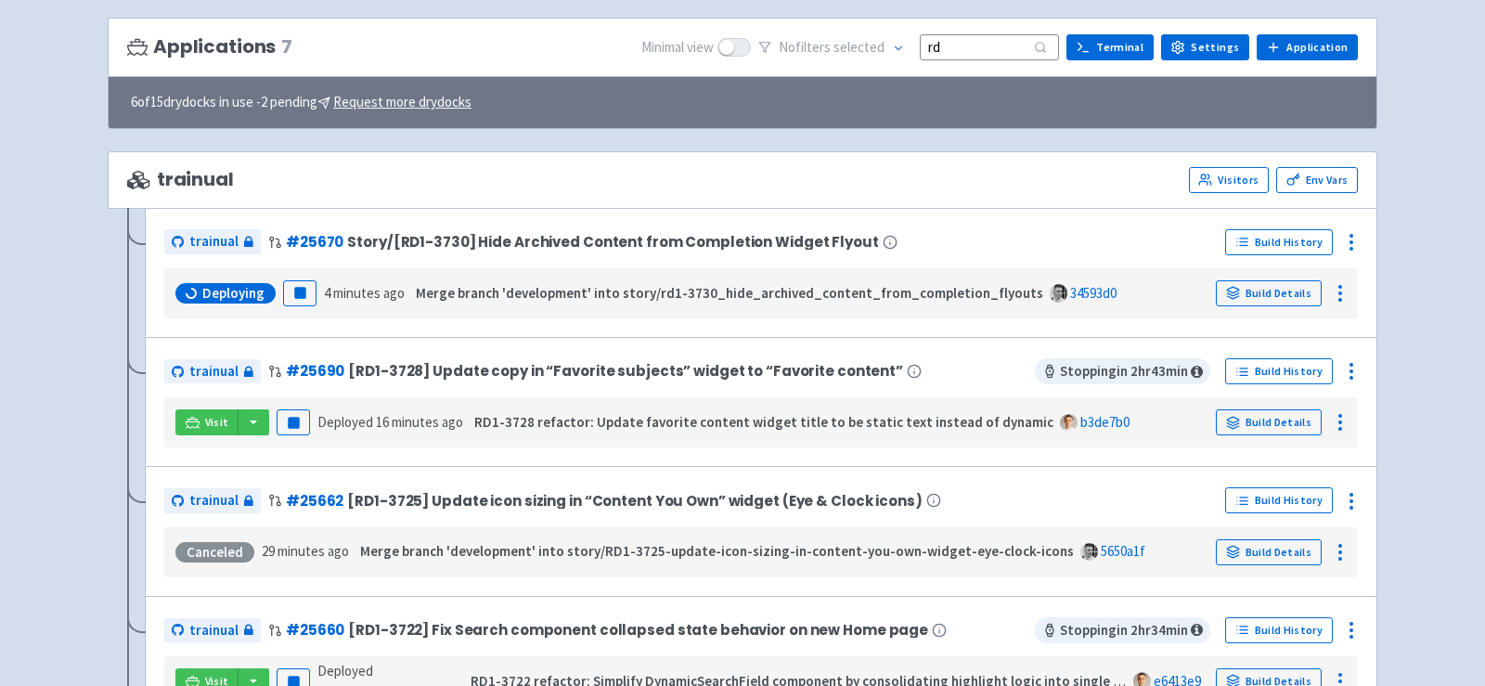
scroll to position [123, 0]
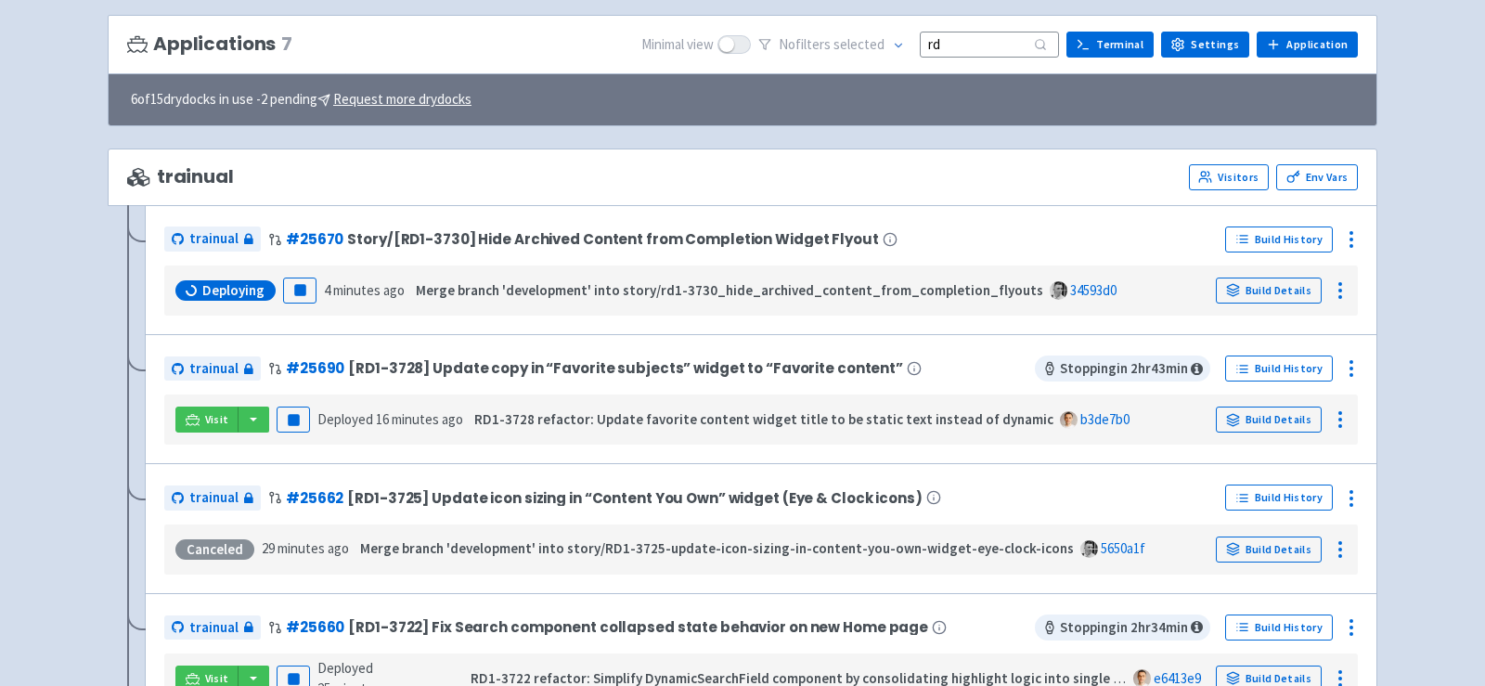
type input "rd"
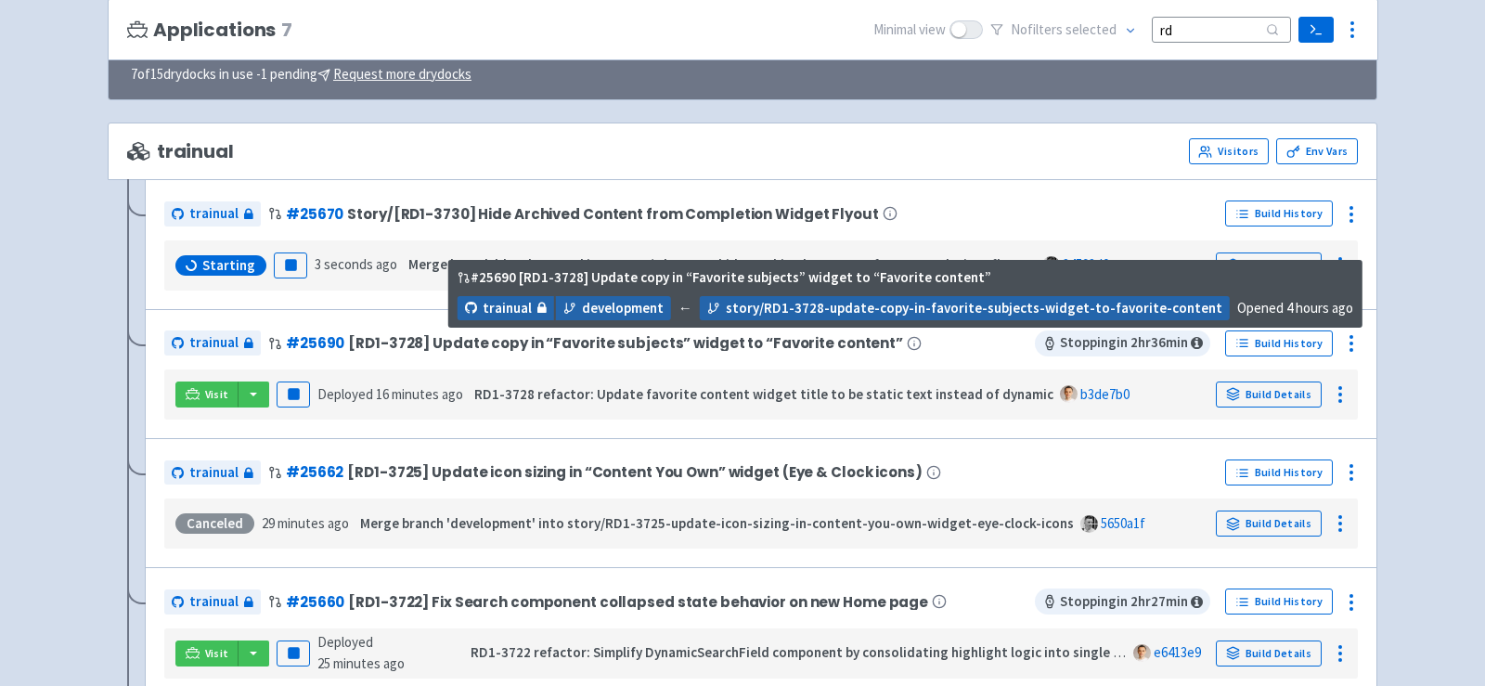
scroll to position [151, 0]
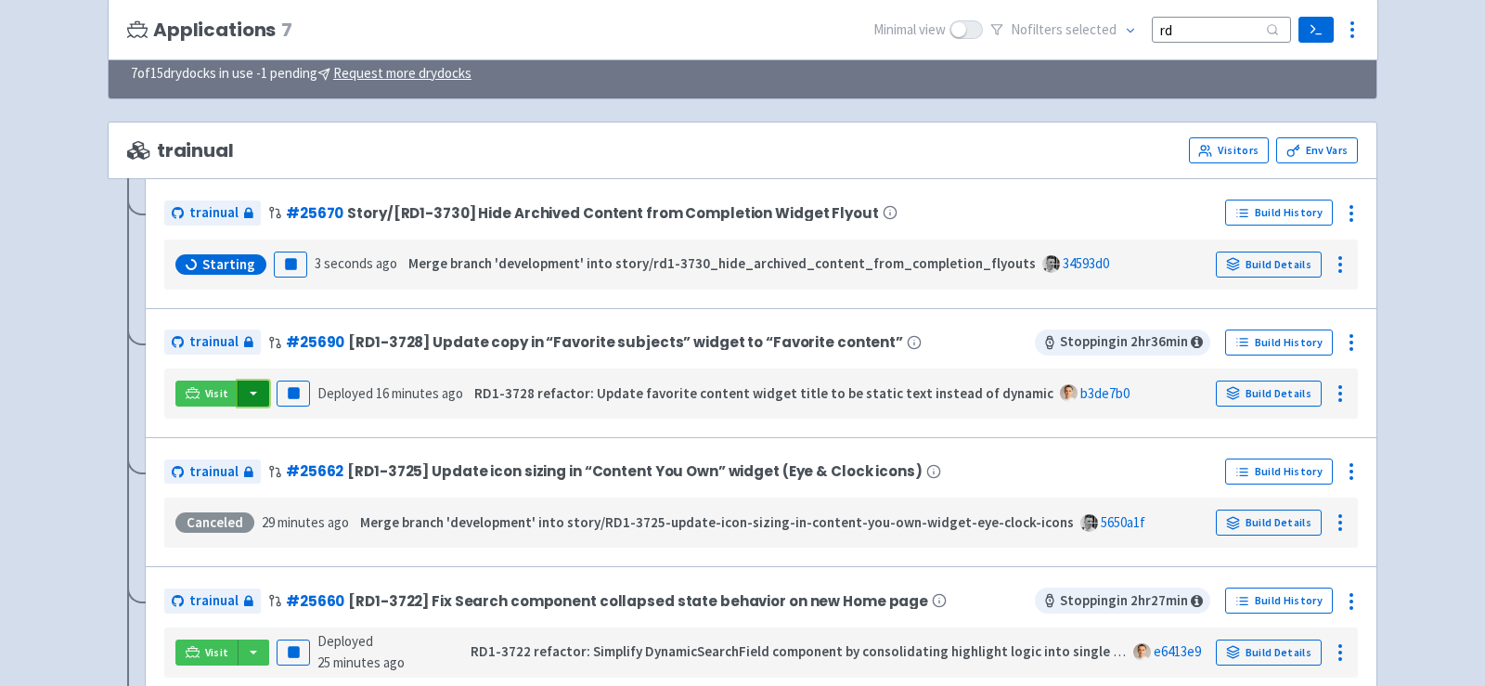
click at [242, 384] on button "button" at bounding box center [254, 394] width 32 height 26
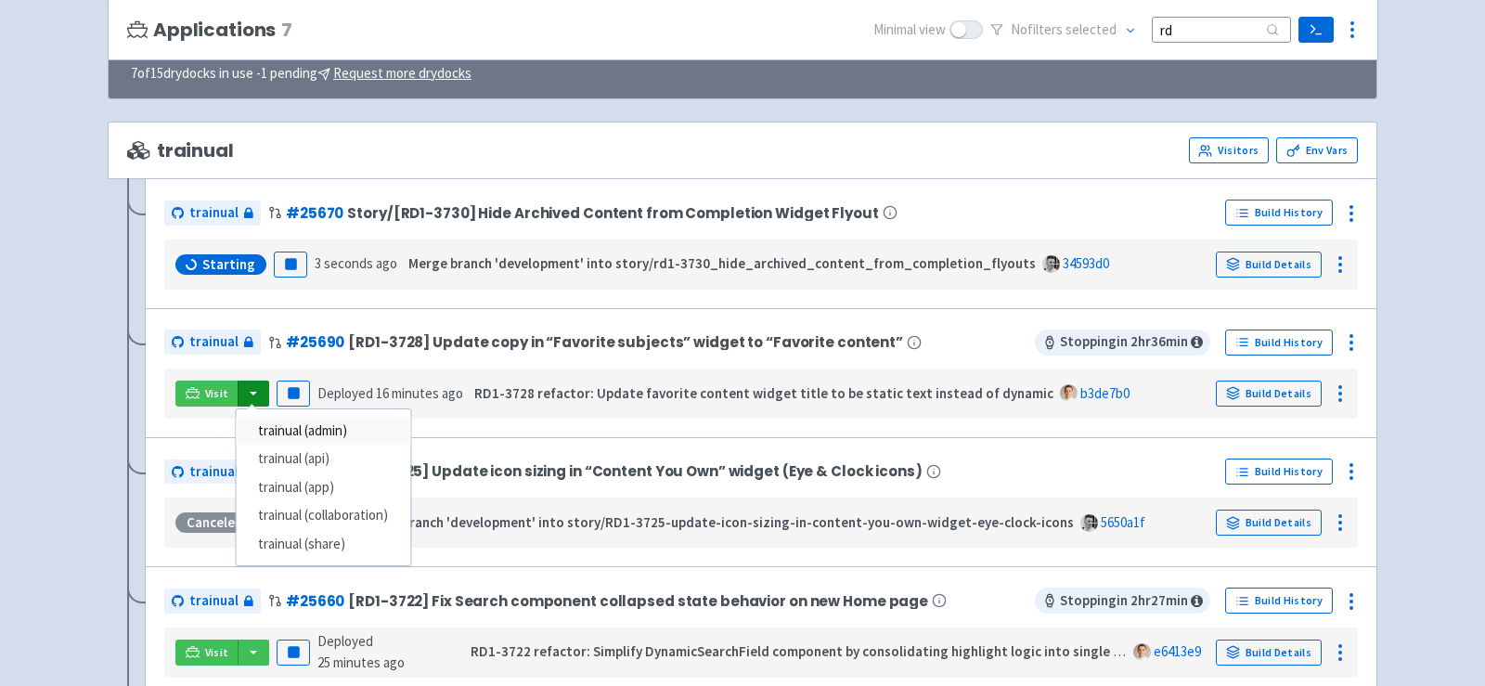
click at [318, 422] on link "trainual (admin)" at bounding box center [323, 431] width 174 height 29
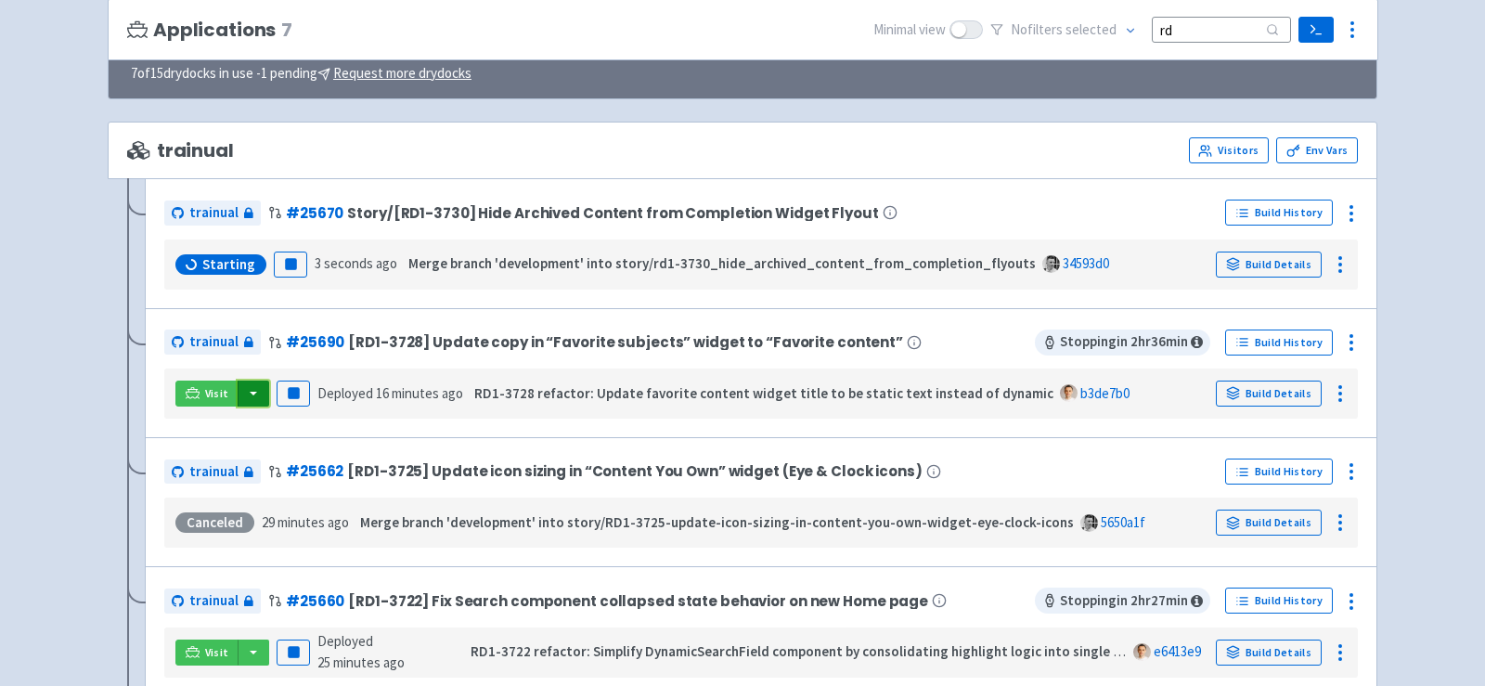
click at [252, 392] on button "button" at bounding box center [254, 394] width 32 height 26
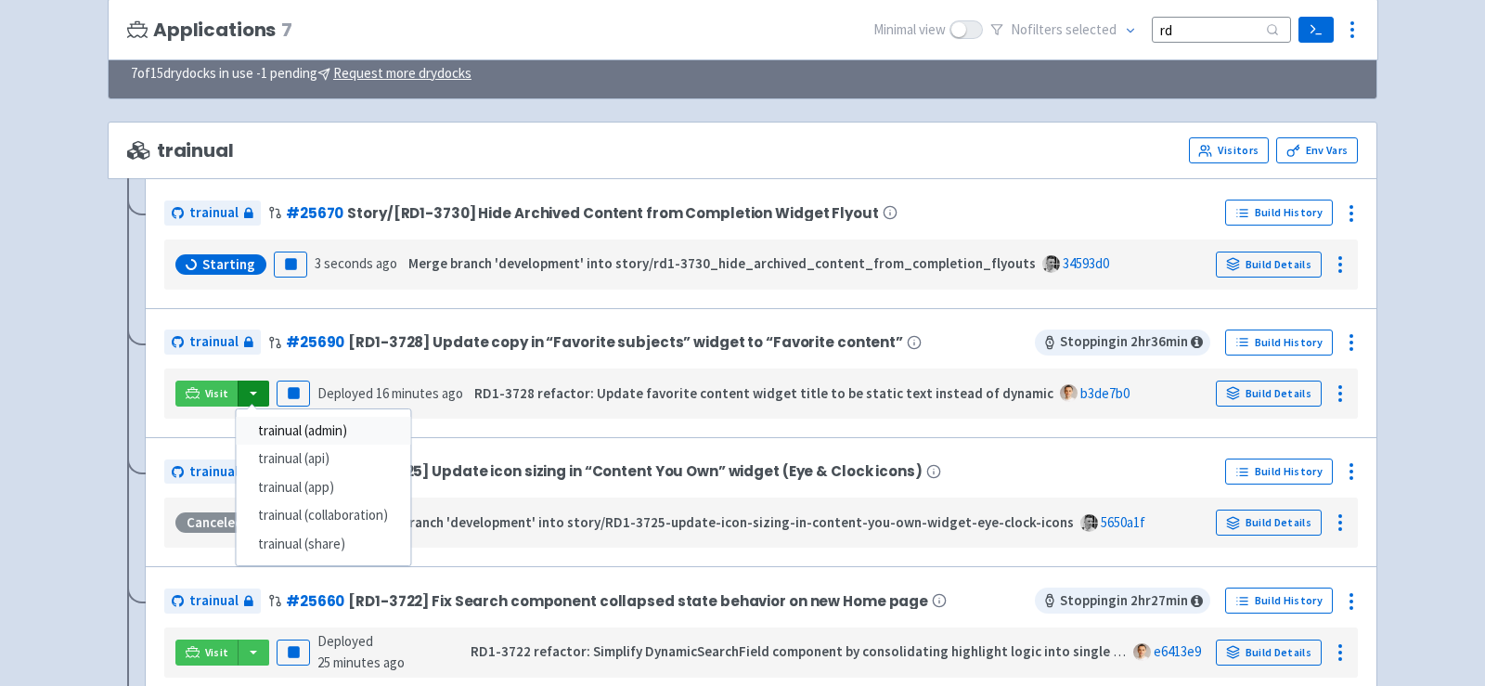
click at [303, 426] on link "trainual (admin)" at bounding box center [323, 431] width 174 height 29
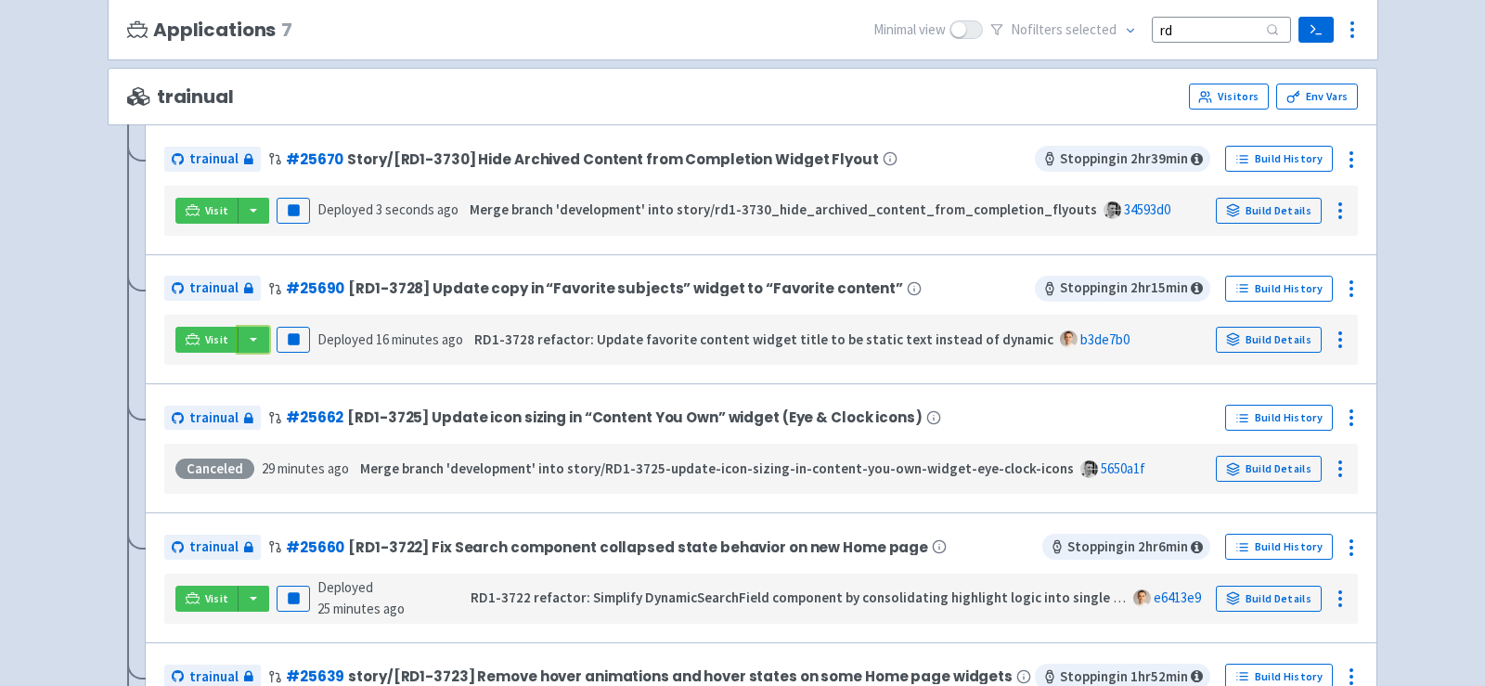
scroll to position [232, 0]
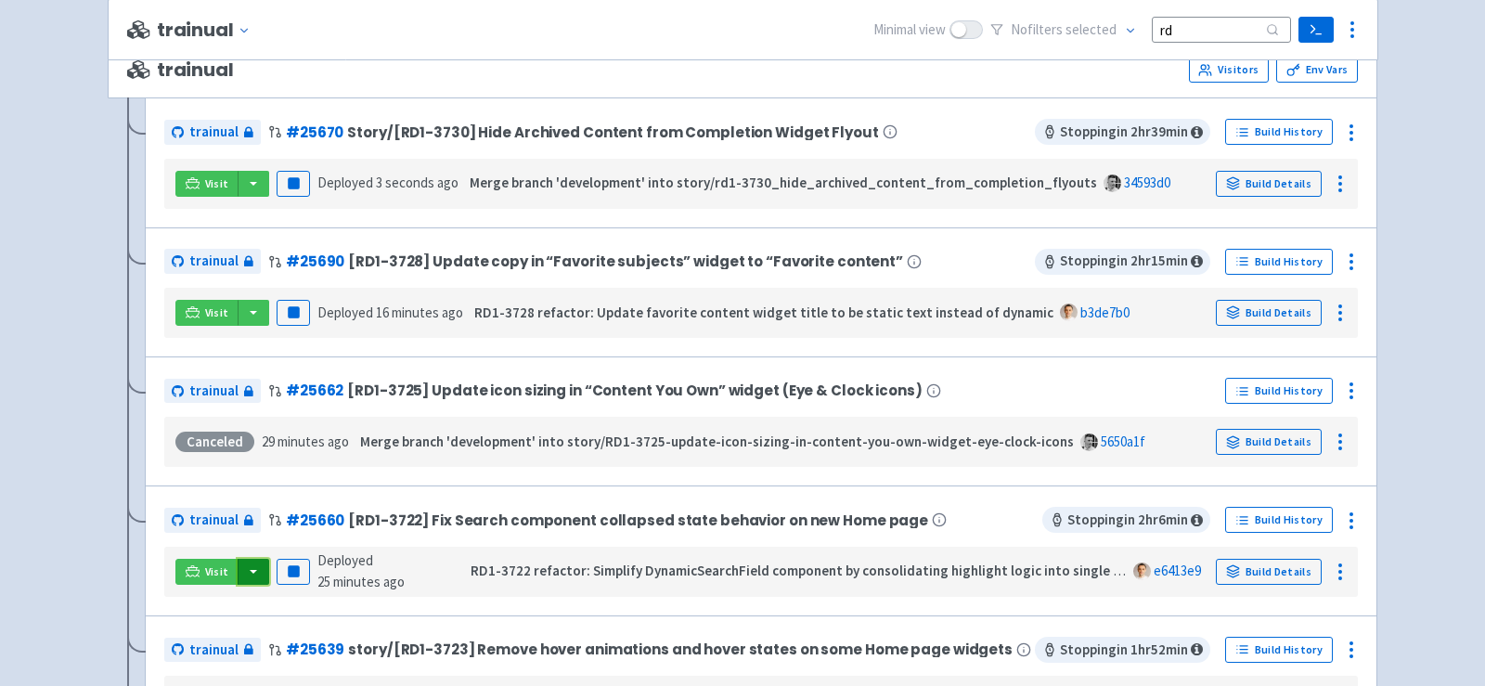
click at [258, 566] on button "button" at bounding box center [254, 572] width 32 height 26
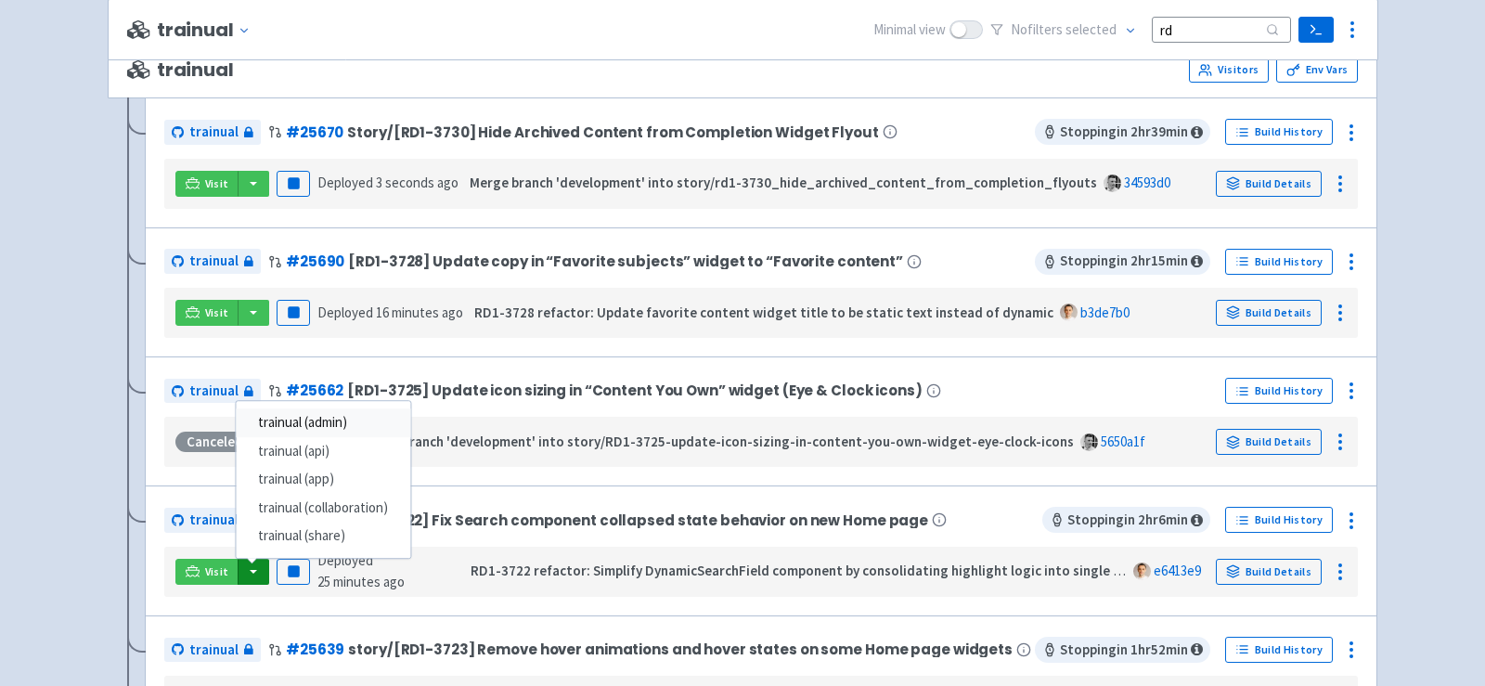
click at [356, 422] on link "trainual (admin)" at bounding box center [323, 422] width 174 height 29
